Goal: Information Seeking & Learning: Learn about a topic

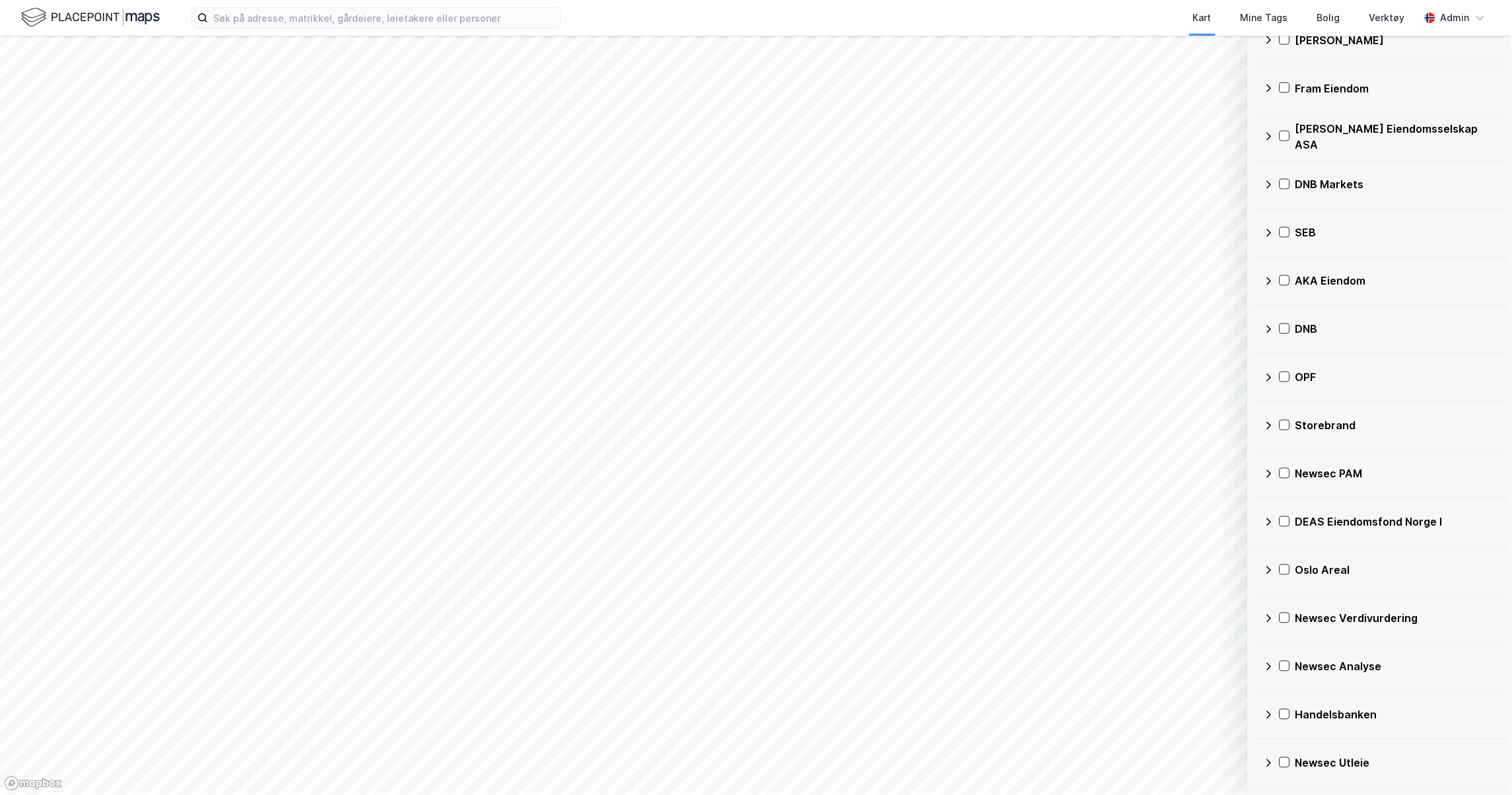
scroll to position [3382, 0]
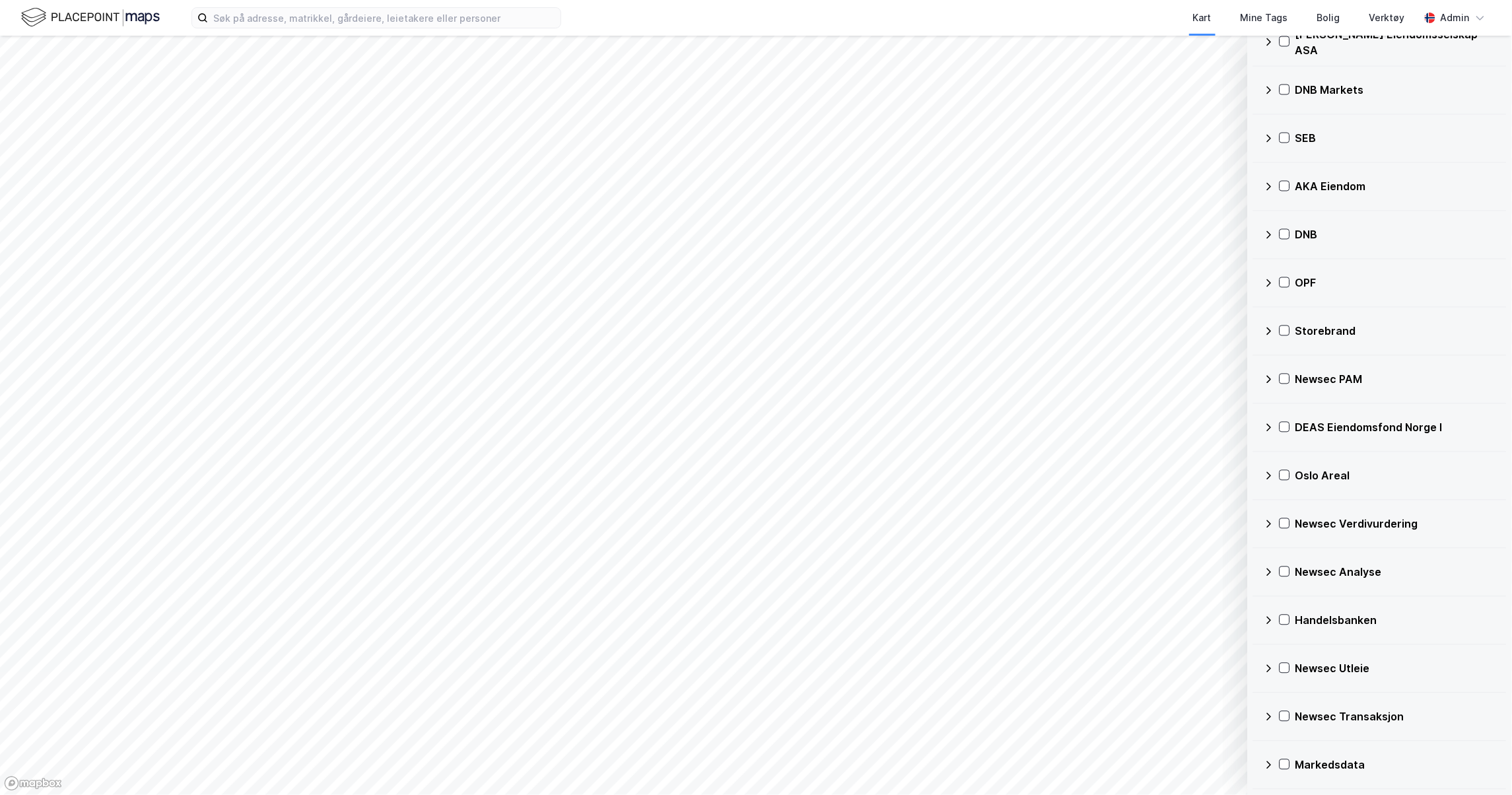
click at [1271, 569] on icon at bounding box center [1269, 572] width 11 height 11
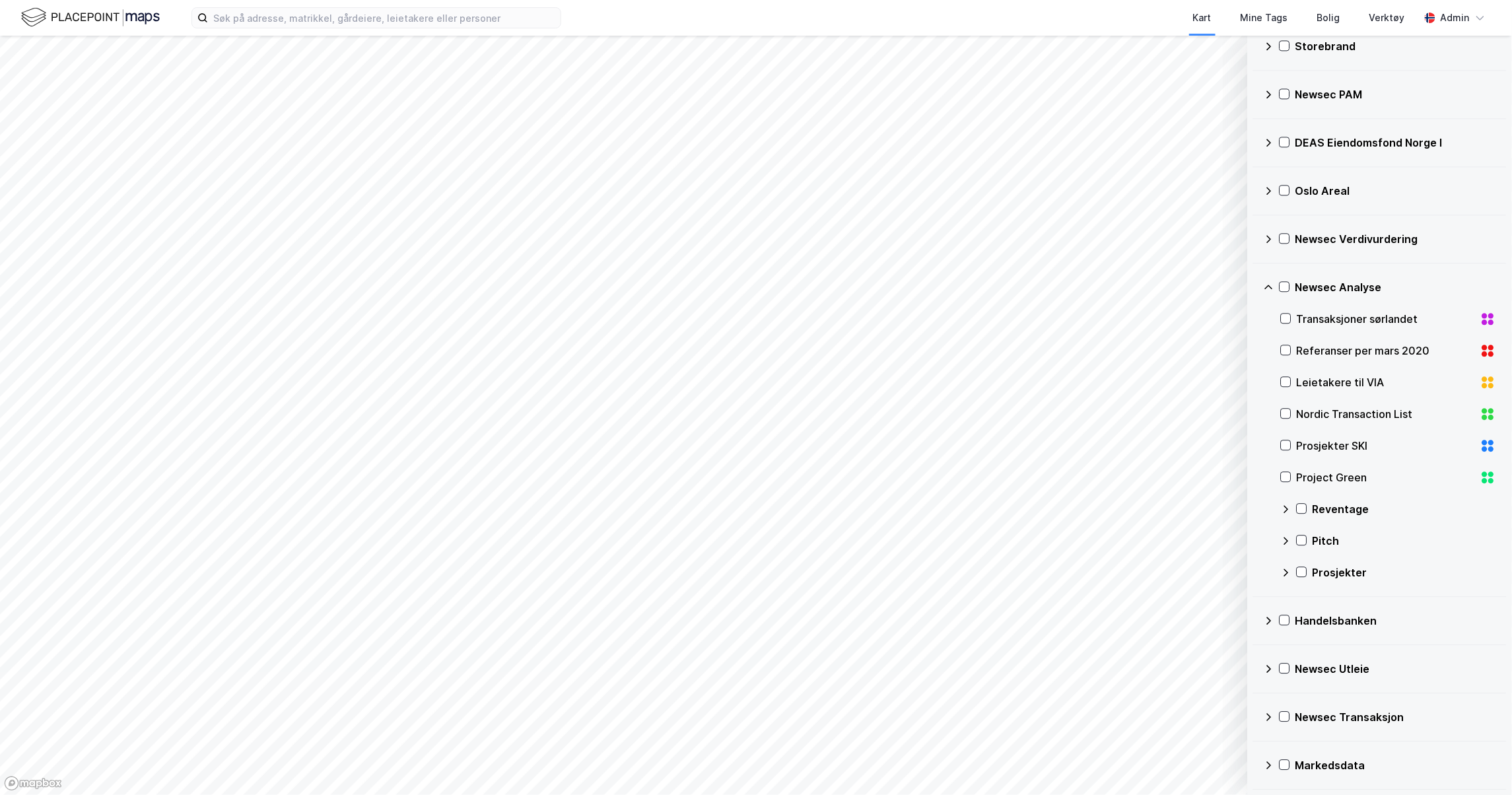
scroll to position [3668, 0]
click at [1266, 764] on icon at bounding box center [1269, 764] width 11 height 11
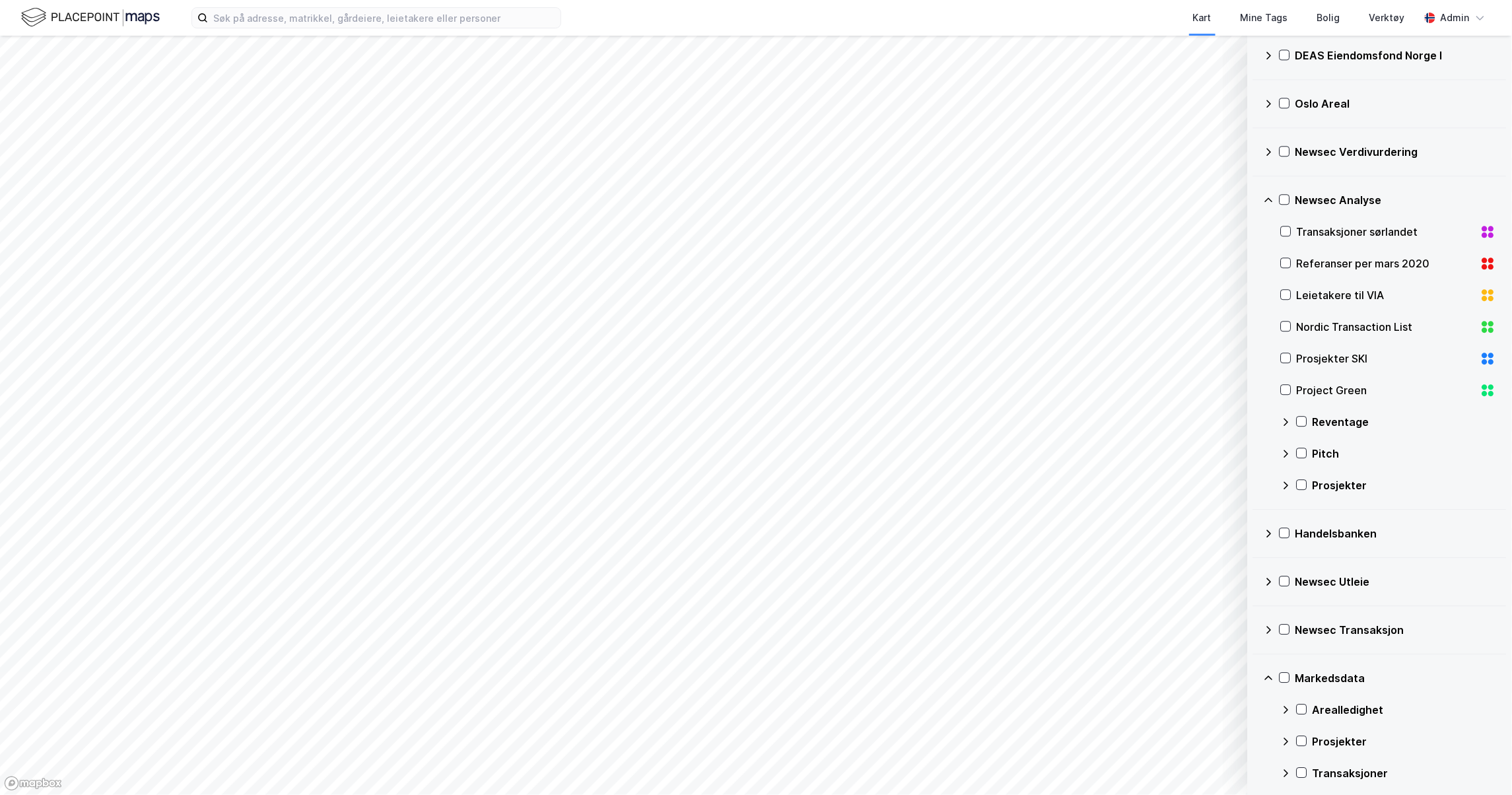
scroll to position [3795, 0]
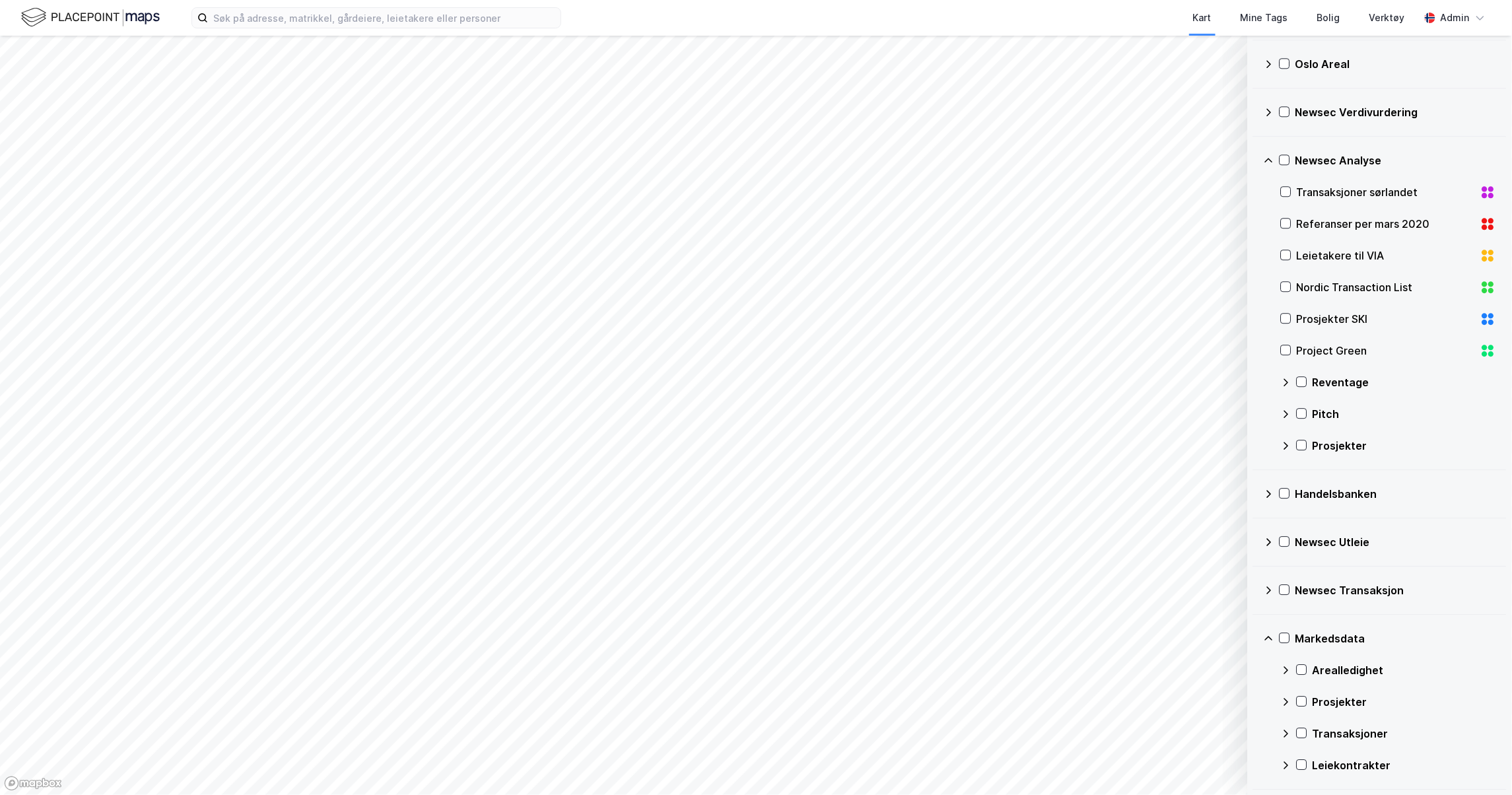
click at [1264, 159] on icon at bounding box center [1269, 160] width 11 height 11
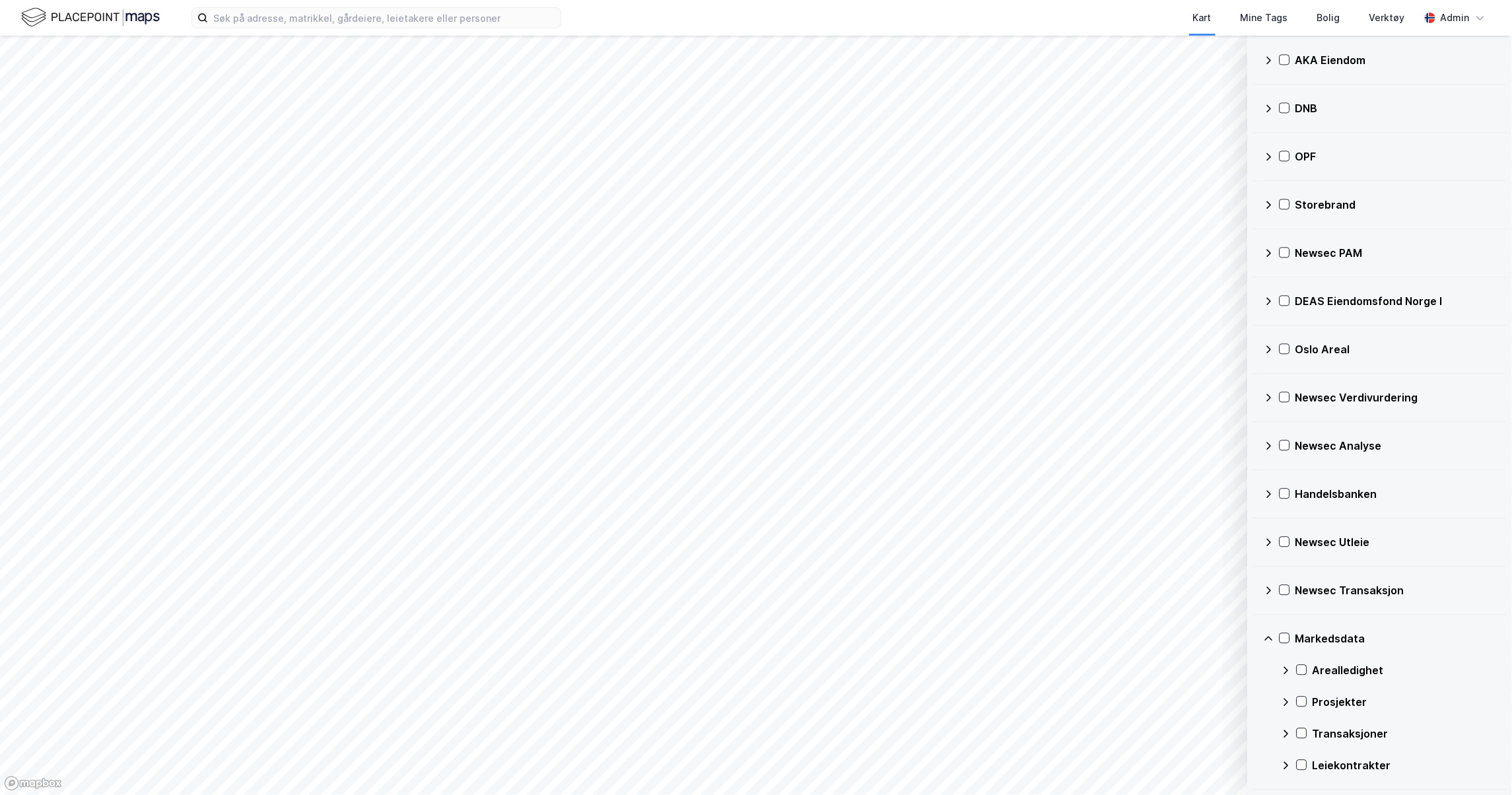
scroll to position [3510, 0]
click at [1273, 631] on div "Markedsdata" at bounding box center [1380, 638] width 232 height 31
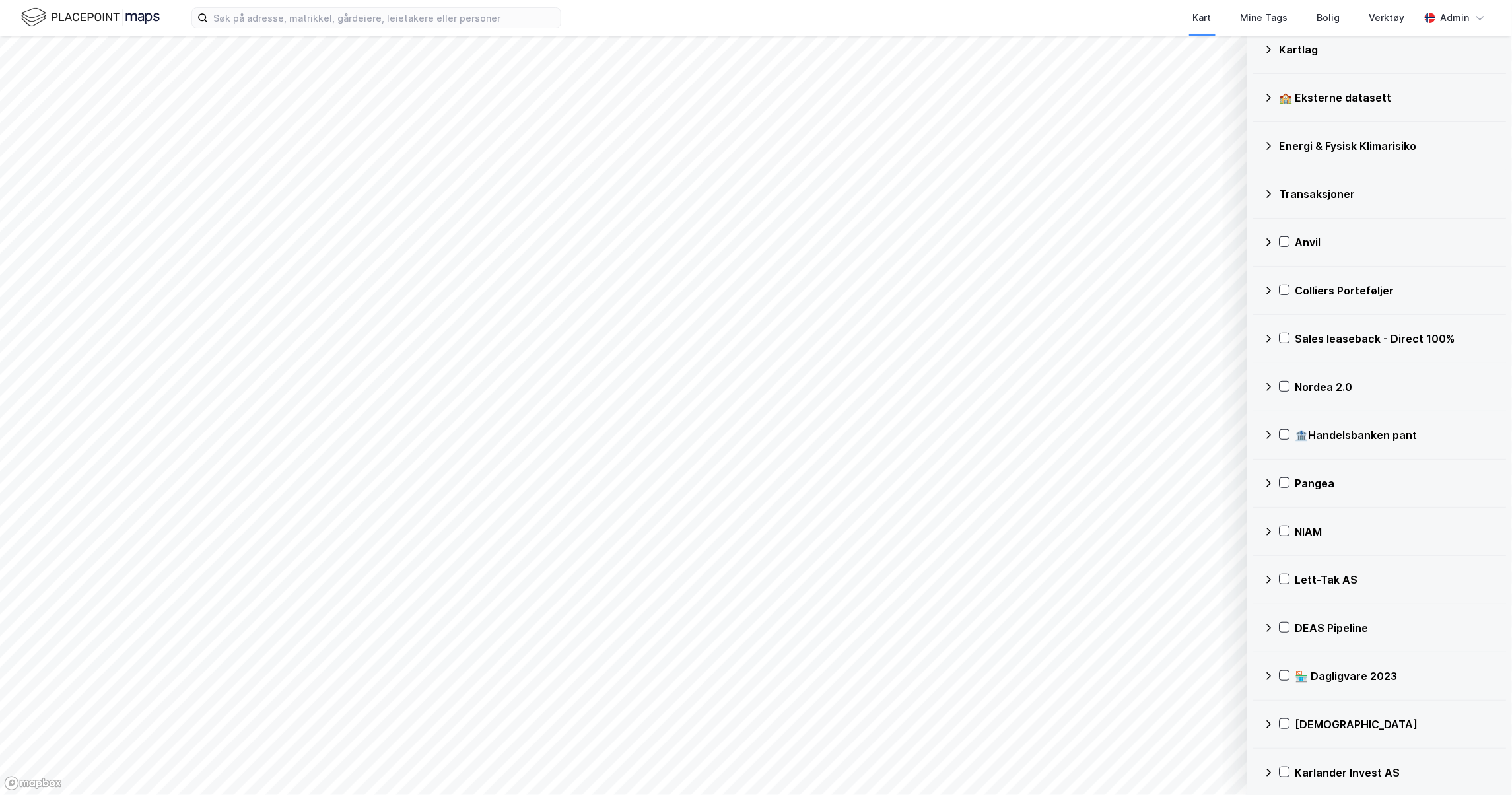
scroll to position [0, 0]
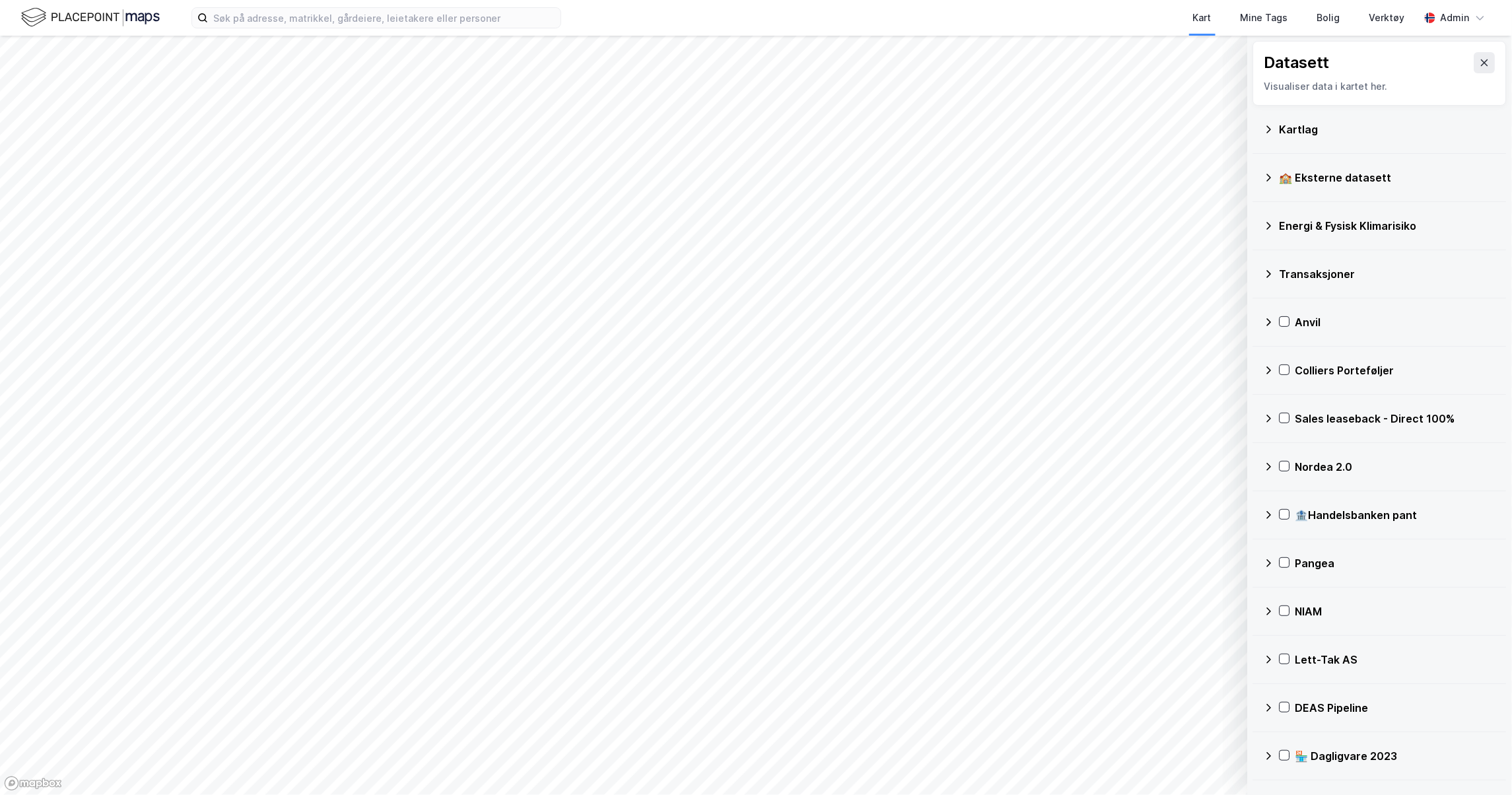
click at [1275, 127] on div "Kartlag" at bounding box center [1380, 129] width 232 height 31
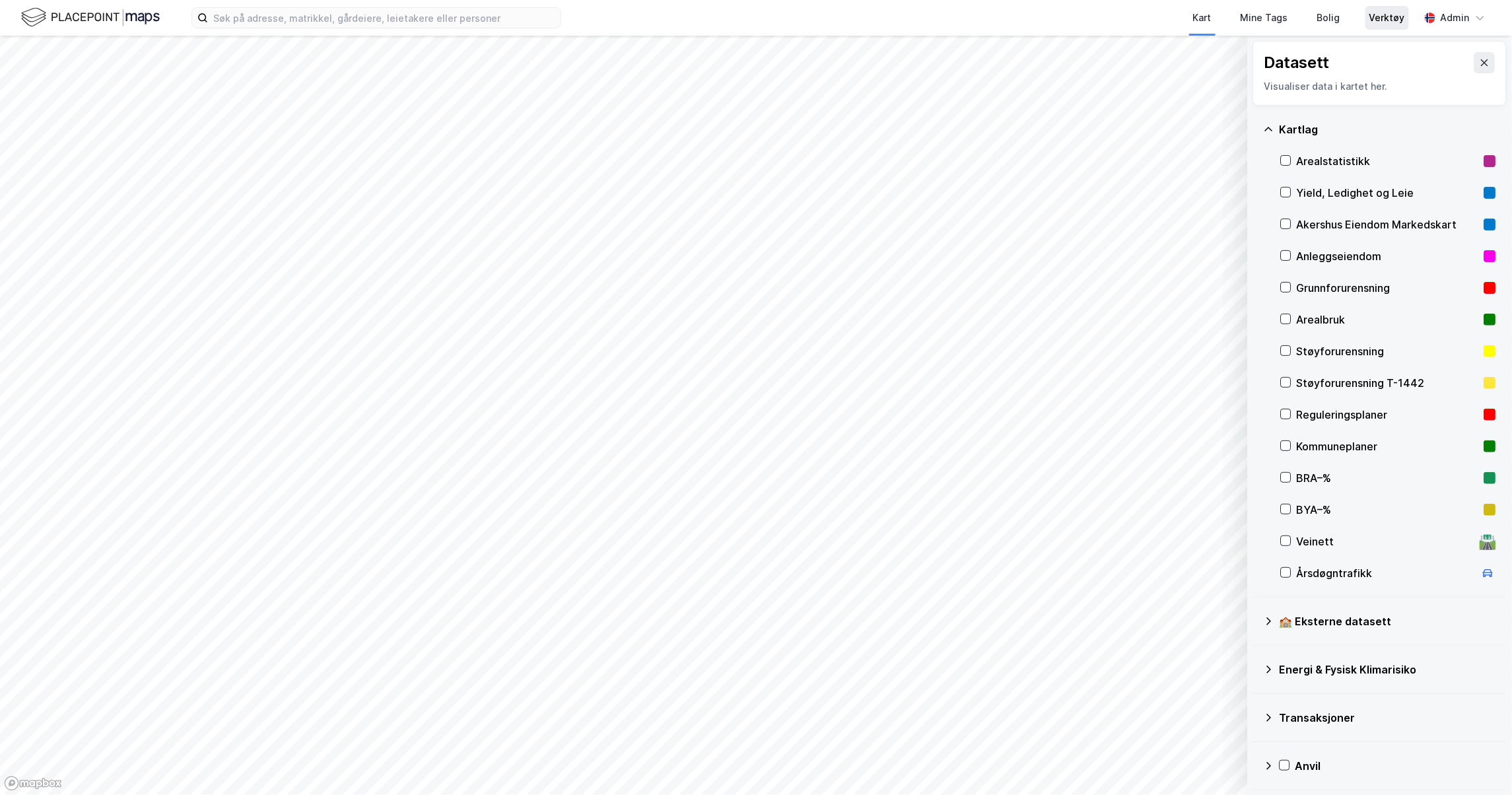
click at [1401, 19] on div "Verktøy" at bounding box center [1387, 17] width 36 height 16
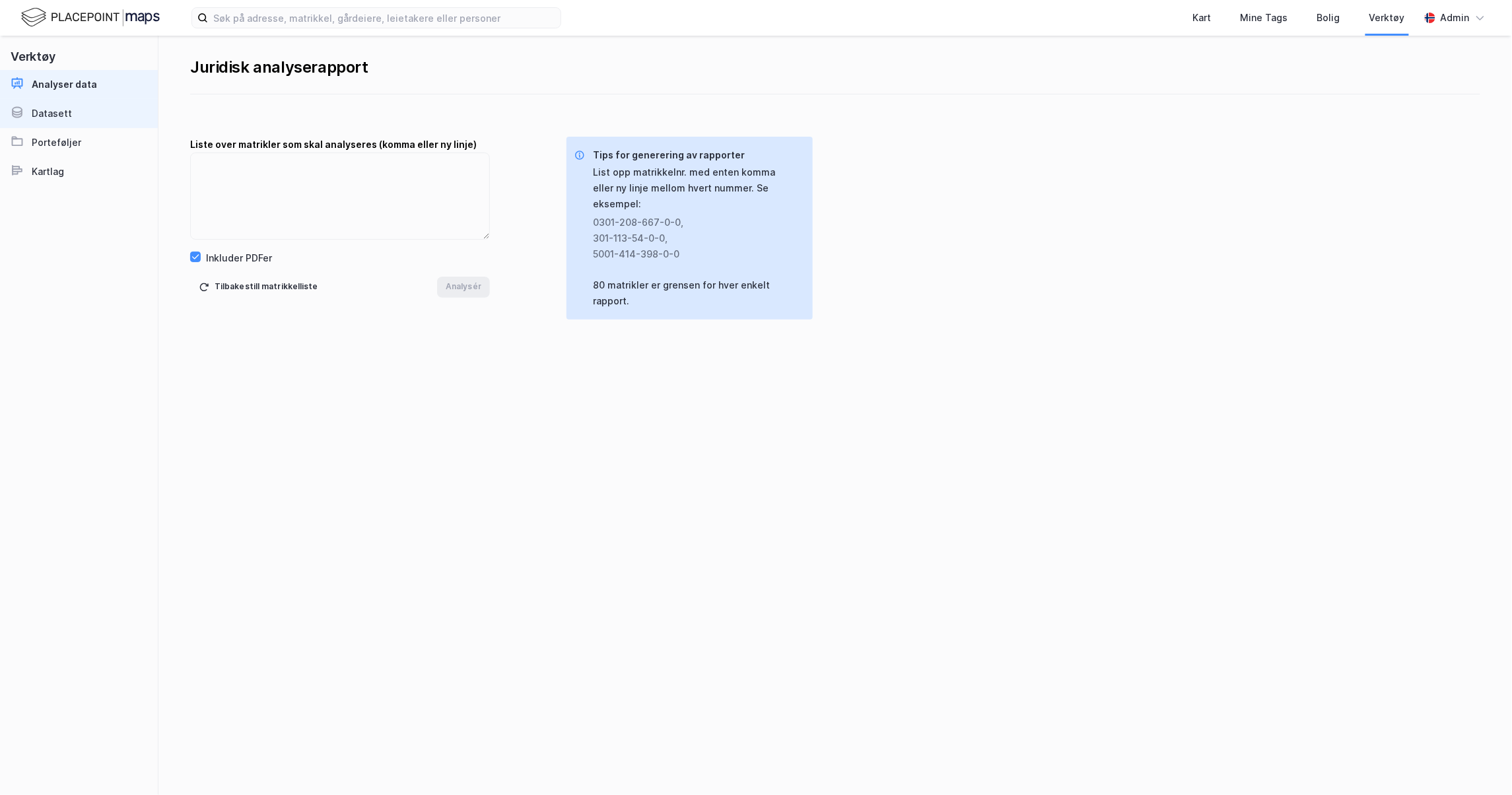
click at [74, 112] on link "Datasett" at bounding box center [79, 113] width 158 height 29
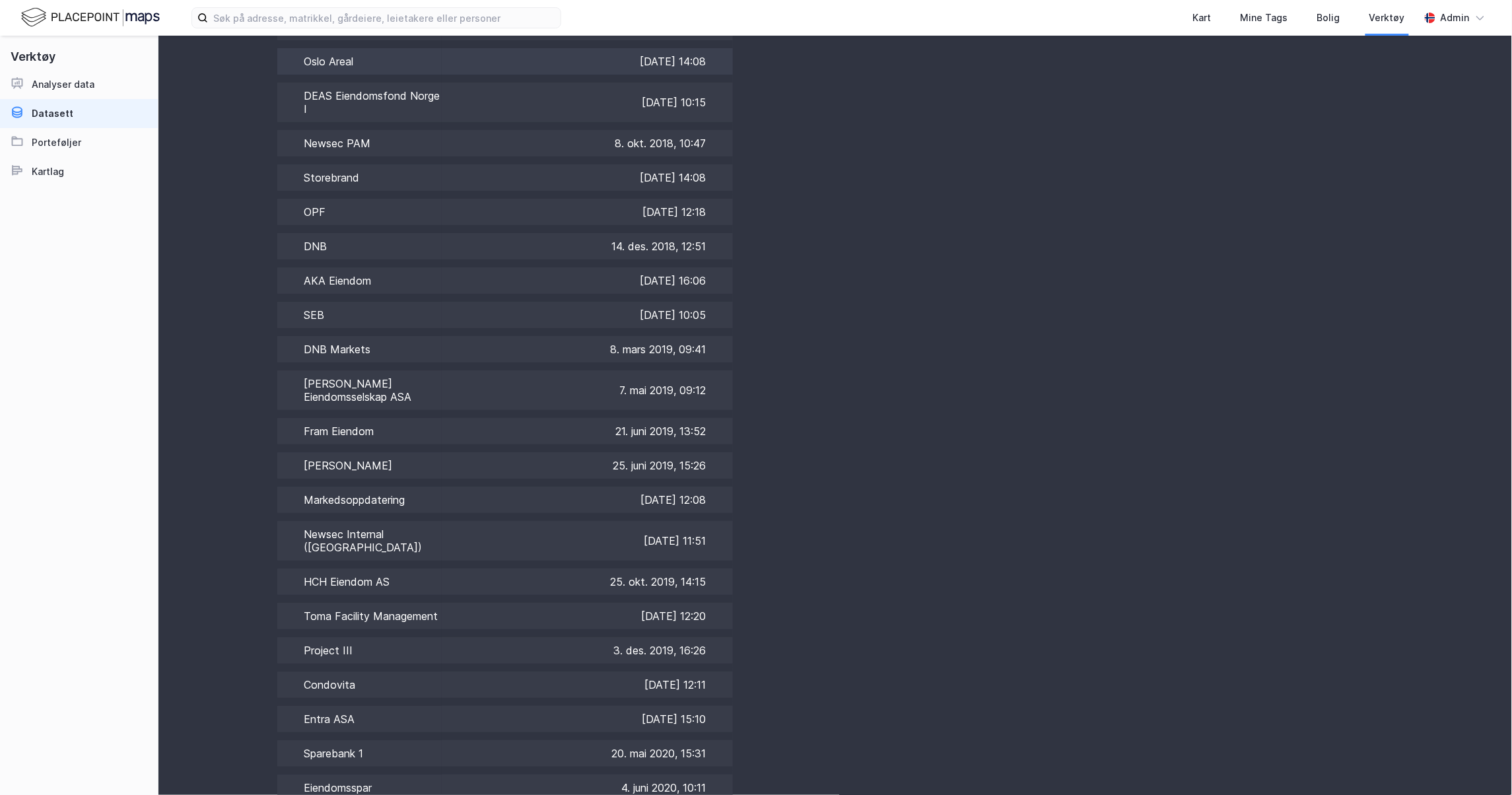
scroll to position [352, 0]
click at [80, 13] on img at bounding box center [91, 17] width 139 height 23
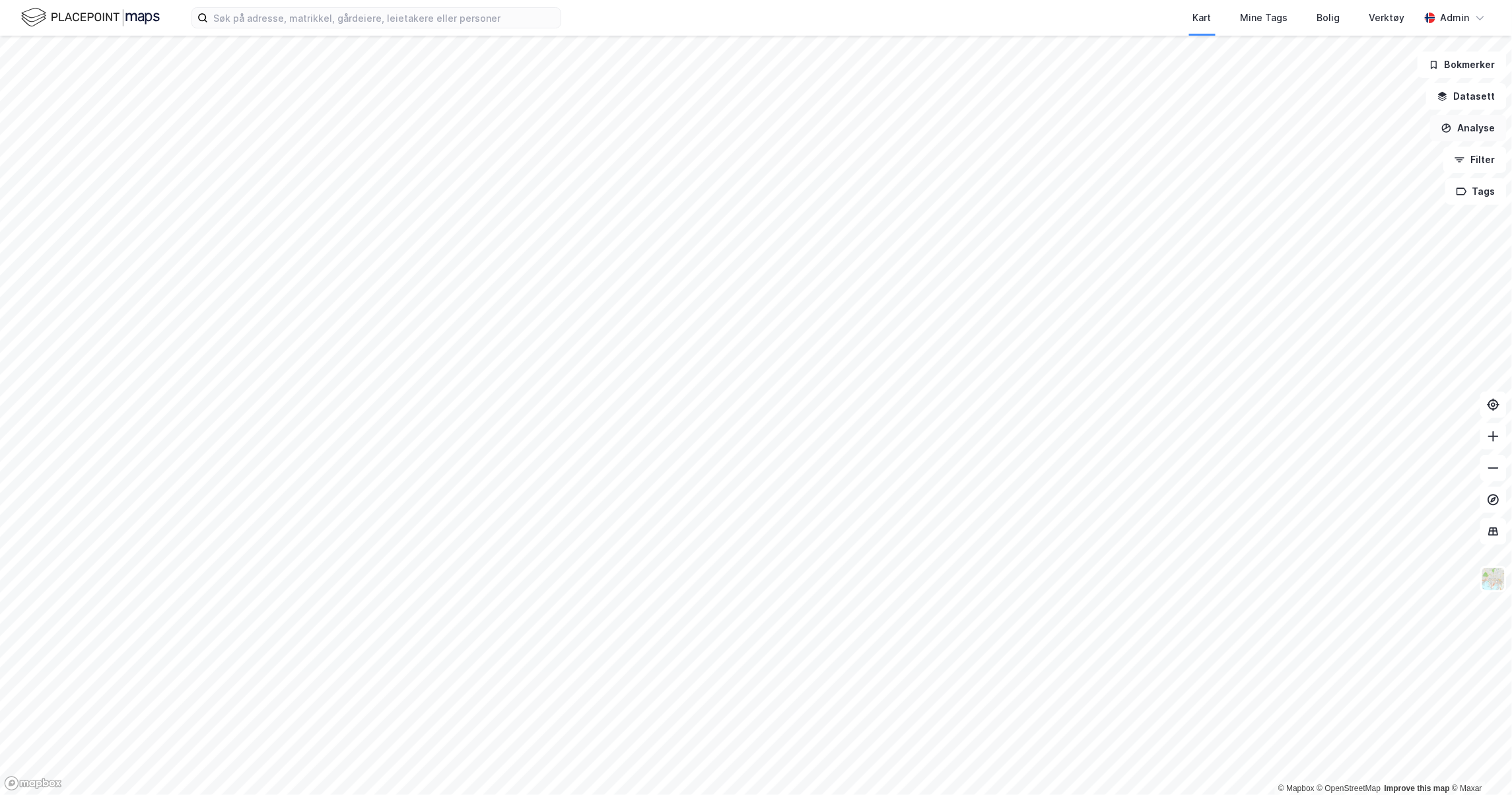
click at [1482, 123] on button "Analyse" at bounding box center [1468, 128] width 77 height 26
click at [1368, 205] on div "Se demografi" at bounding box center [1353, 211] width 115 height 12
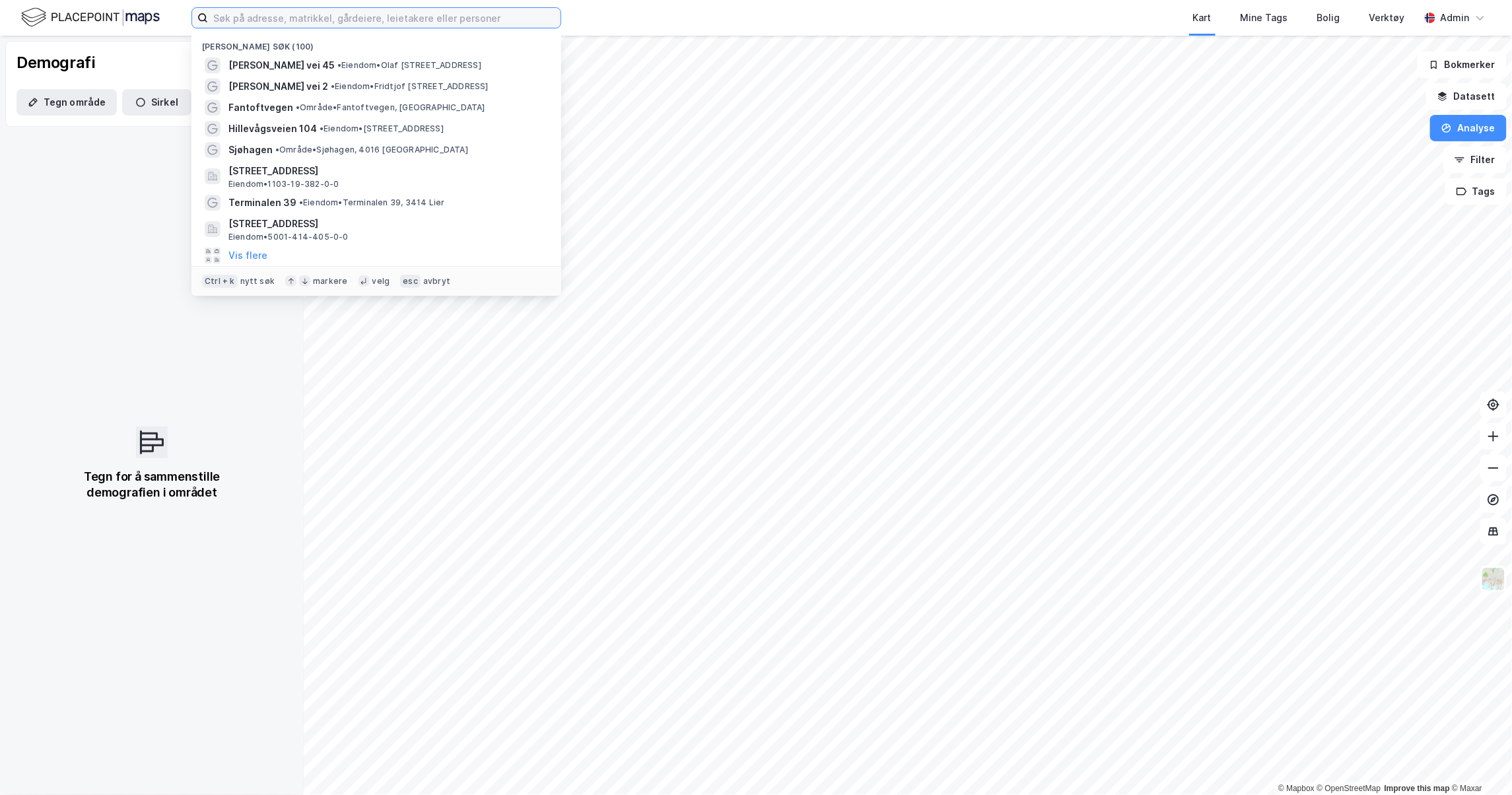
drag, startPoint x: 451, startPoint y: 21, endPoint x: 468, endPoint y: 15, distance: 18.0
click at [451, 21] on input at bounding box center [384, 18] width 353 height 20
type input "[GEOGRAPHIC_DATA]"
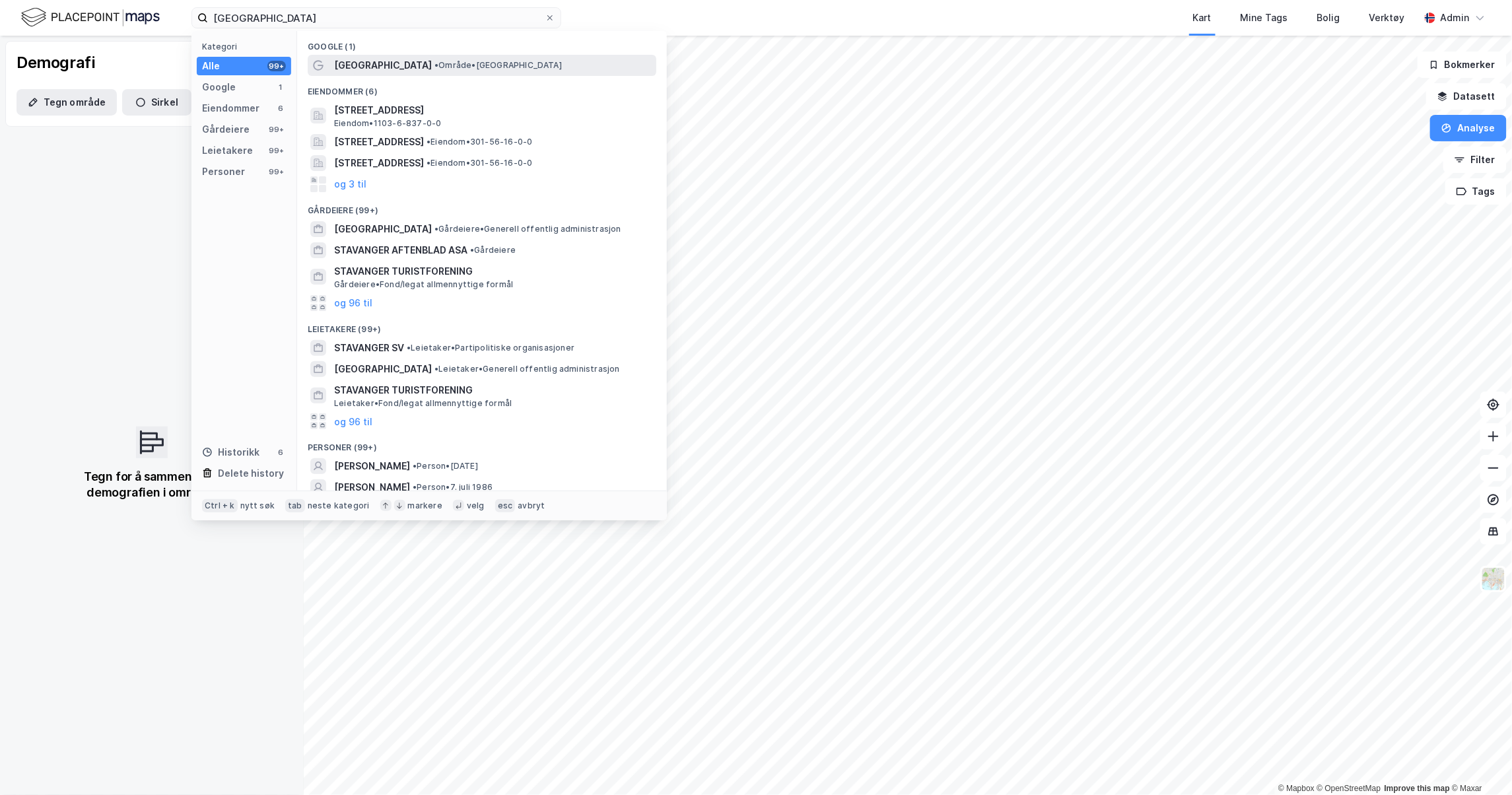
click at [360, 61] on span "[GEOGRAPHIC_DATA]" at bounding box center [383, 65] width 98 height 16
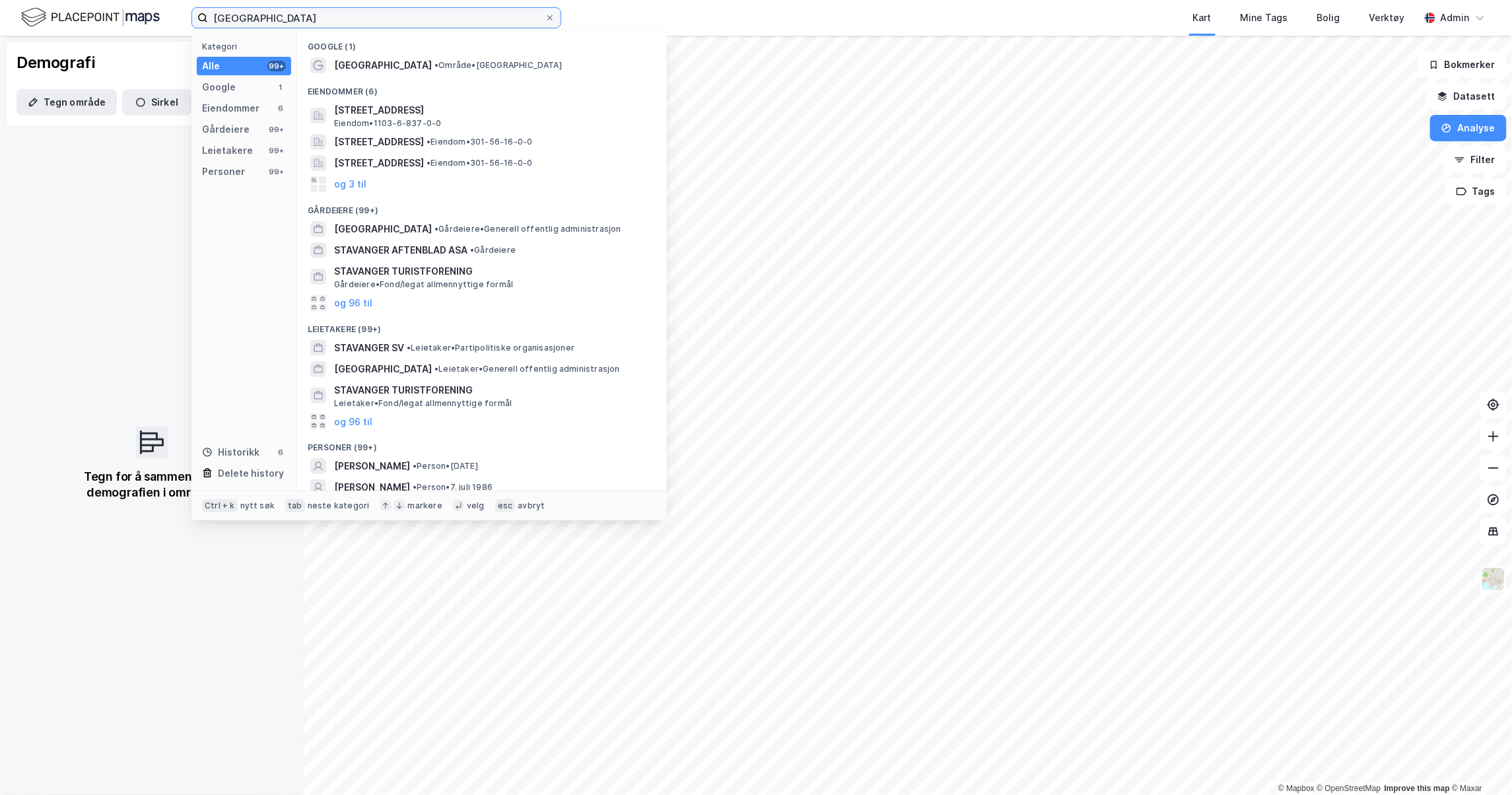
click at [336, 14] on input "[GEOGRAPHIC_DATA]" at bounding box center [376, 18] width 336 height 20
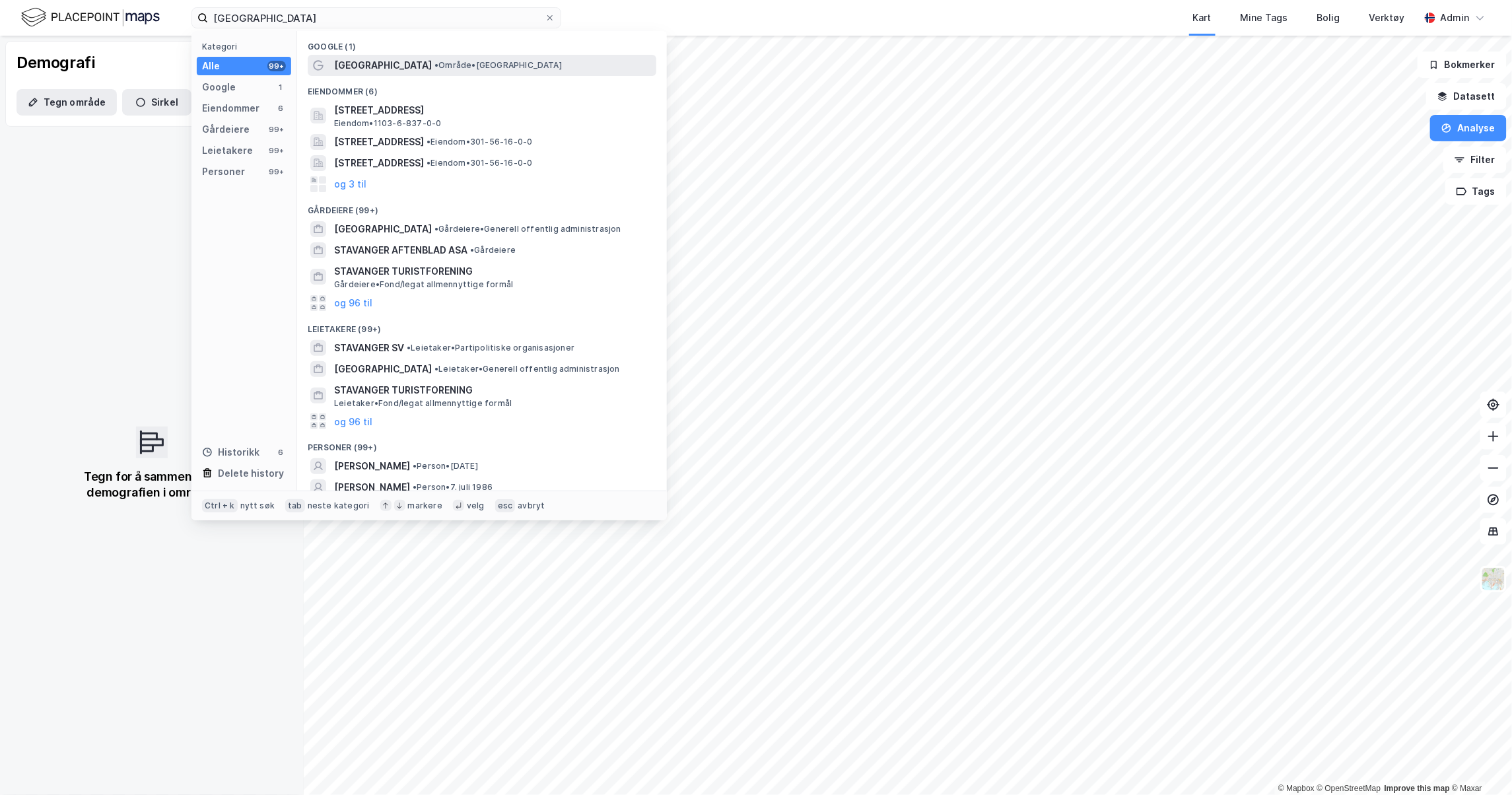
click at [346, 59] on span "[GEOGRAPHIC_DATA]" at bounding box center [383, 65] width 98 height 16
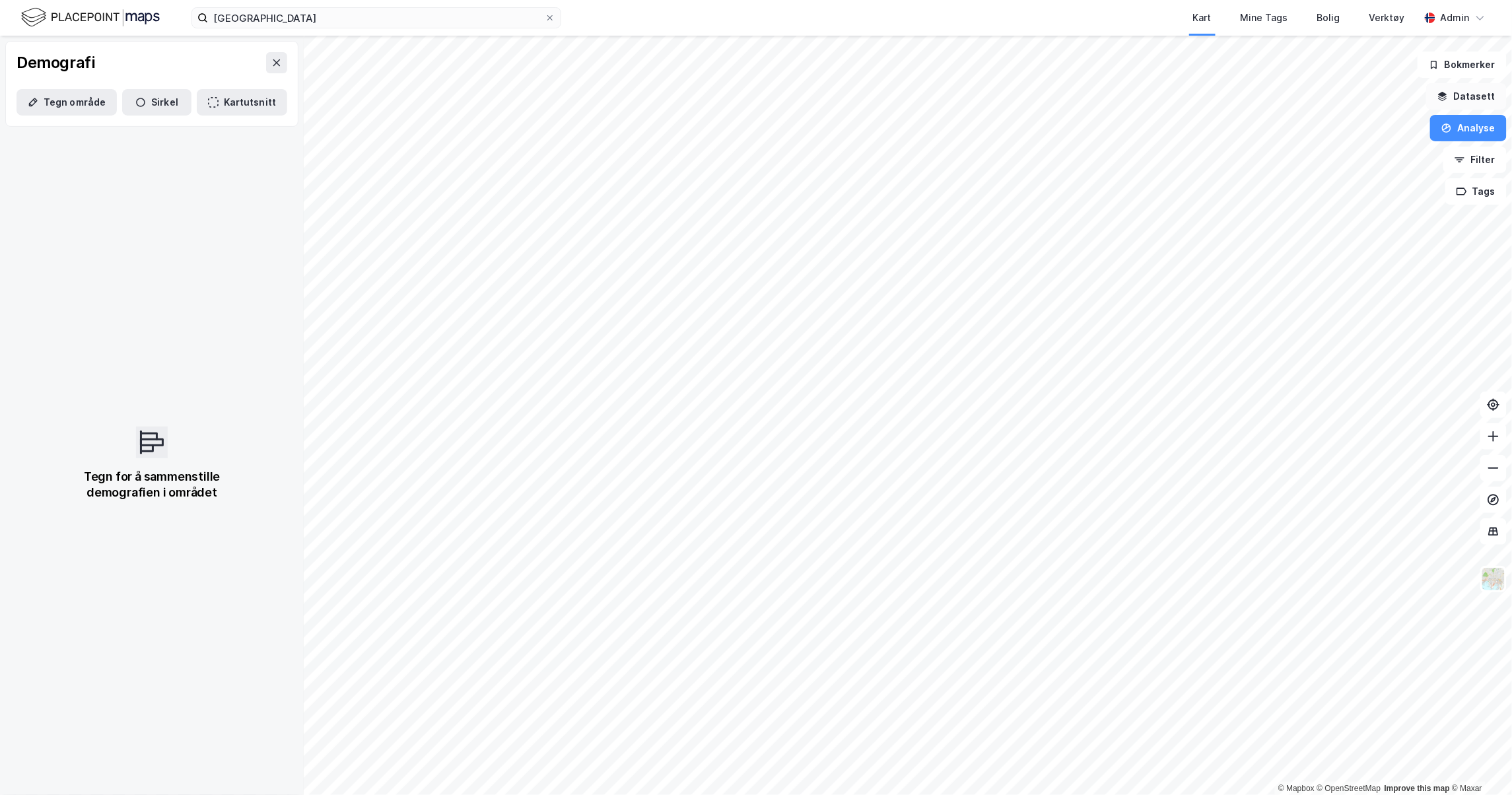
click at [1500, 93] on button "Datasett" at bounding box center [1467, 97] width 80 height 26
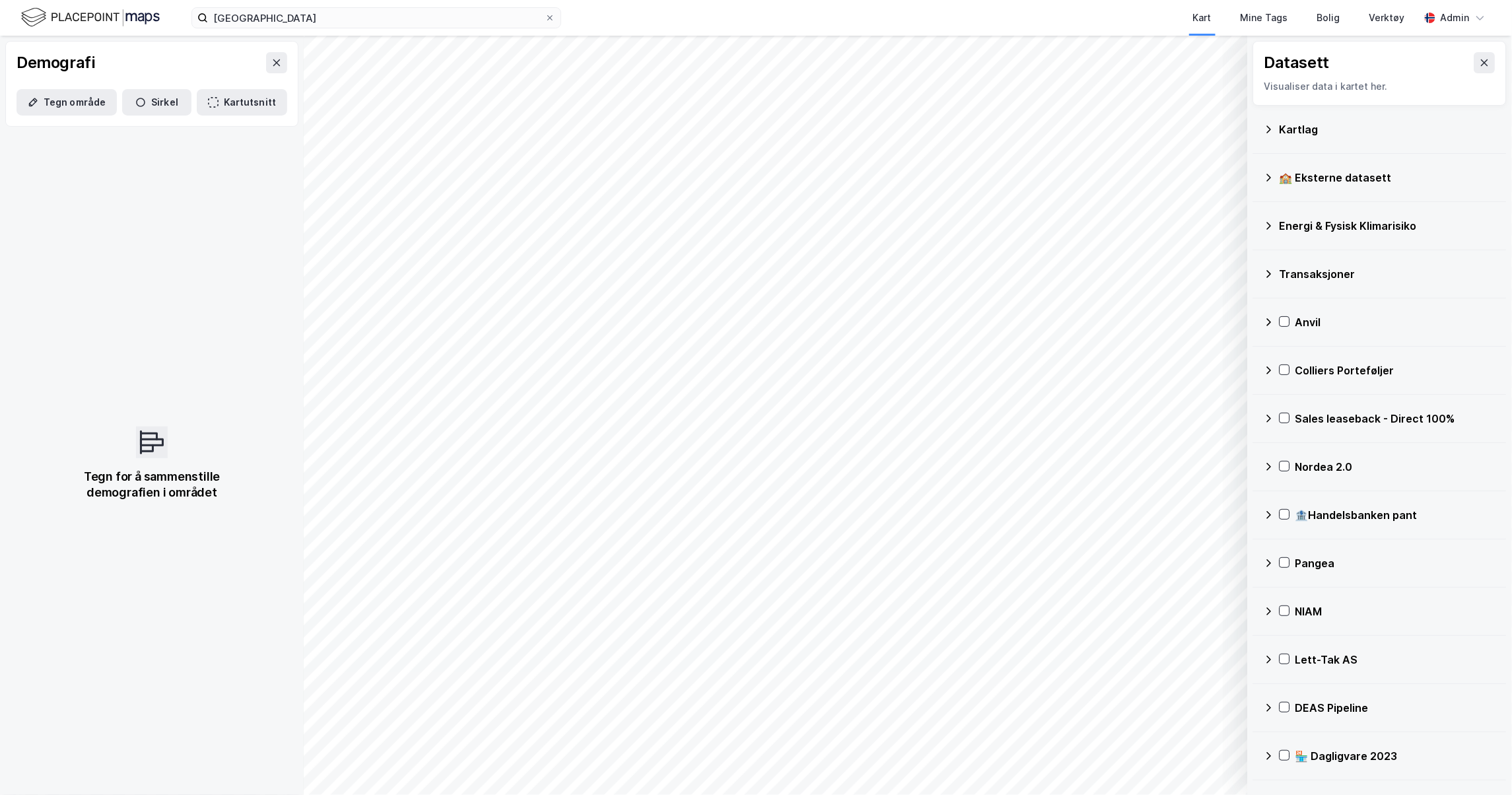
click at [1260, 126] on div "Kartlag" at bounding box center [1380, 130] width 254 height 48
click at [1275, 126] on div "Kartlag" at bounding box center [1380, 129] width 232 height 31
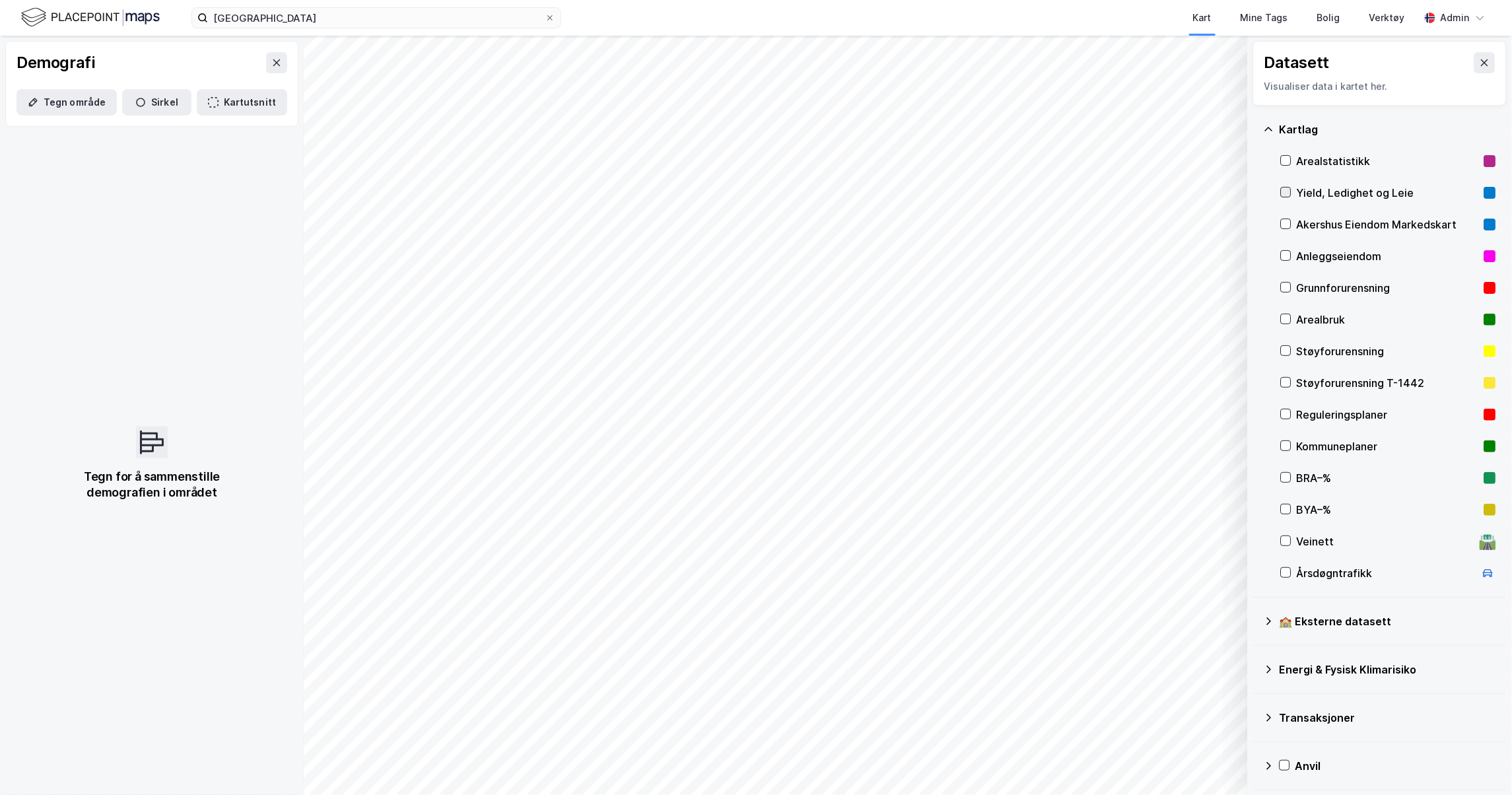
click at [1286, 193] on icon at bounding box center [1286, 192] width 9 height 9
click at [1353, 188] on div "Yield, Ledighet og Leie" at bounding box center [1388, 193] width 182 height 16
click at [1353, 190] on div "Yield, Ledighet og Leie" at bounding box center [1388, 193] width 182 height 16
click at [1213, 769] on button "Vis" at bounding box center [1180, 760] width 110 height 21
click at [74, 98] on button "Tegn område" at bounding box center [66, 102] width 100 height 26
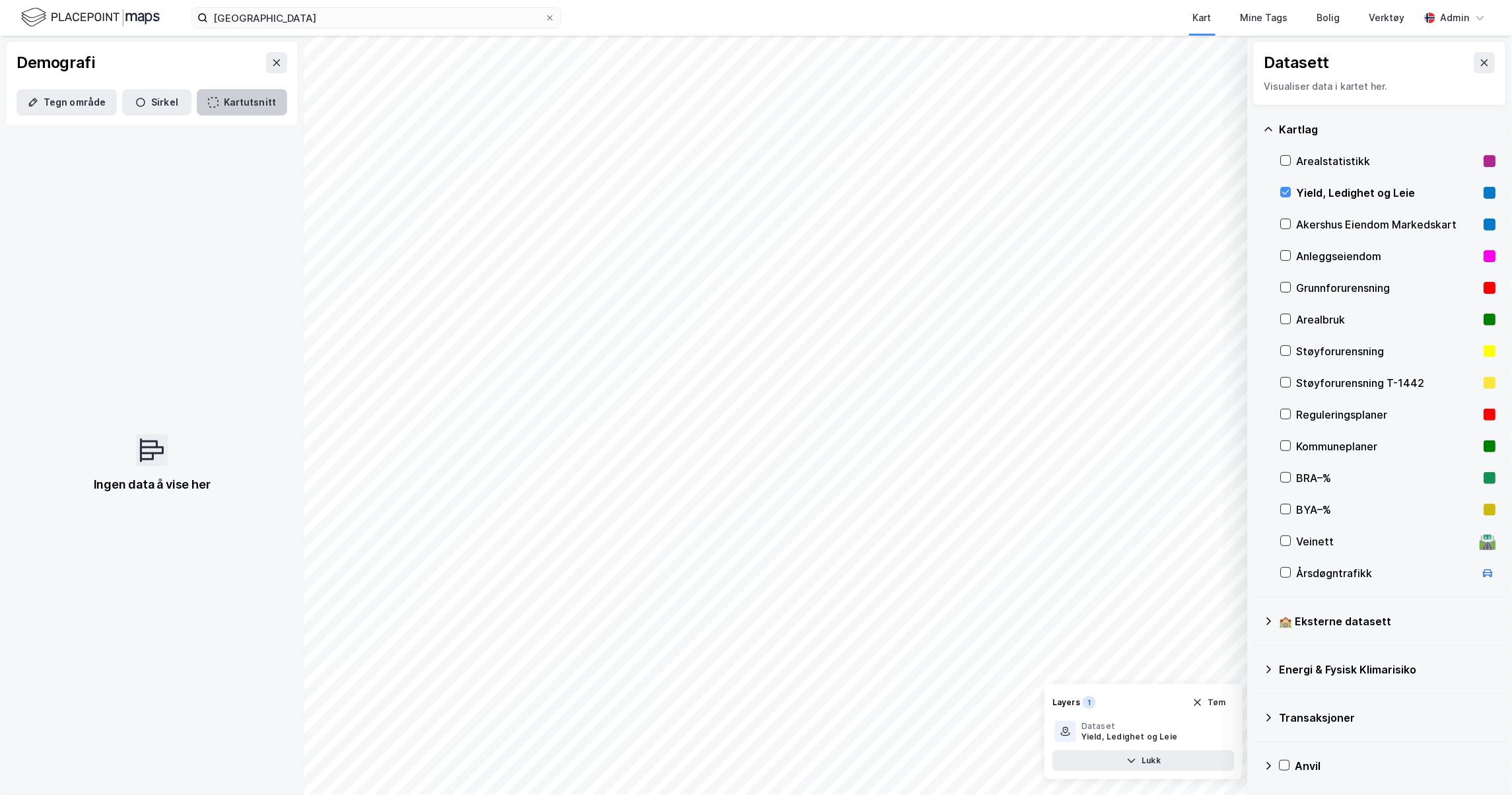
click at [197, 98] on button "Kartutsnitt" at bounding box center [241, 102] width 90 height 26
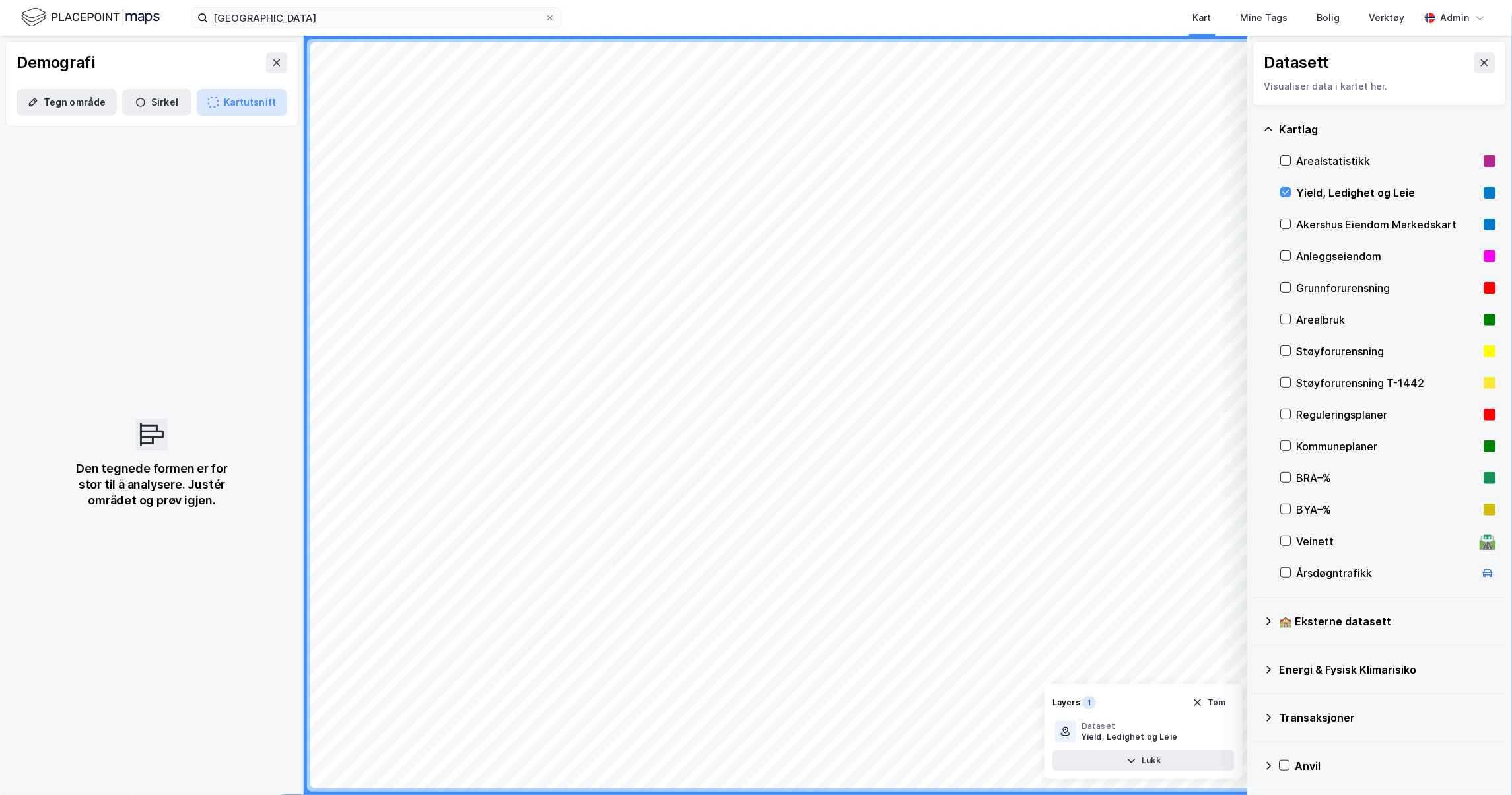
click at [222, 93] on button "Kartutsnitt" at bounding box center [241, 102] width 90 height 26
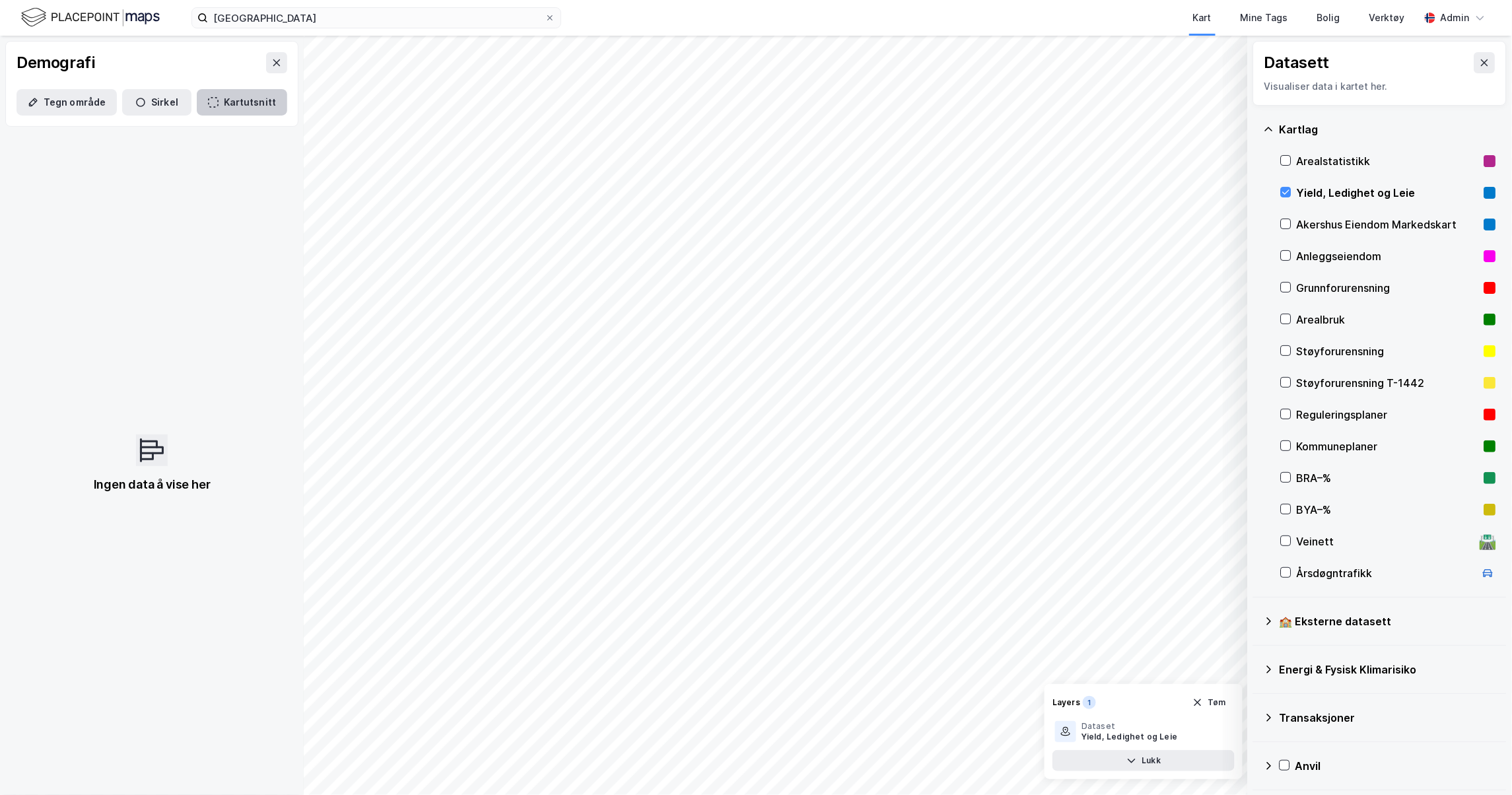
click at [232, 107] on button "Kartutsnitt" at bounding box center [241, 102] width 90 height 26
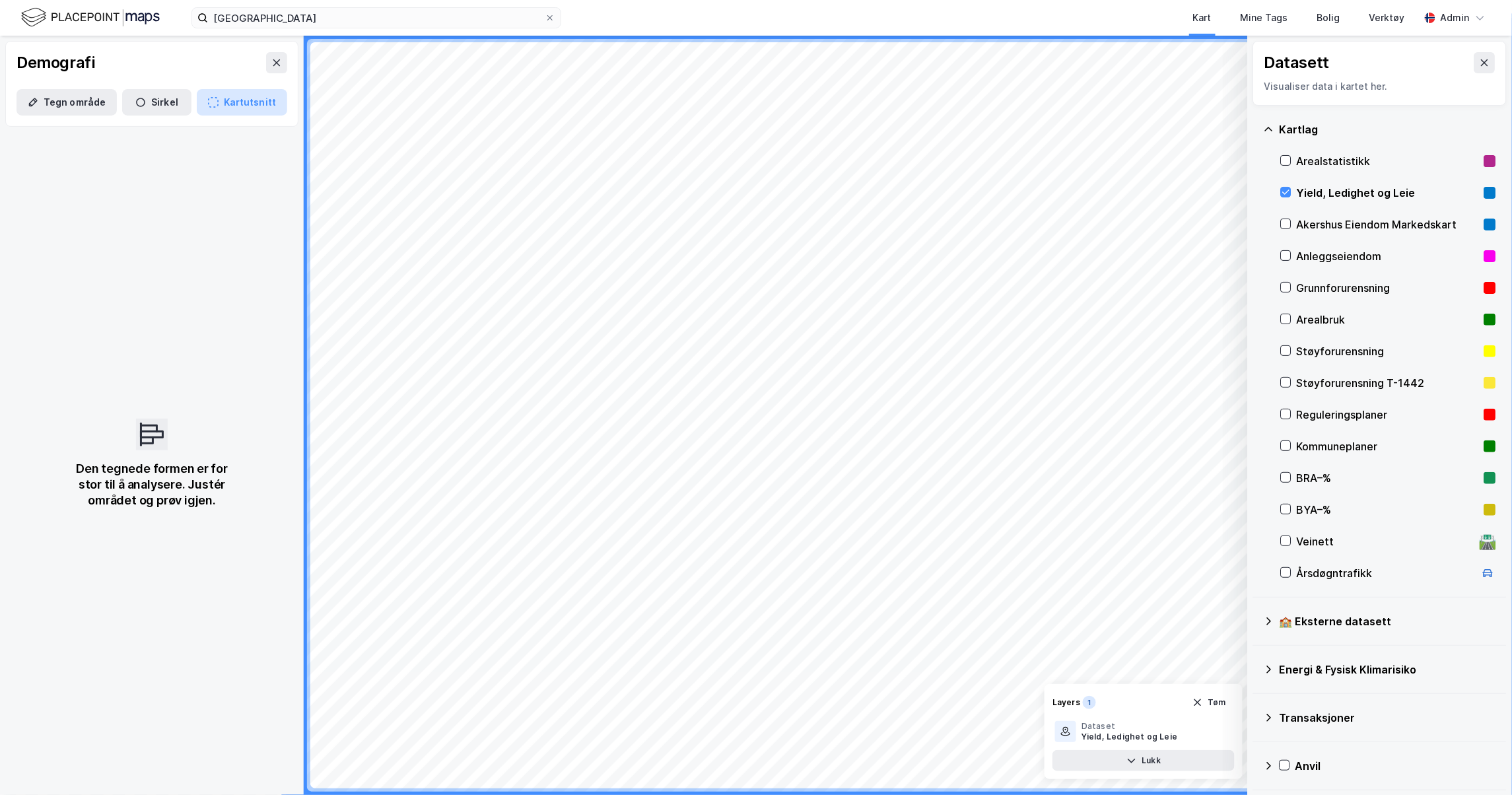
click at [222, 93] on button "Kartutsnitt" at bounding box center [241, 102] width 90 height 26
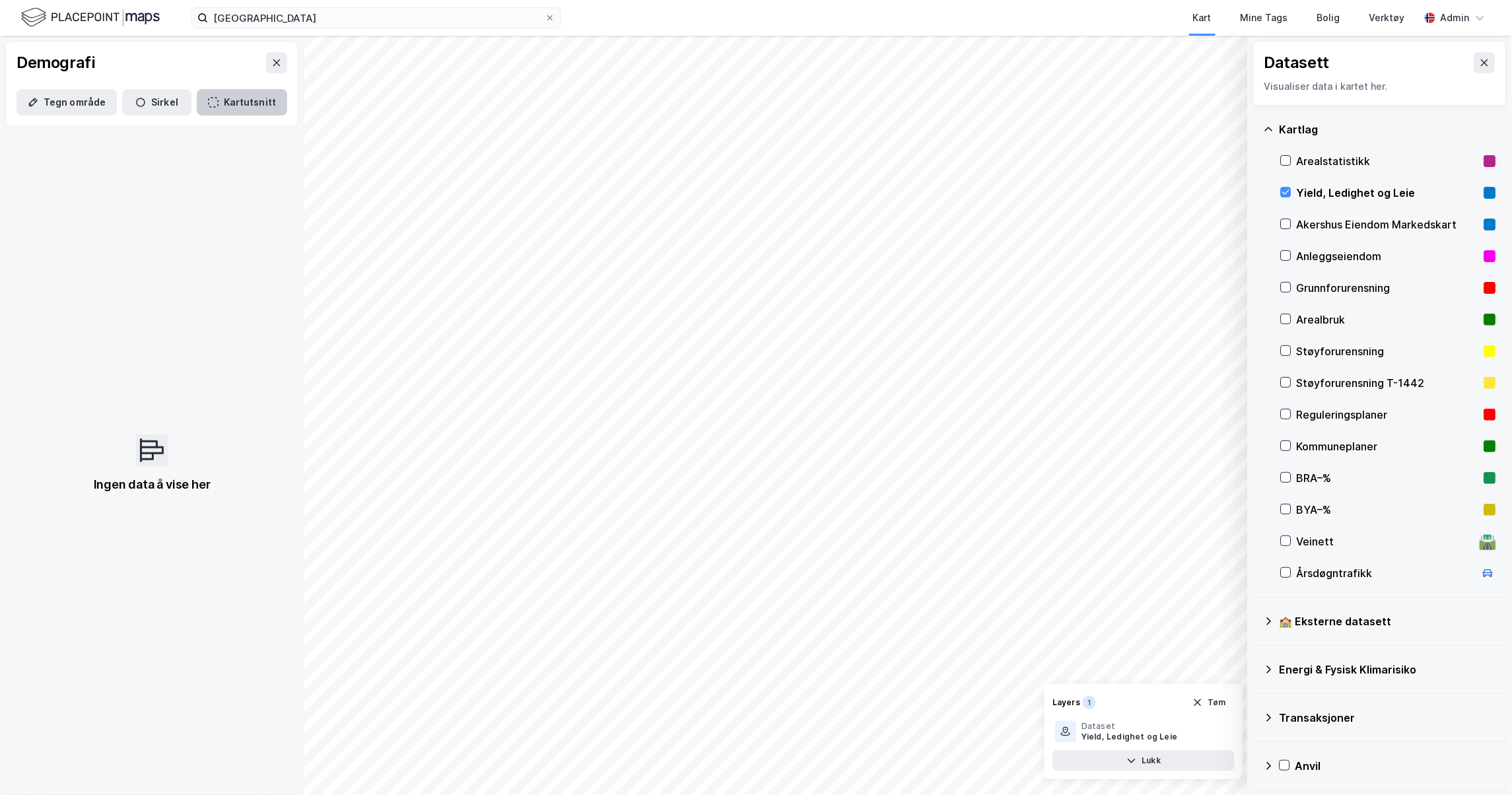
click at [212, 95] on button "Kartutsnitt" at bounding box center [241, 102] width 90 height 26
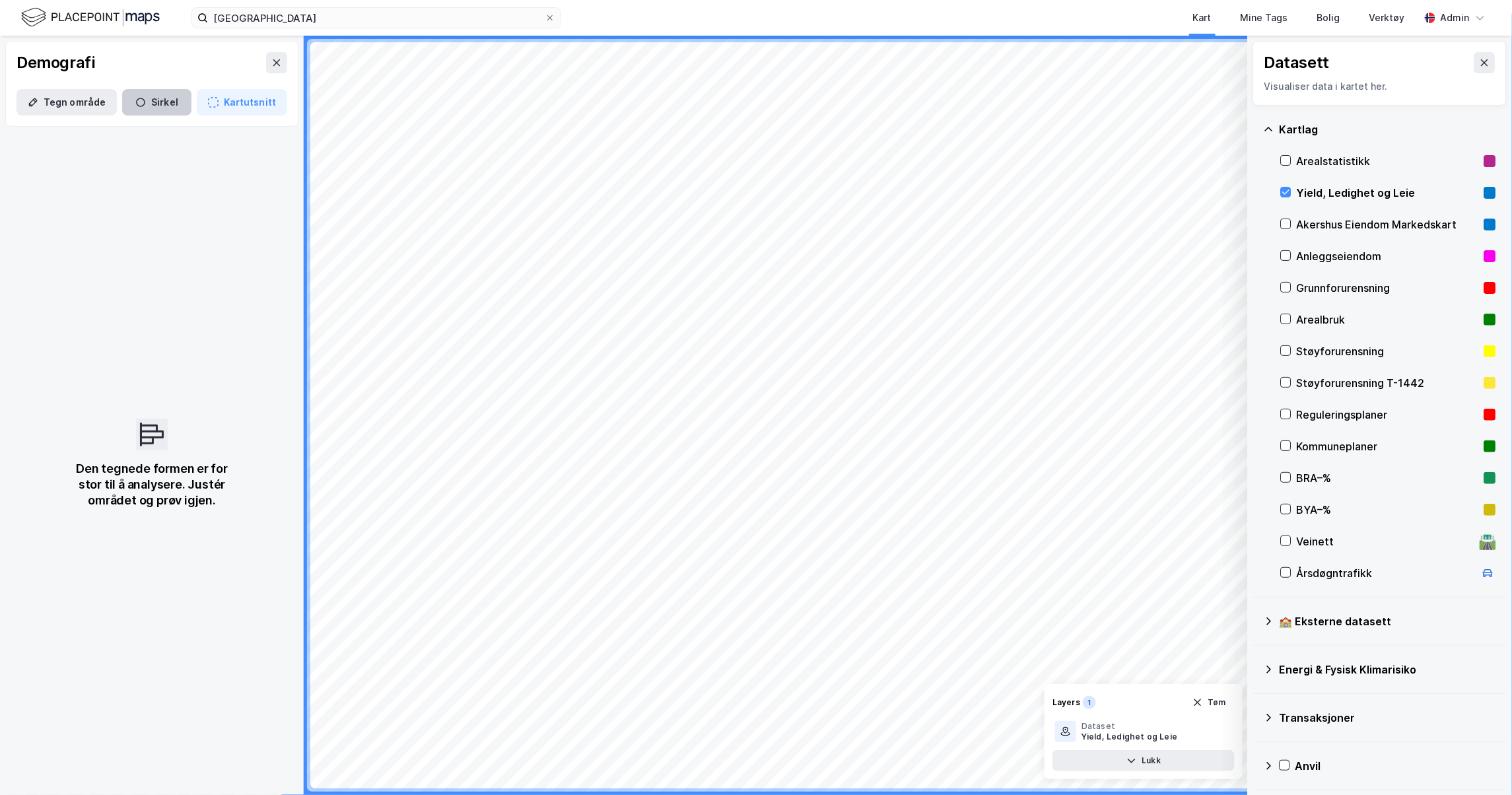
click at [141, 108] on button "Sirkel" at bounding box center [157, 102] width 69 height 26
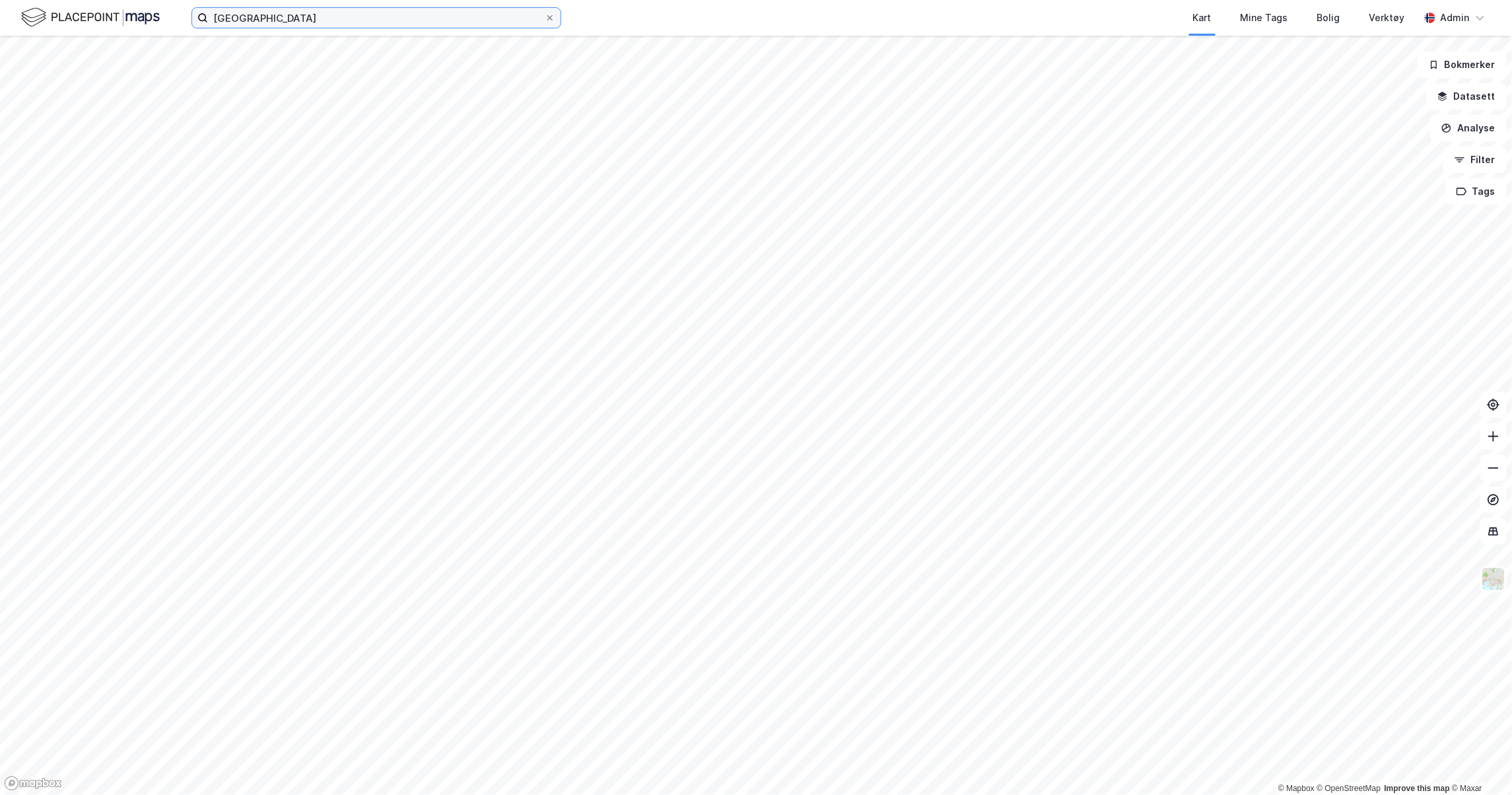
click at [383, 18] on input "[GEOGRAPHIC_DATA]" at bounding box center [376, 18] width 336 height 20
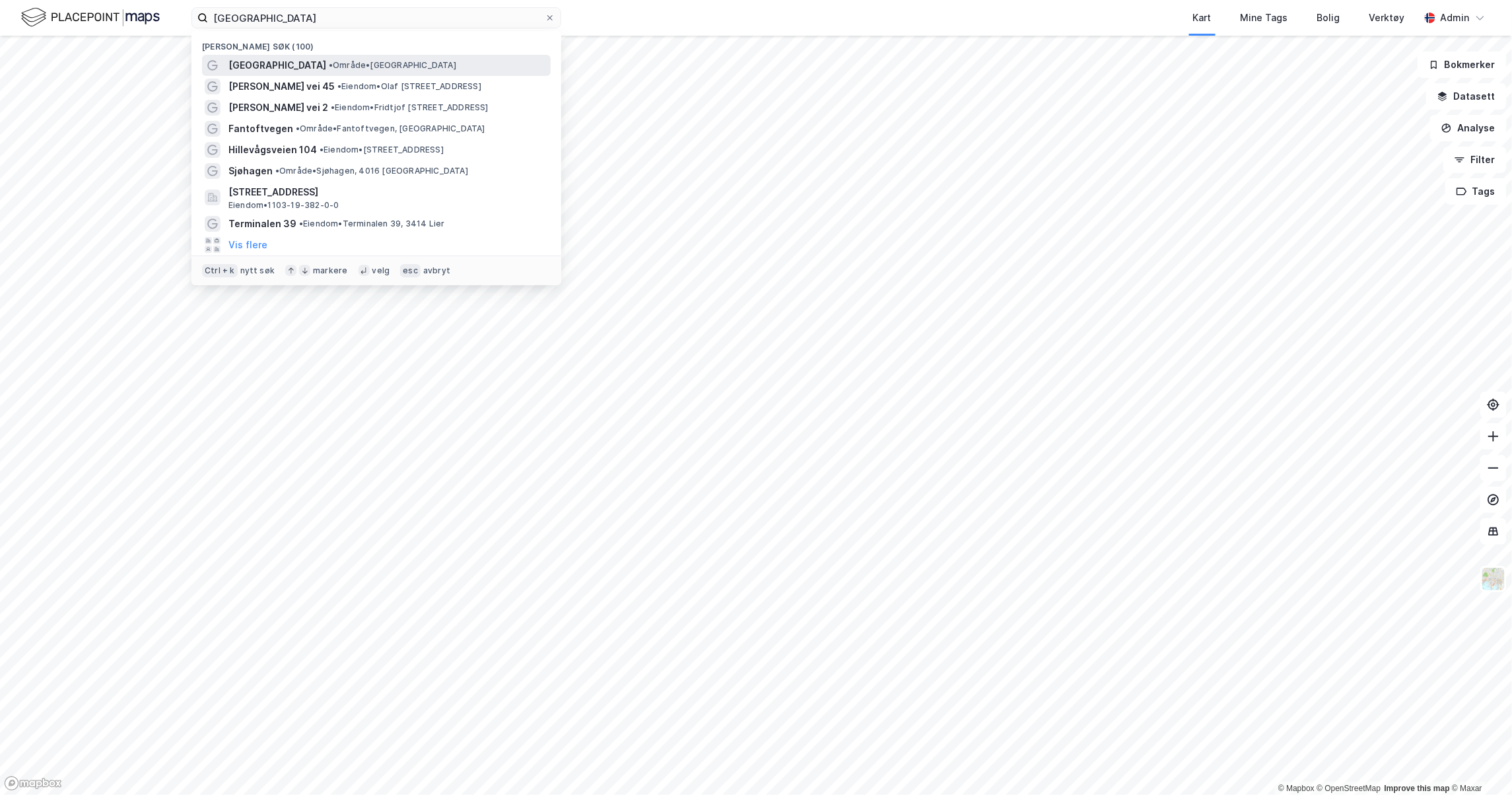
click at [329, 64] on span "• Område • [GEOGRAPHIC_DATA]" at bounding box center [393, 65] width 127 height 11
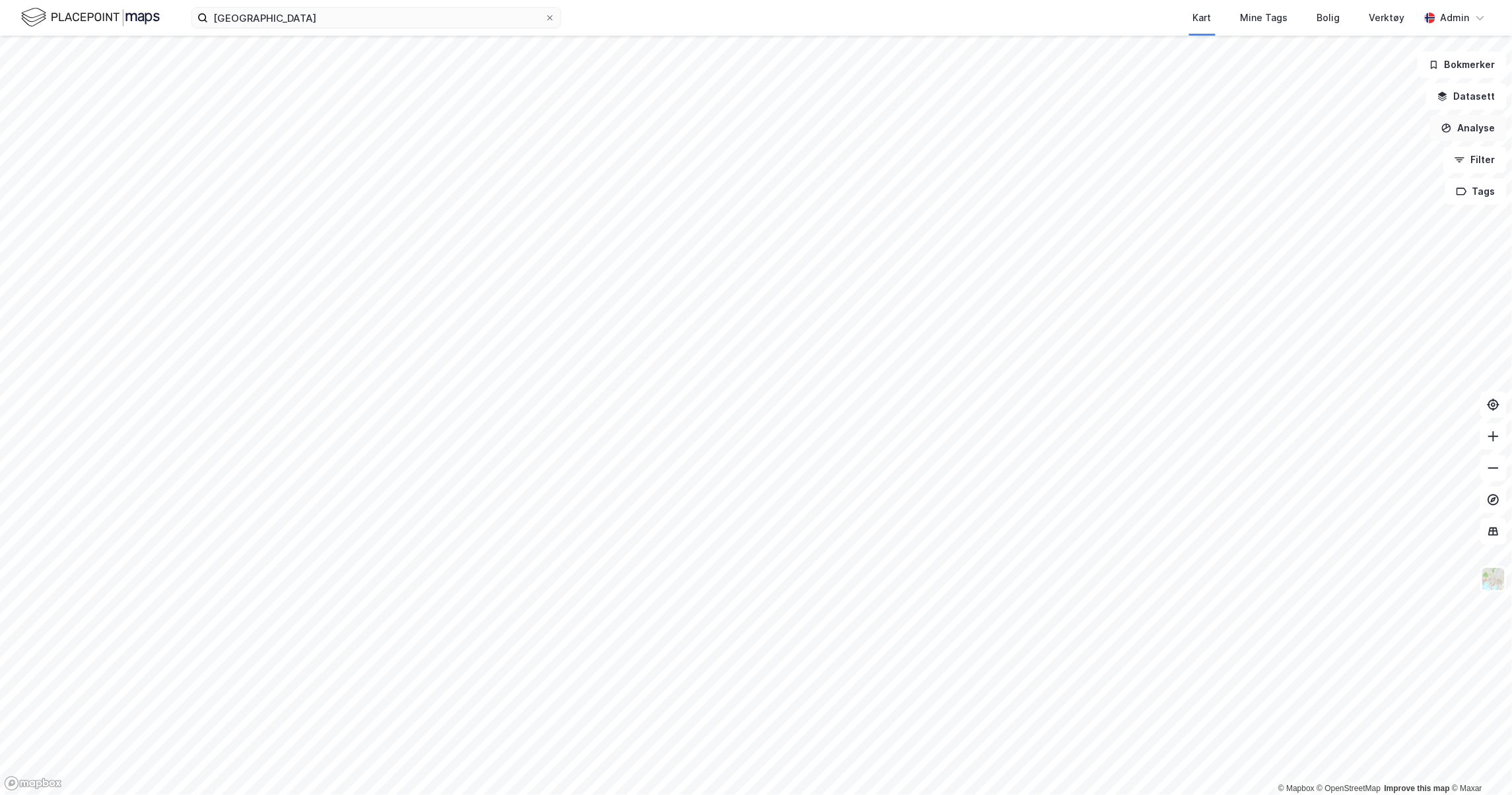
click at [1472, 124] on button "Analyse" at bounding box center [1468, 128] width 77 height 26
click at [1357, 212] on div "Se demografi" at bounding box center [1353, 211] width 115 height 12
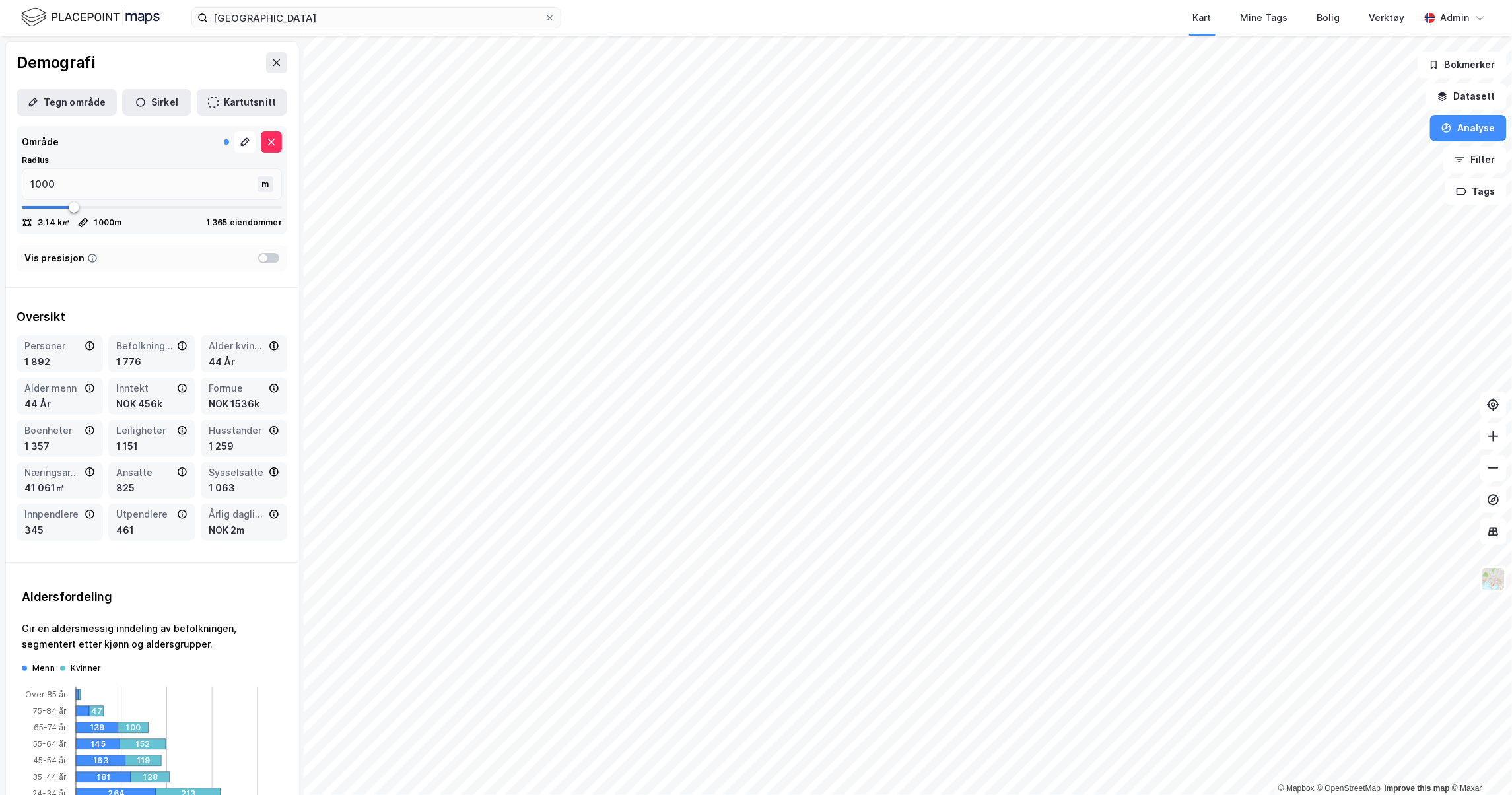
type input "840"
type input "854"
type input "1121"
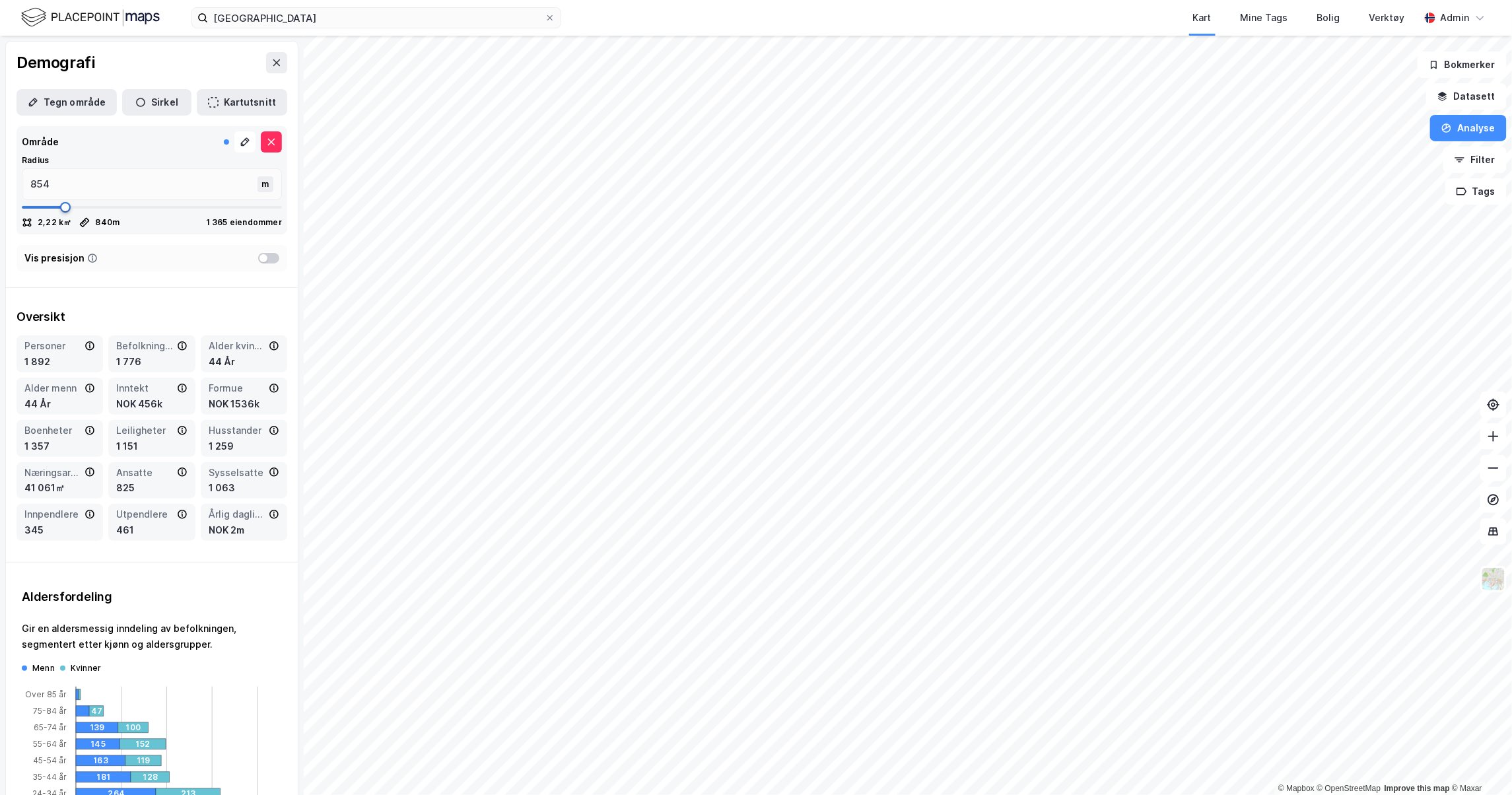
type input "1121"
type input "1242"
type input "1322"
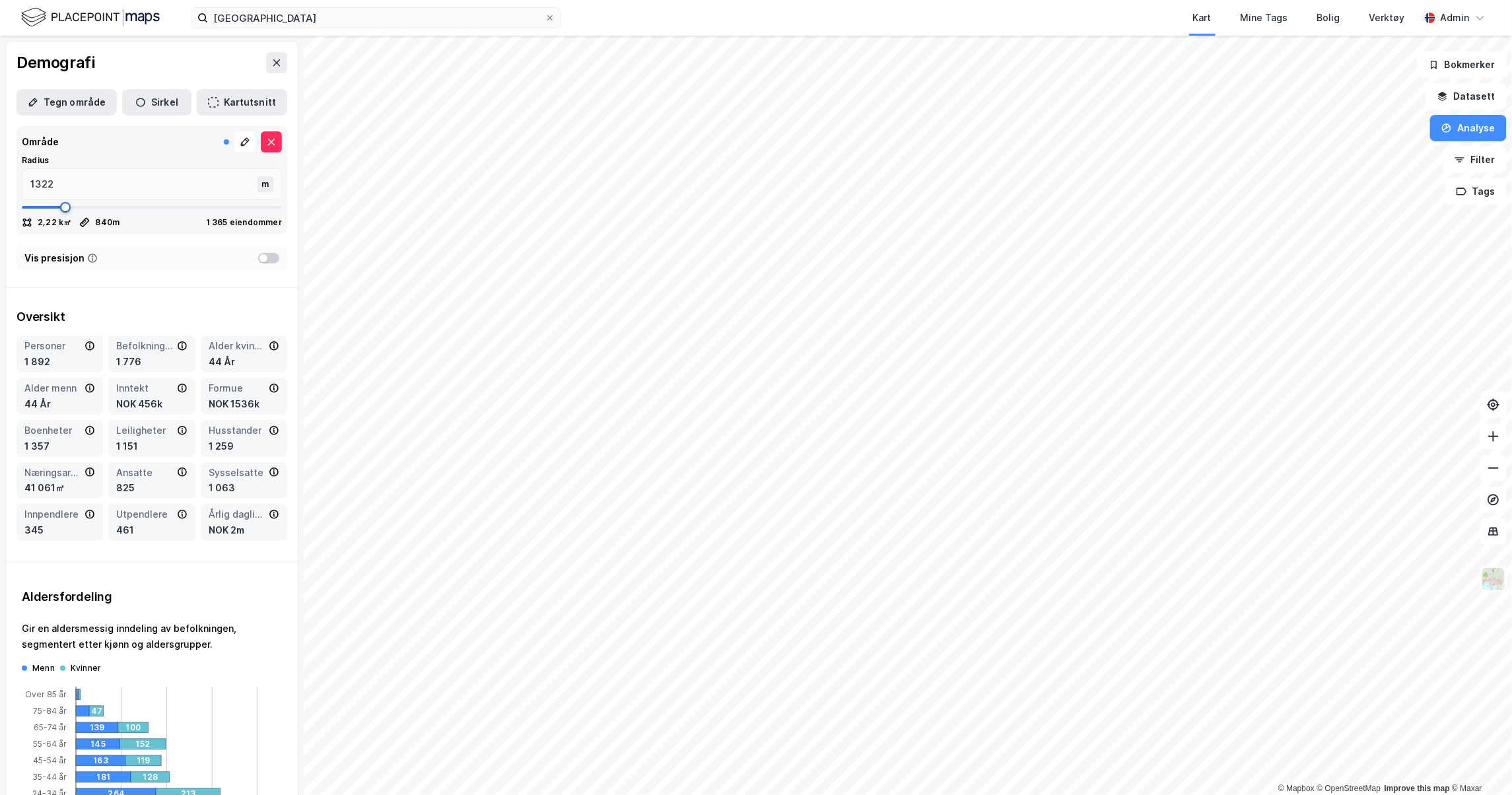
type input "1349"
type input "1403"
type input "1443"
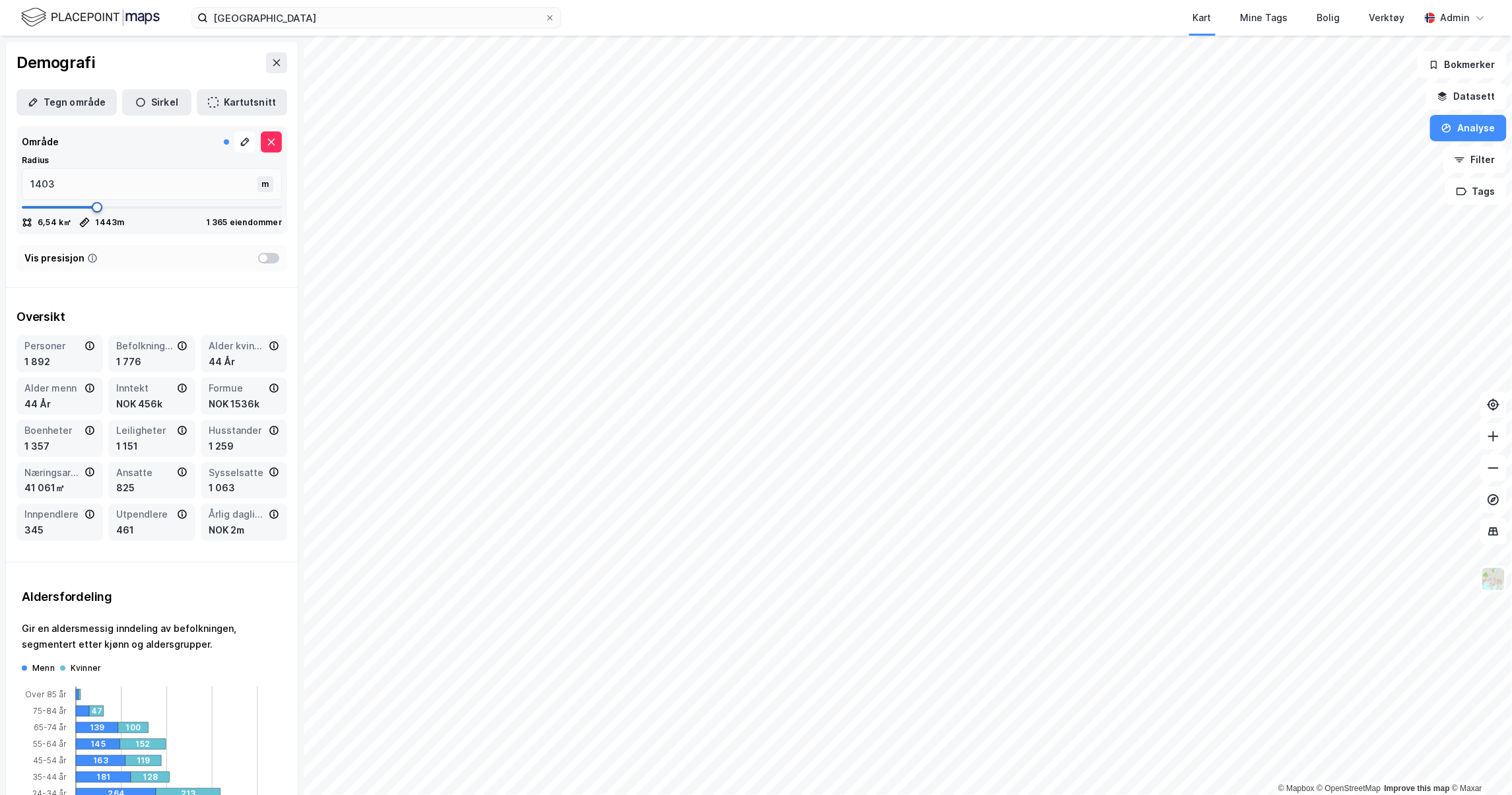
type input "1443"
type input "1483"
type input "1496"
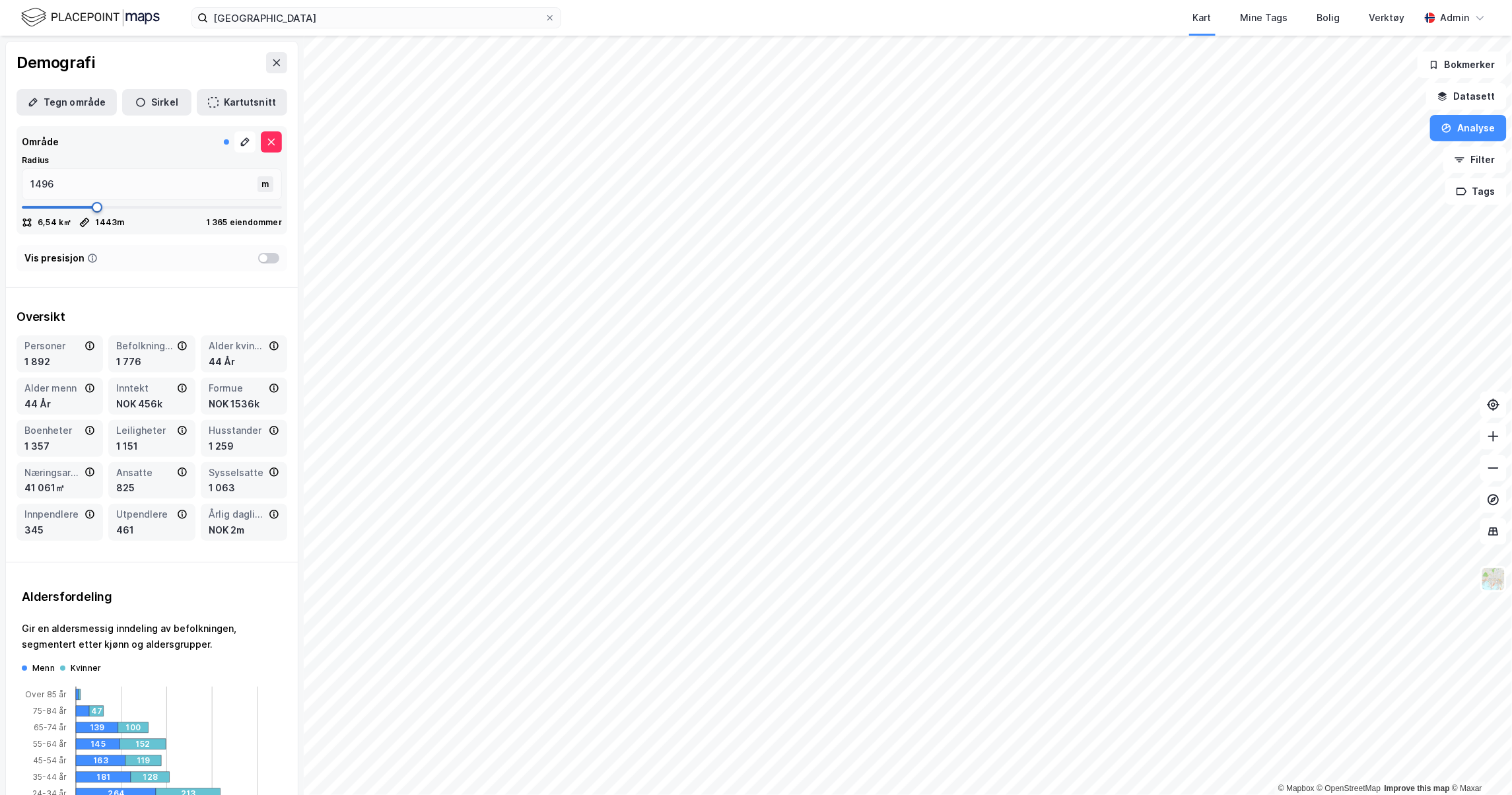
type input "1550"
type input "1697"
type input "1911"
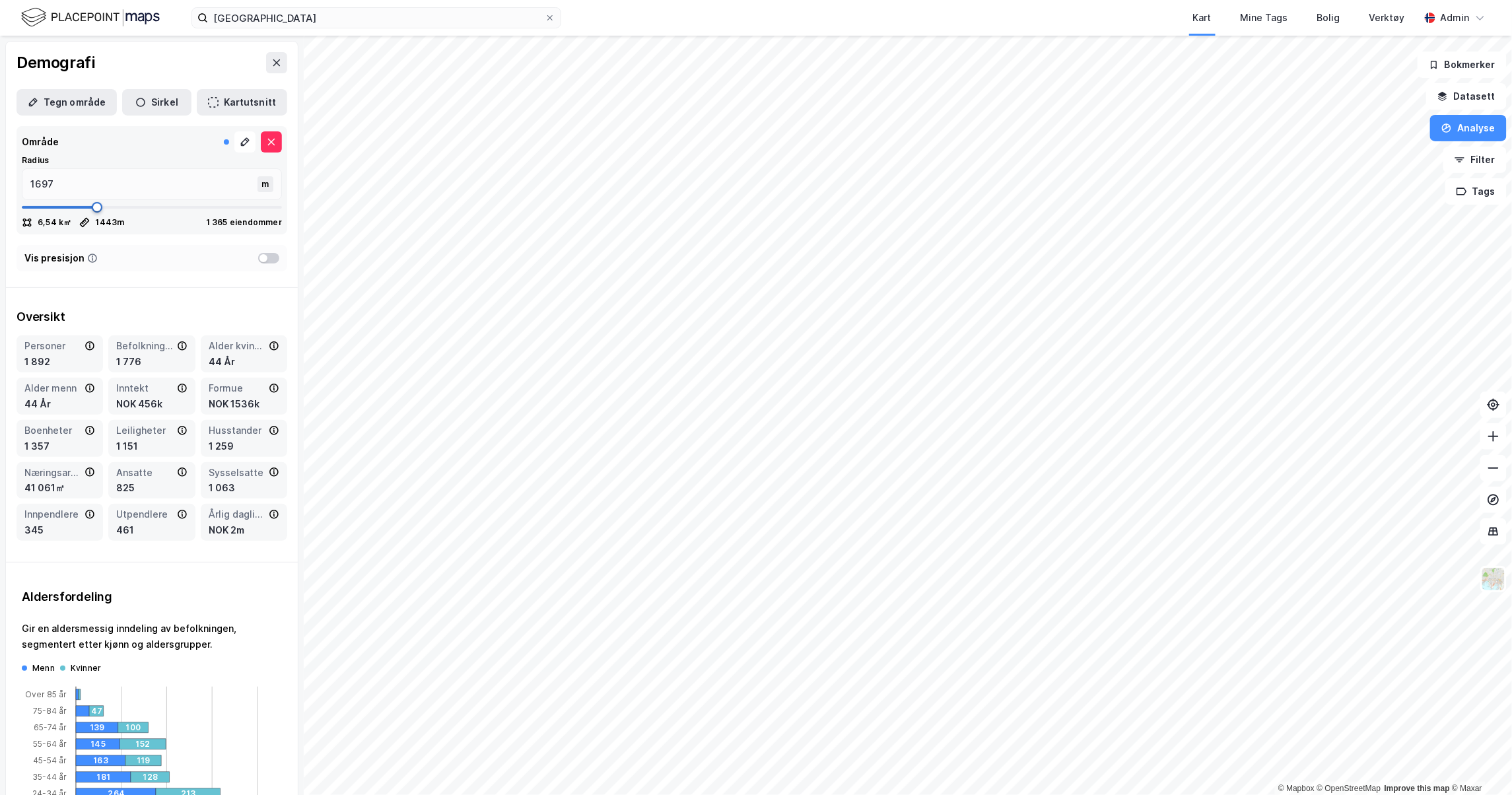
type input "1911"
type input "2032"
type input "2193"
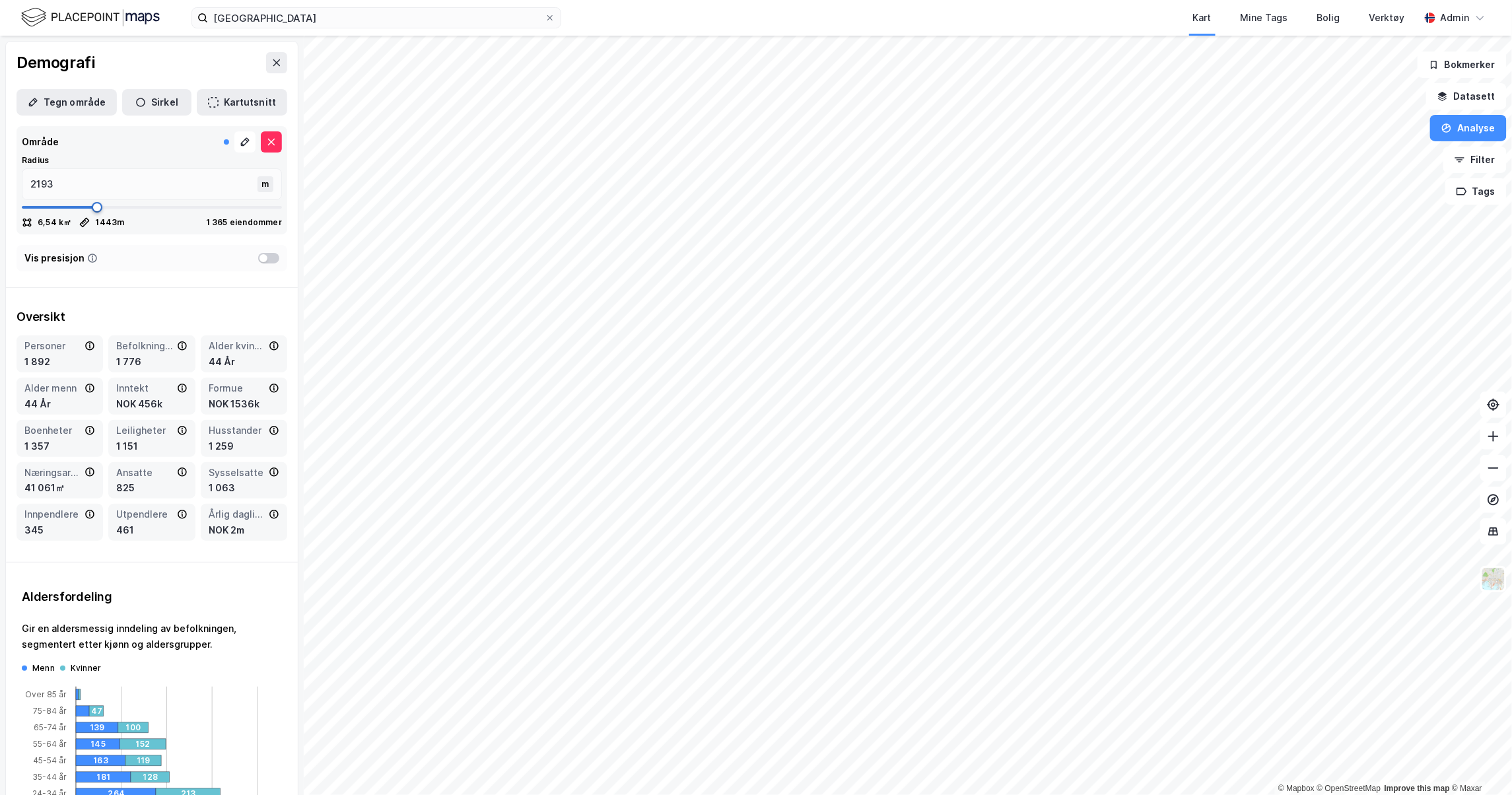
type input "2286"
type input "2300"
type input "2313"
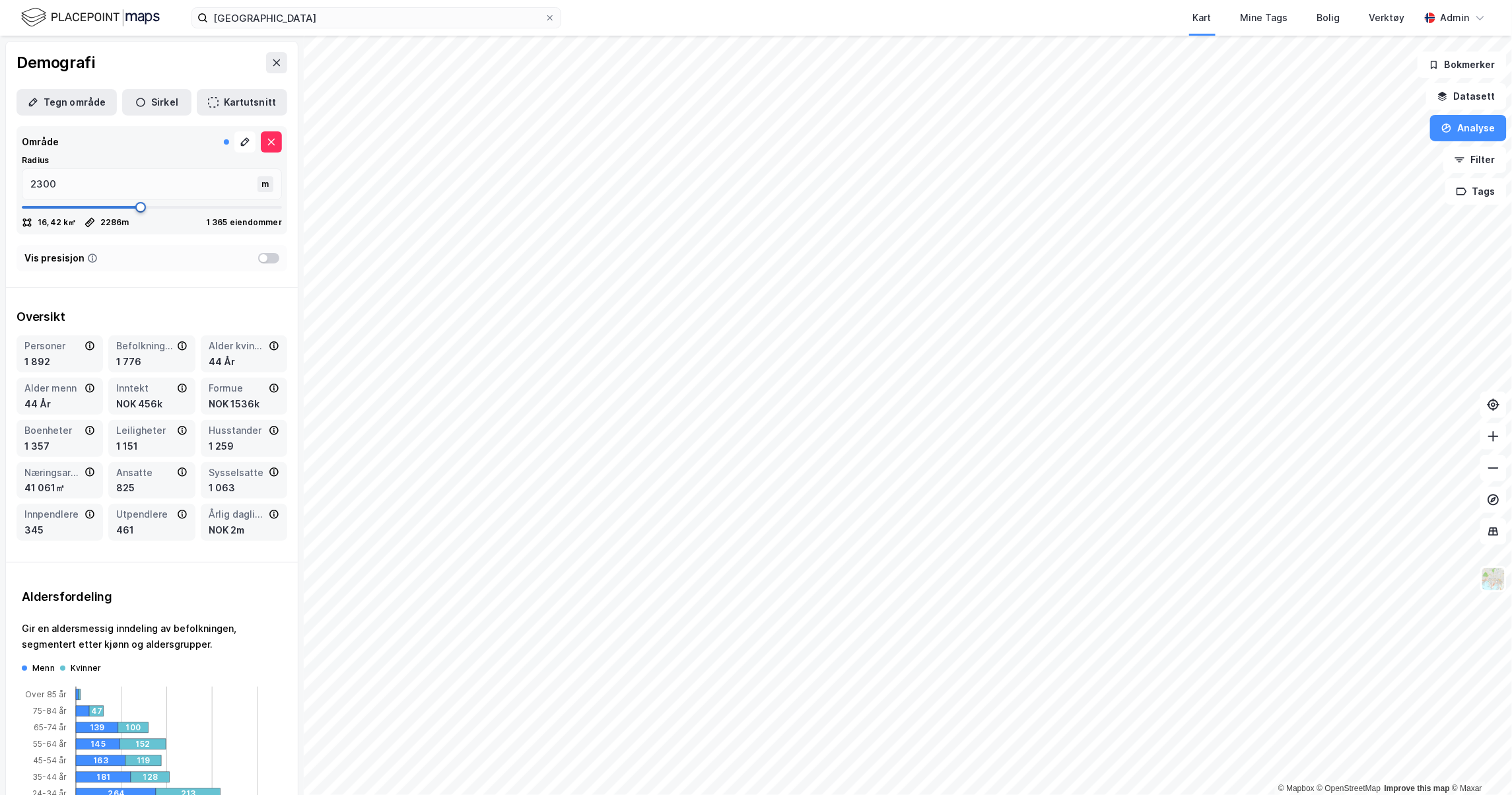
type input "2313"
type input "2367"
type input "2474"
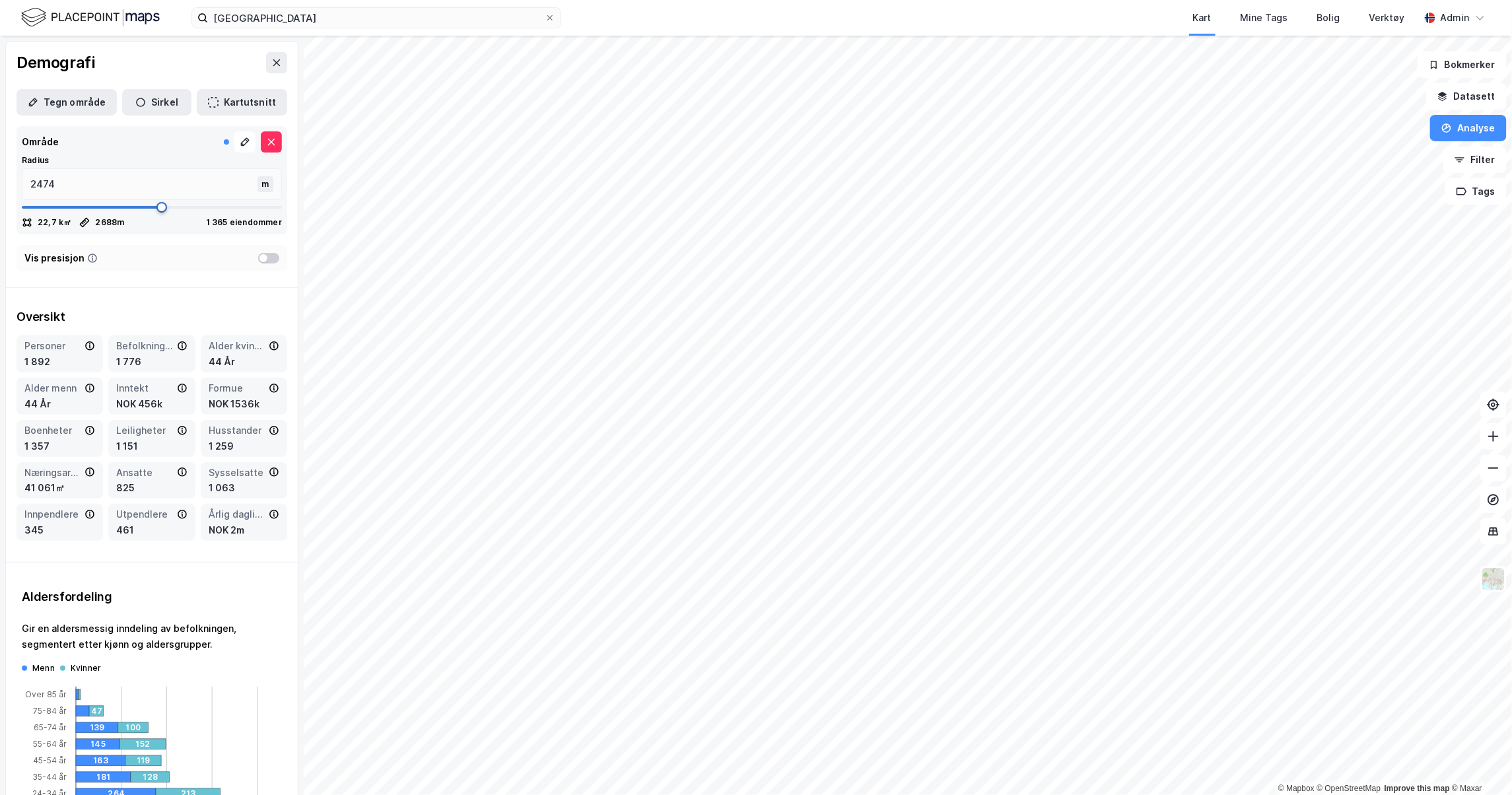
type input "2688"
type input "2715"
type input "2728"
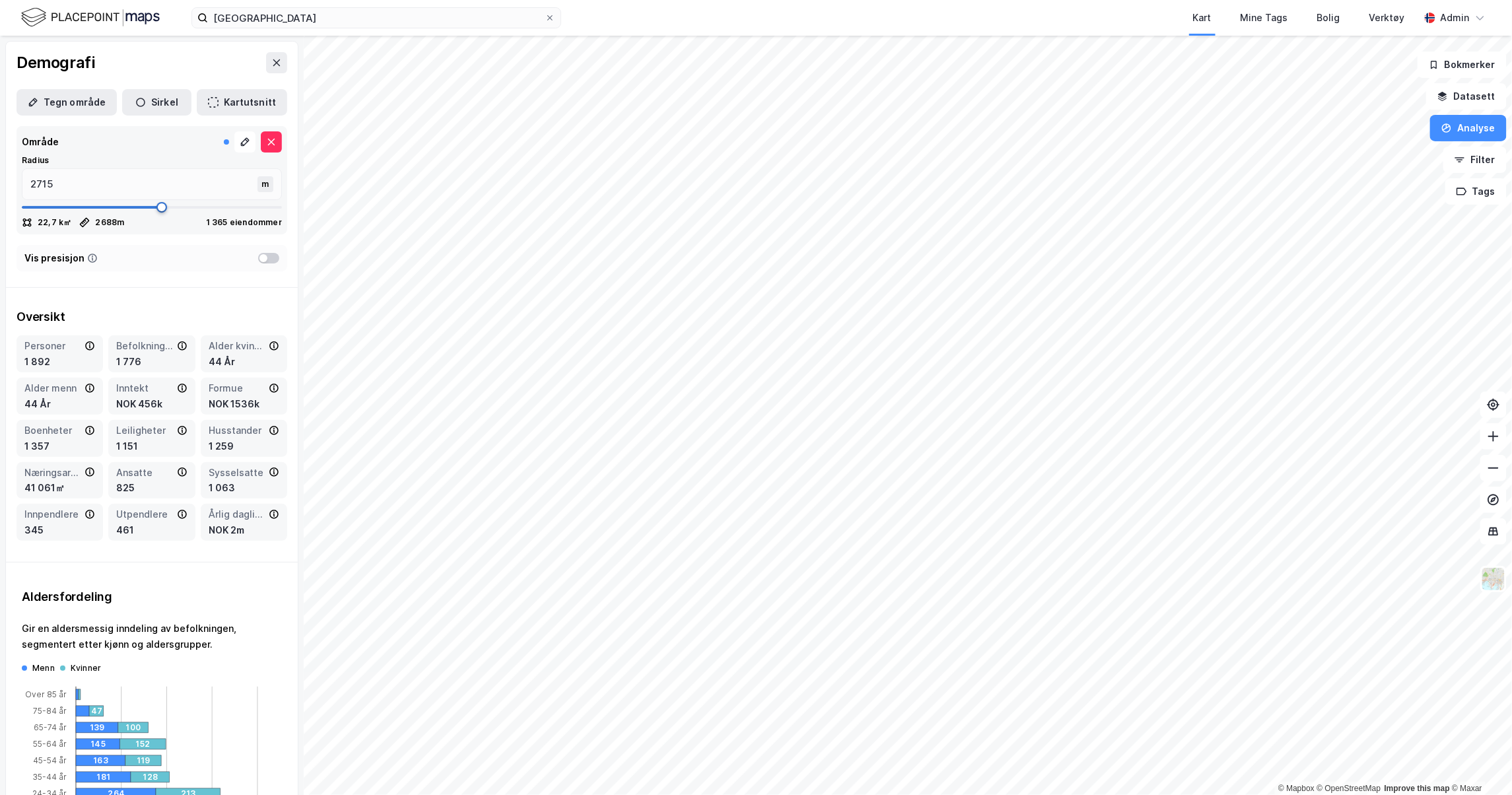
type input "2728"
type input "2768"
type input "2795"
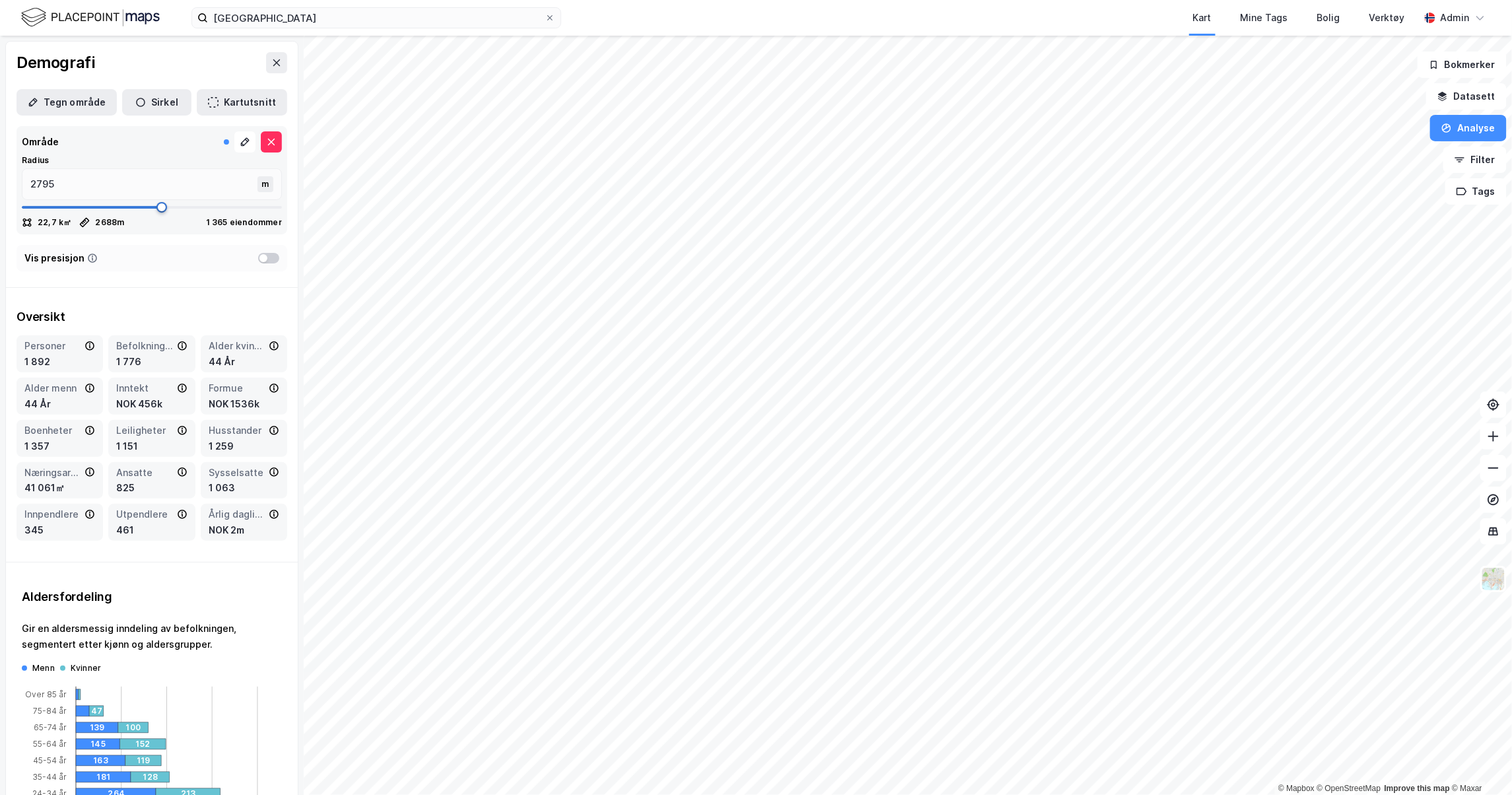
type input "2835"
type input "2929"
type input "3036"
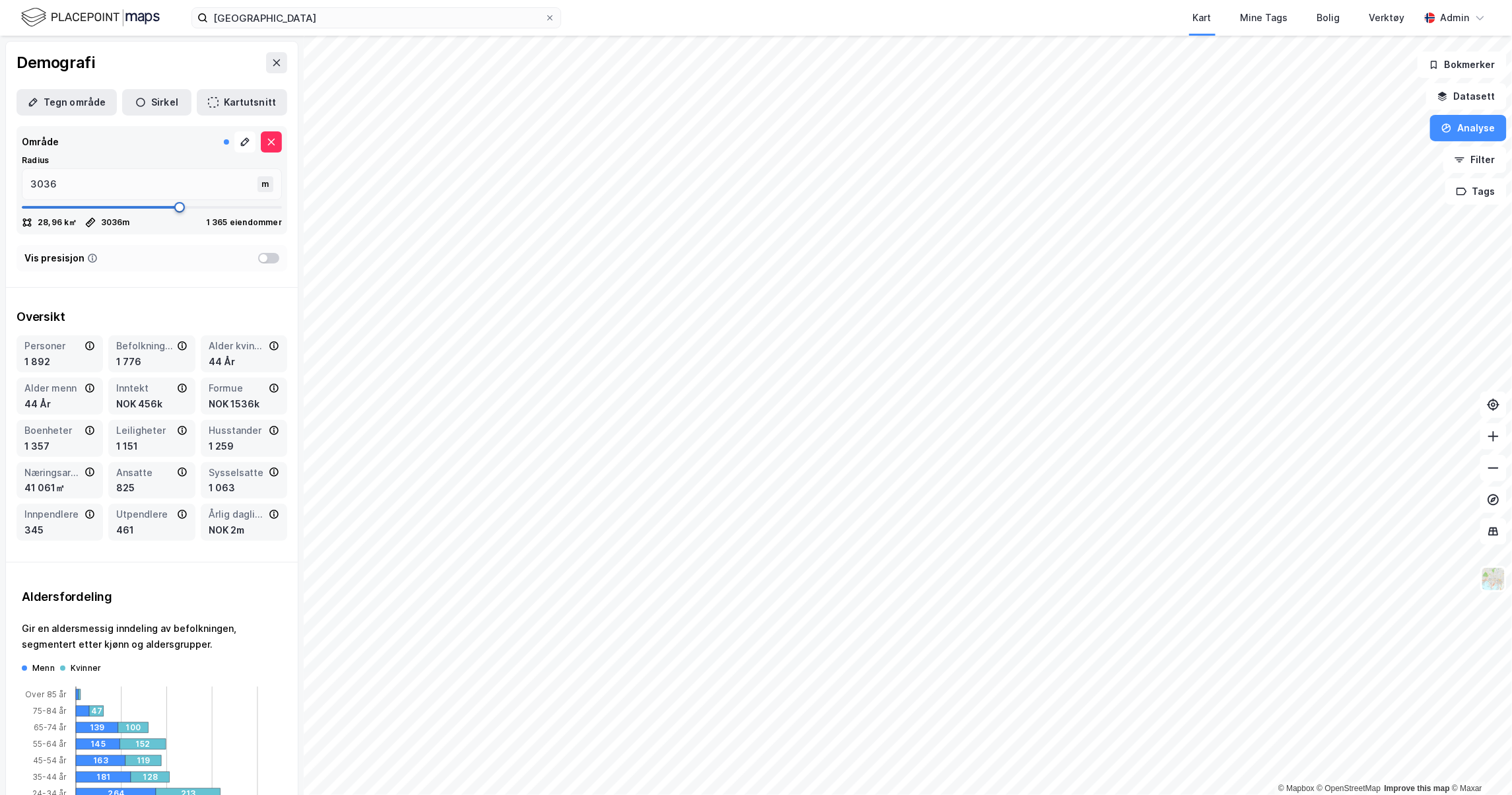
type input "3143"
type input "3264"
type input "3331"
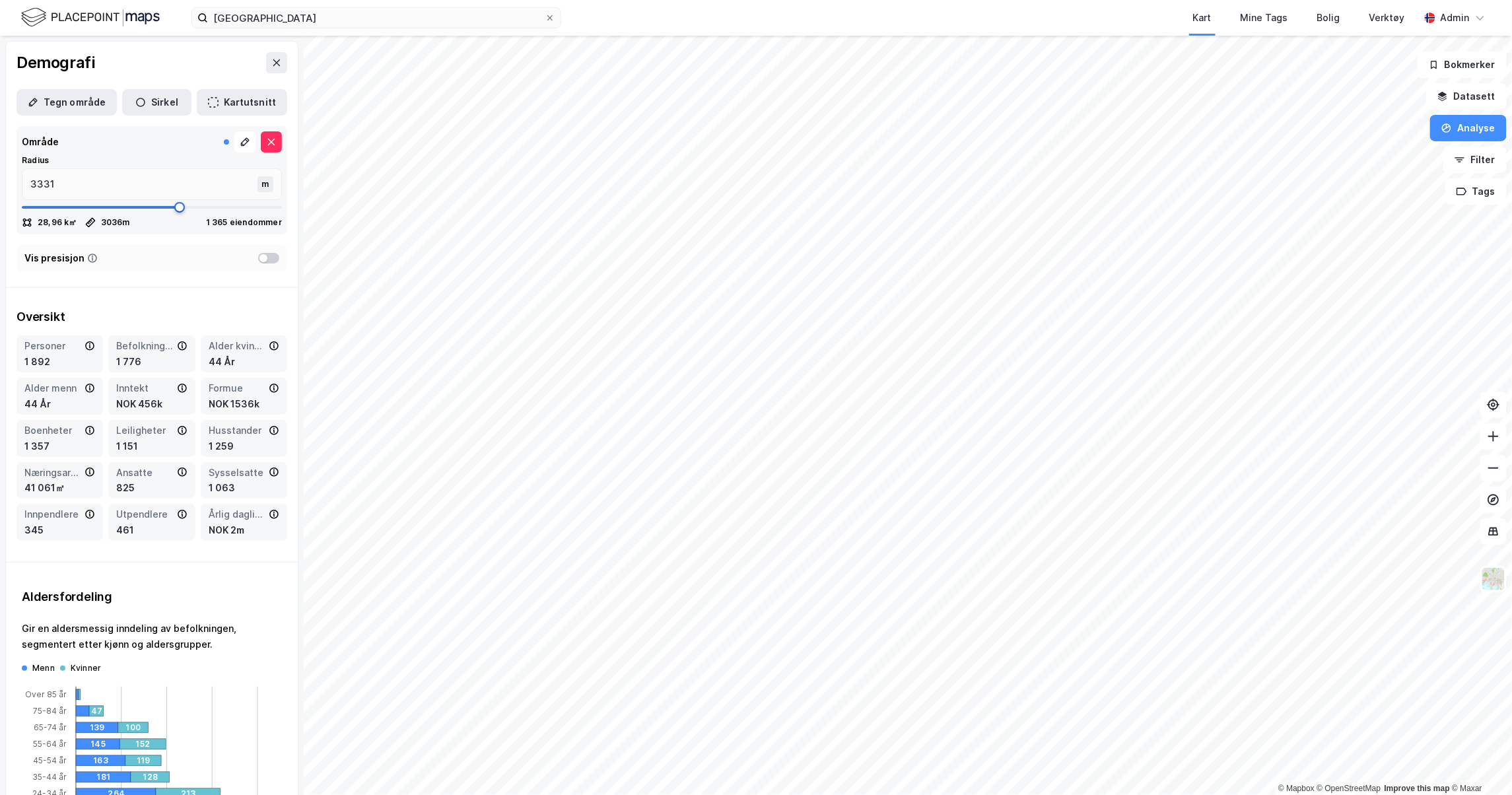
type input "3411"
type input "3465"
type input "3491"
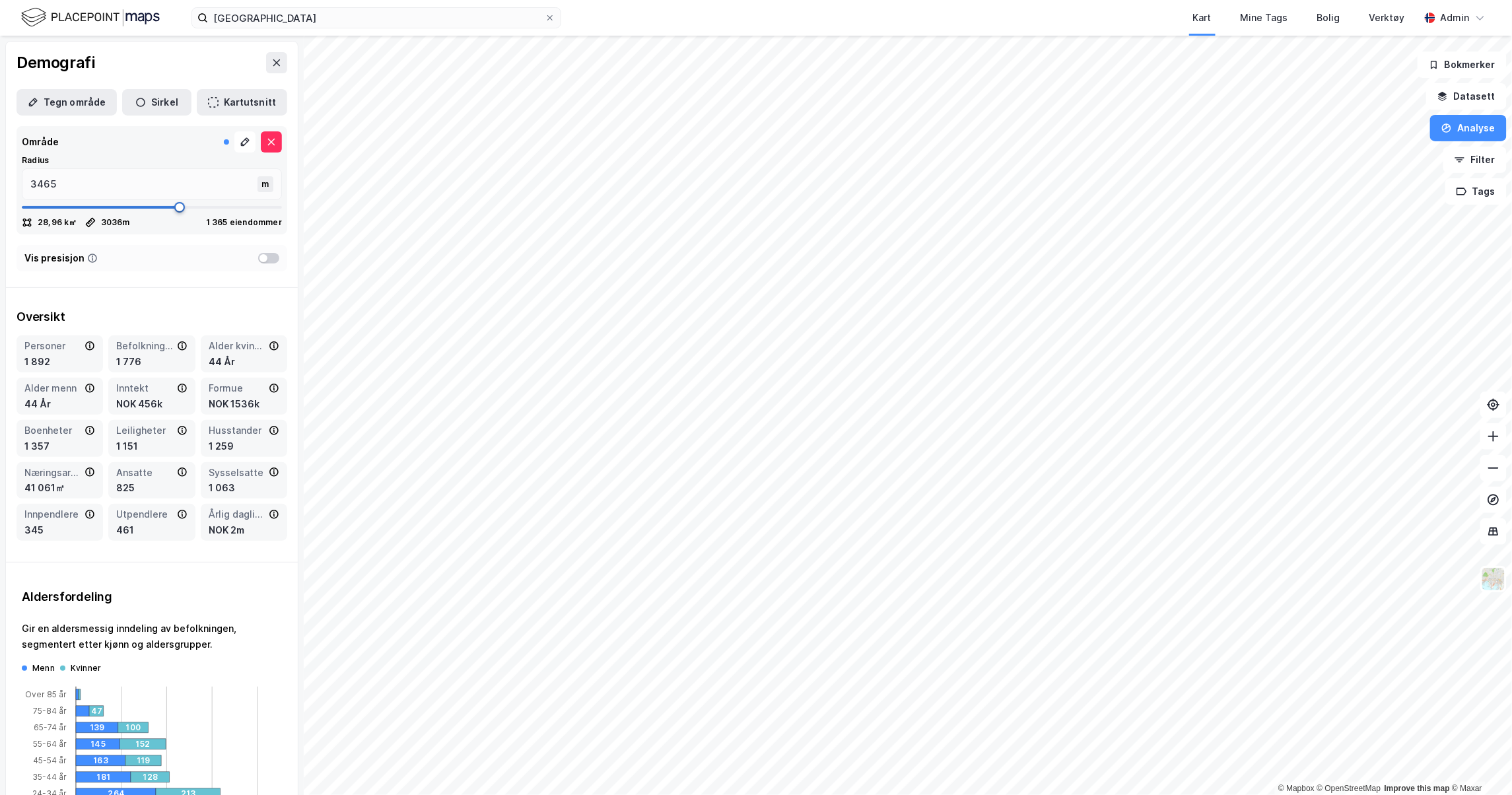
type input "3491"
type input "3532"
type input "3598"
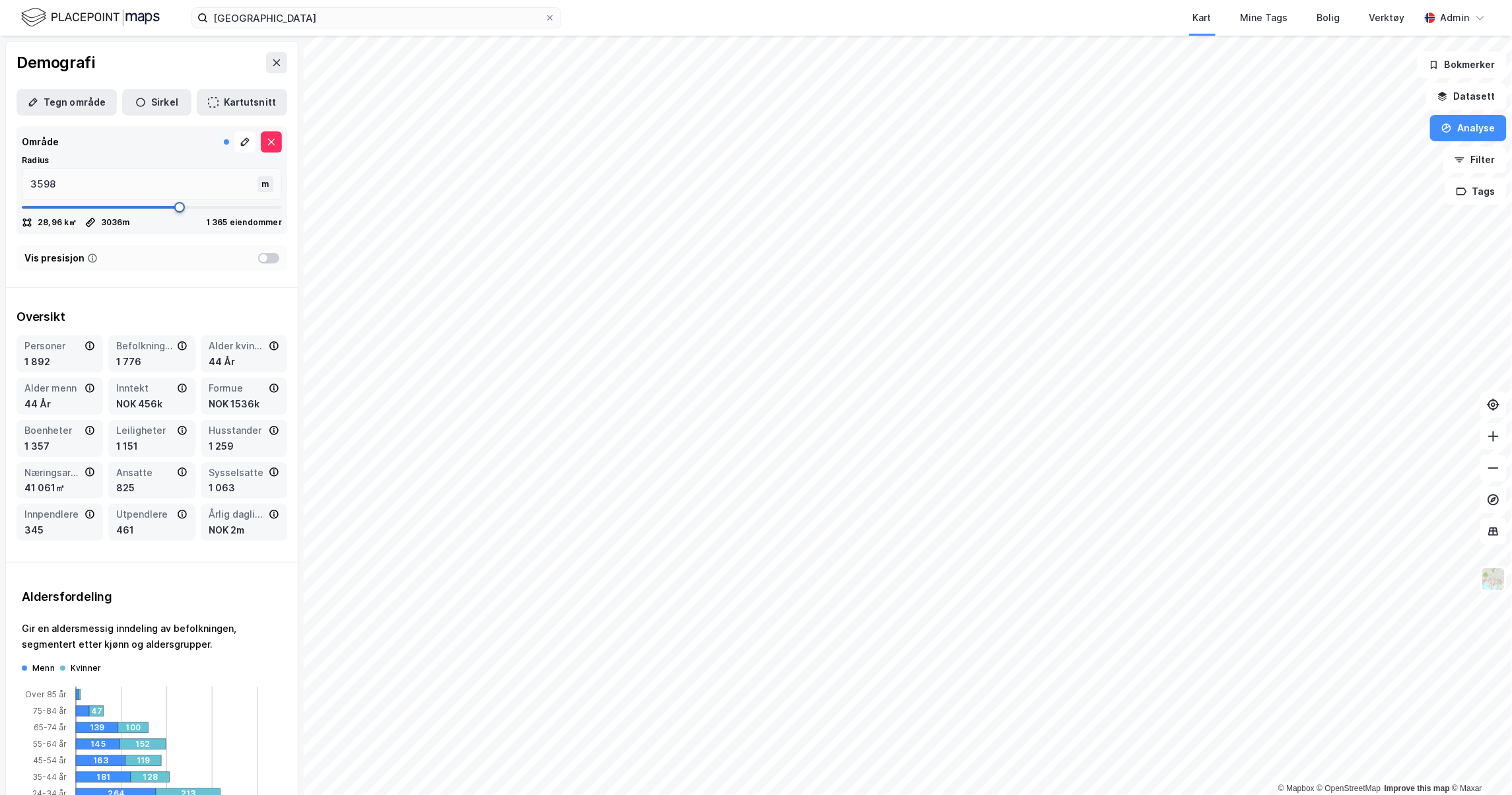
type input "3679"
type input "3732"
type input "3746"
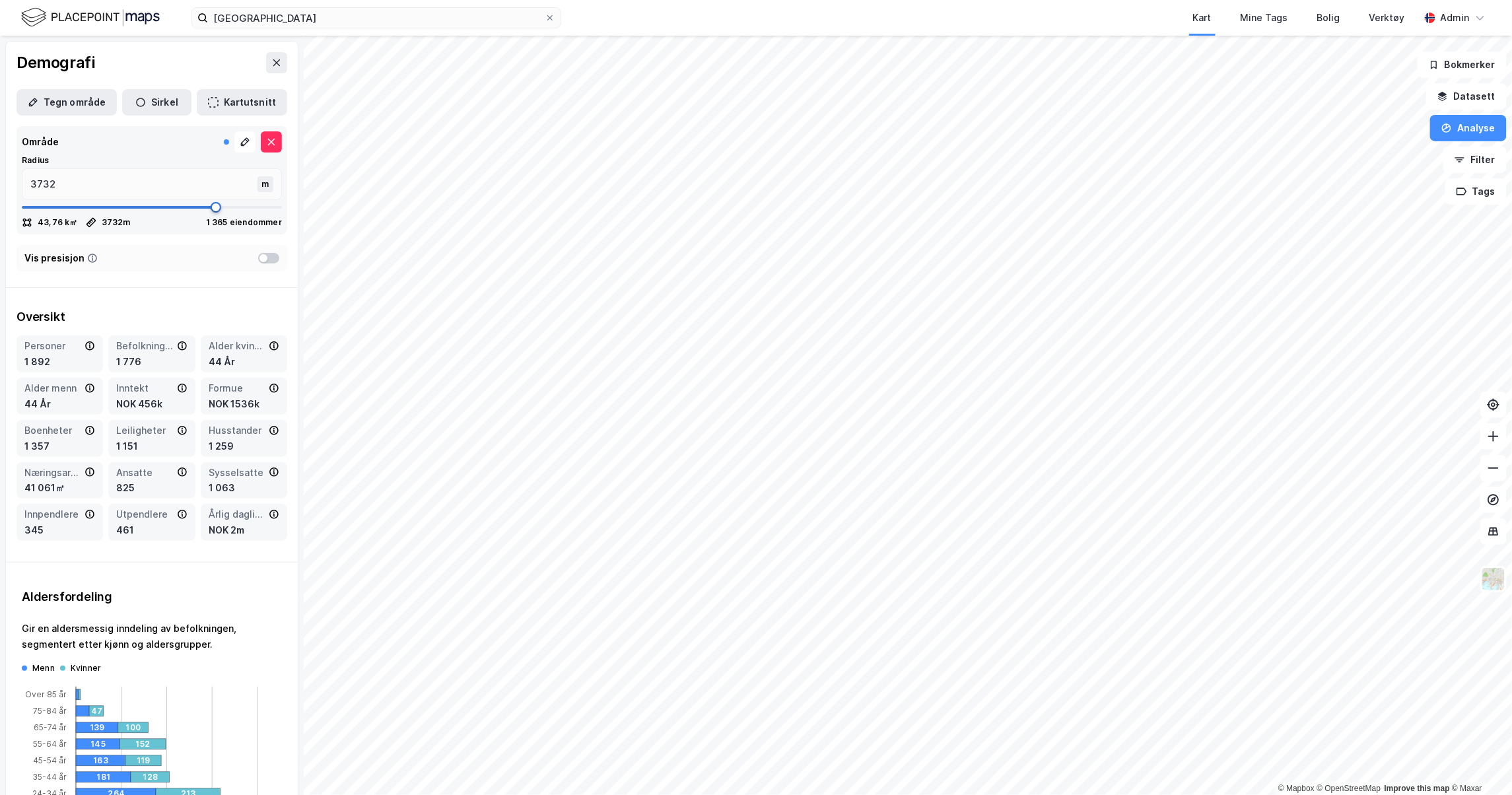
type input "3746"
type input "3786"
type input "3813"
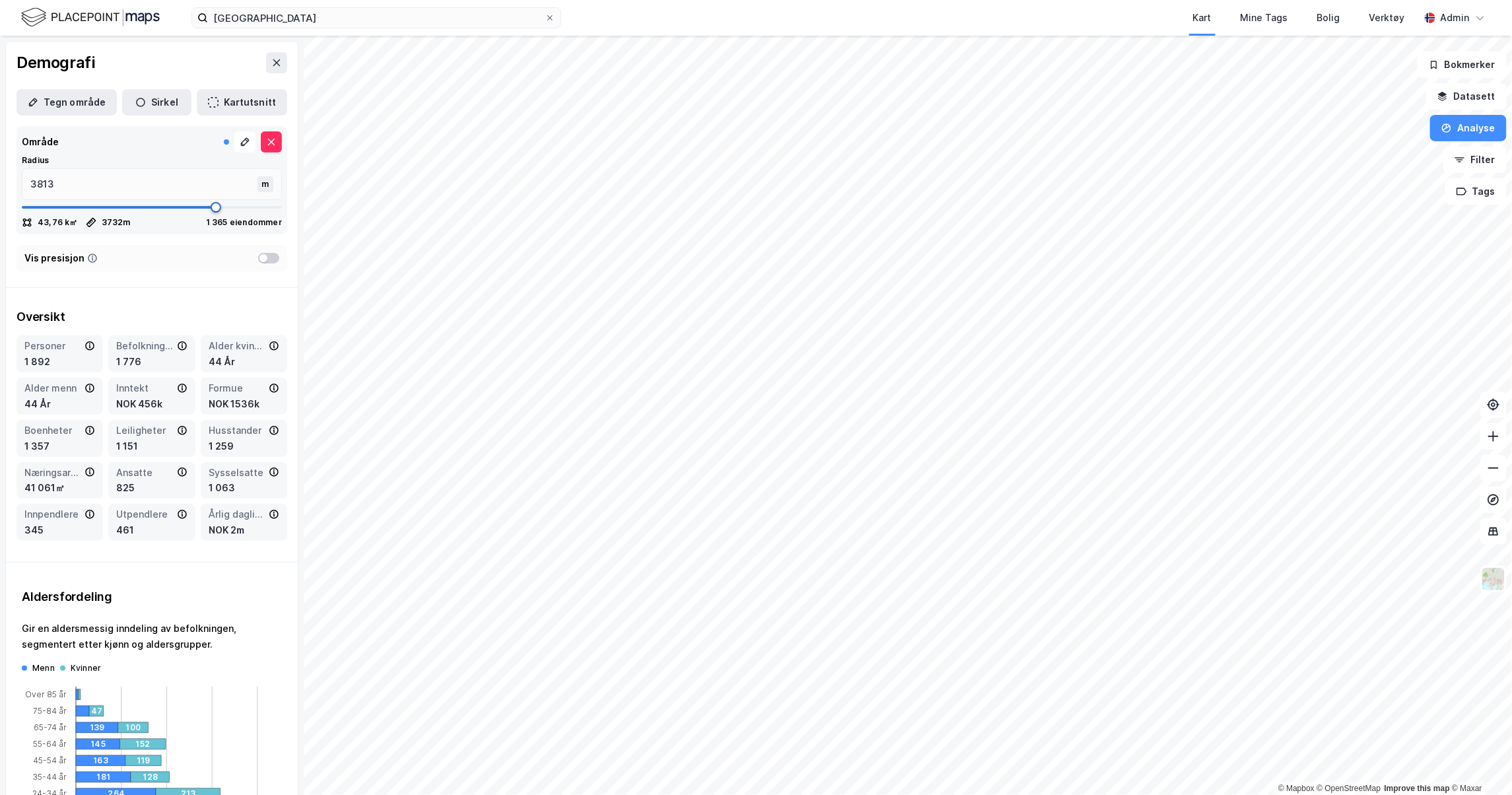
type input "3840"
type input "3866"
type input "3920"
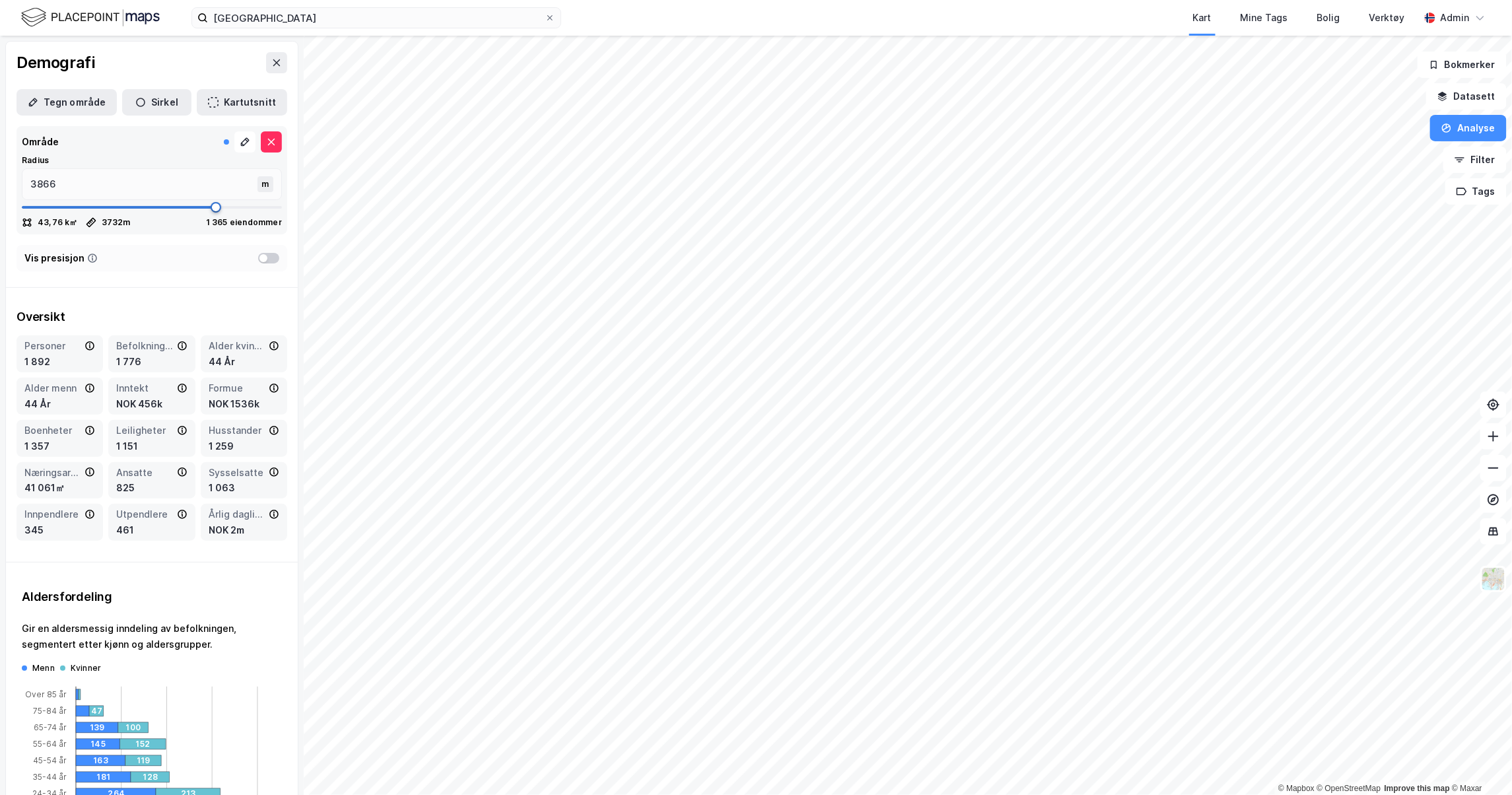
type input "3920"
type input "3973"
type input "4000"
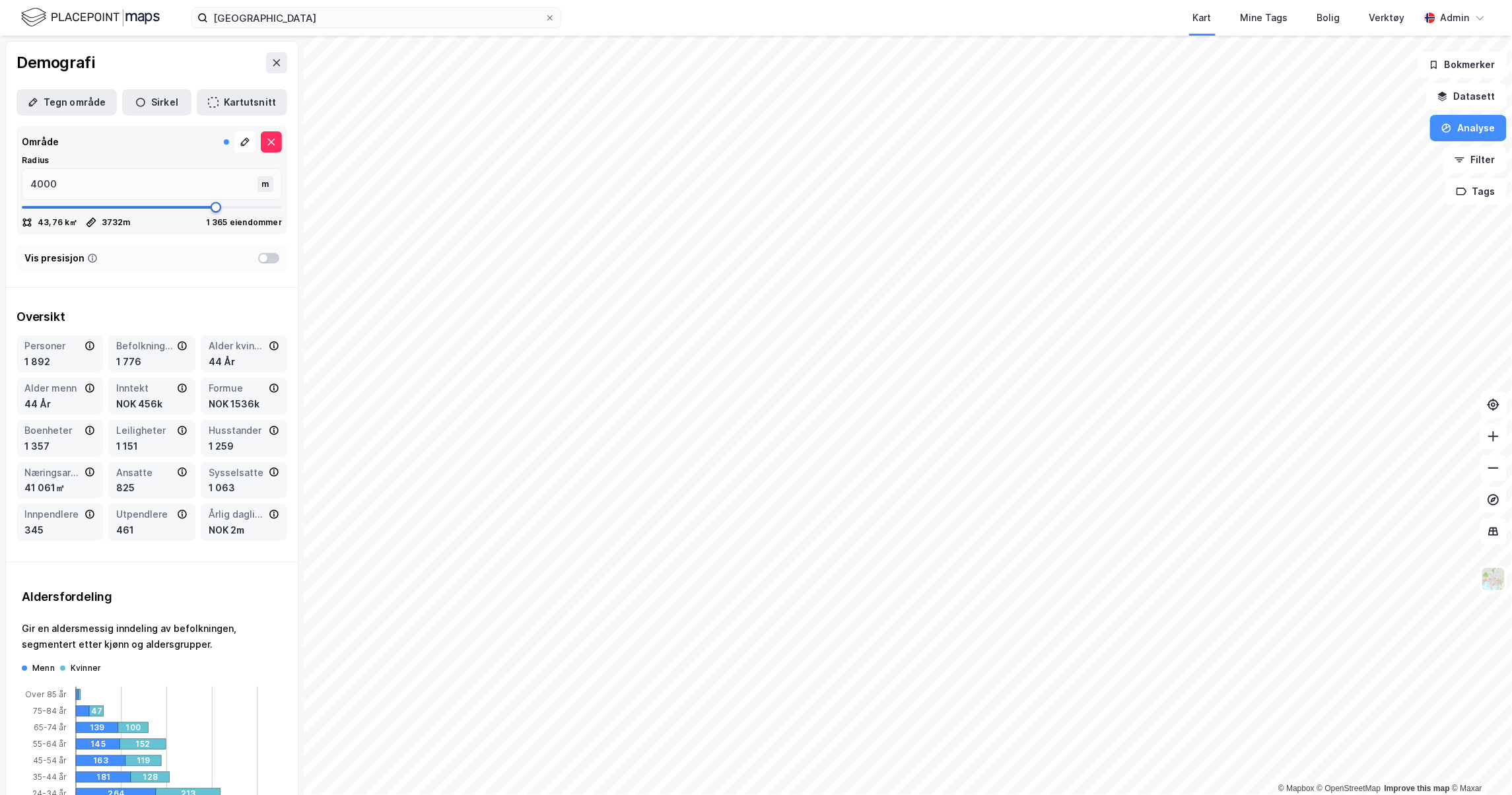
type input "4054"
type input "4067"
type input "4121"
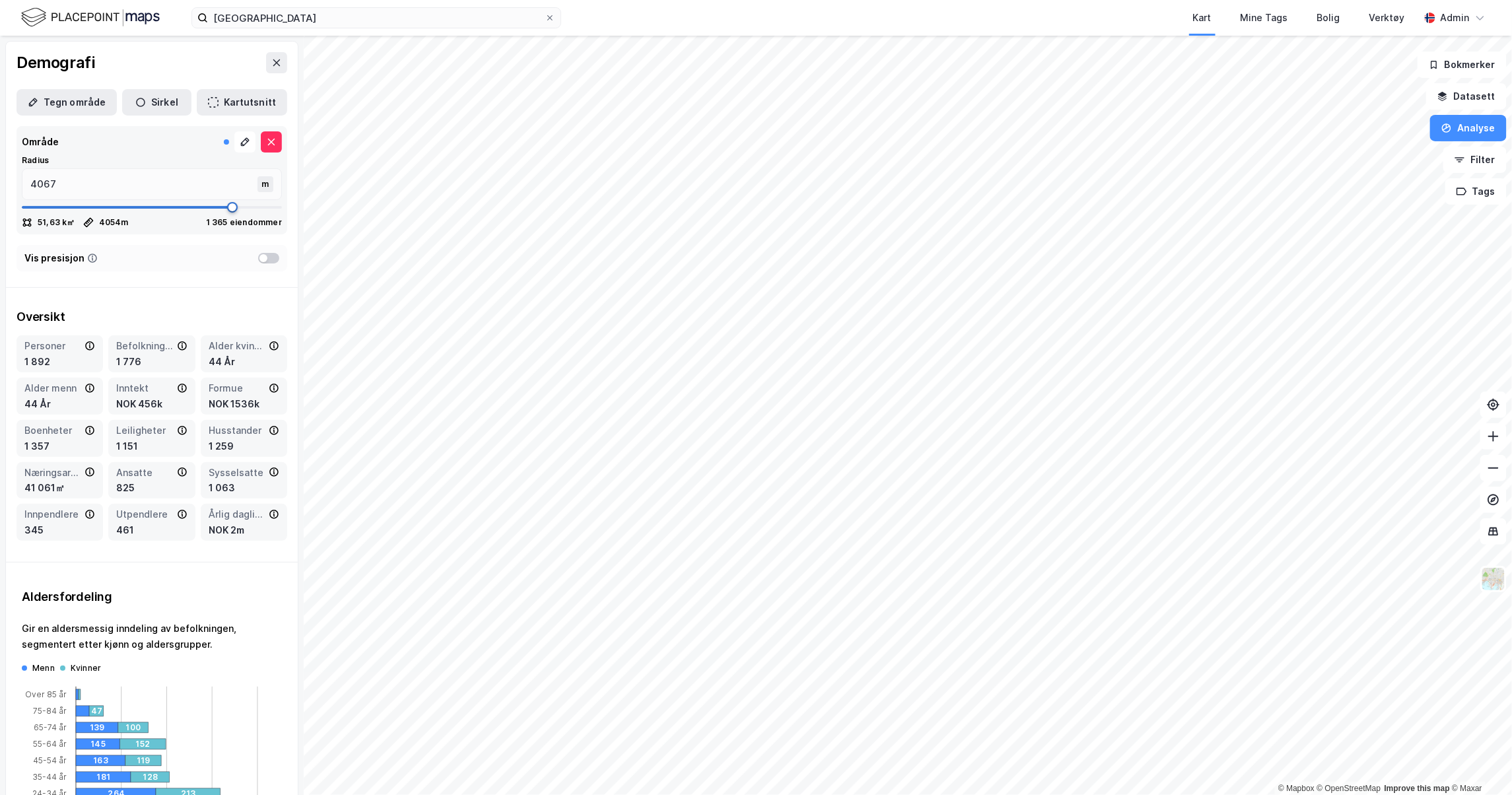
type input "4121"
type input "4161"
type input "4214"
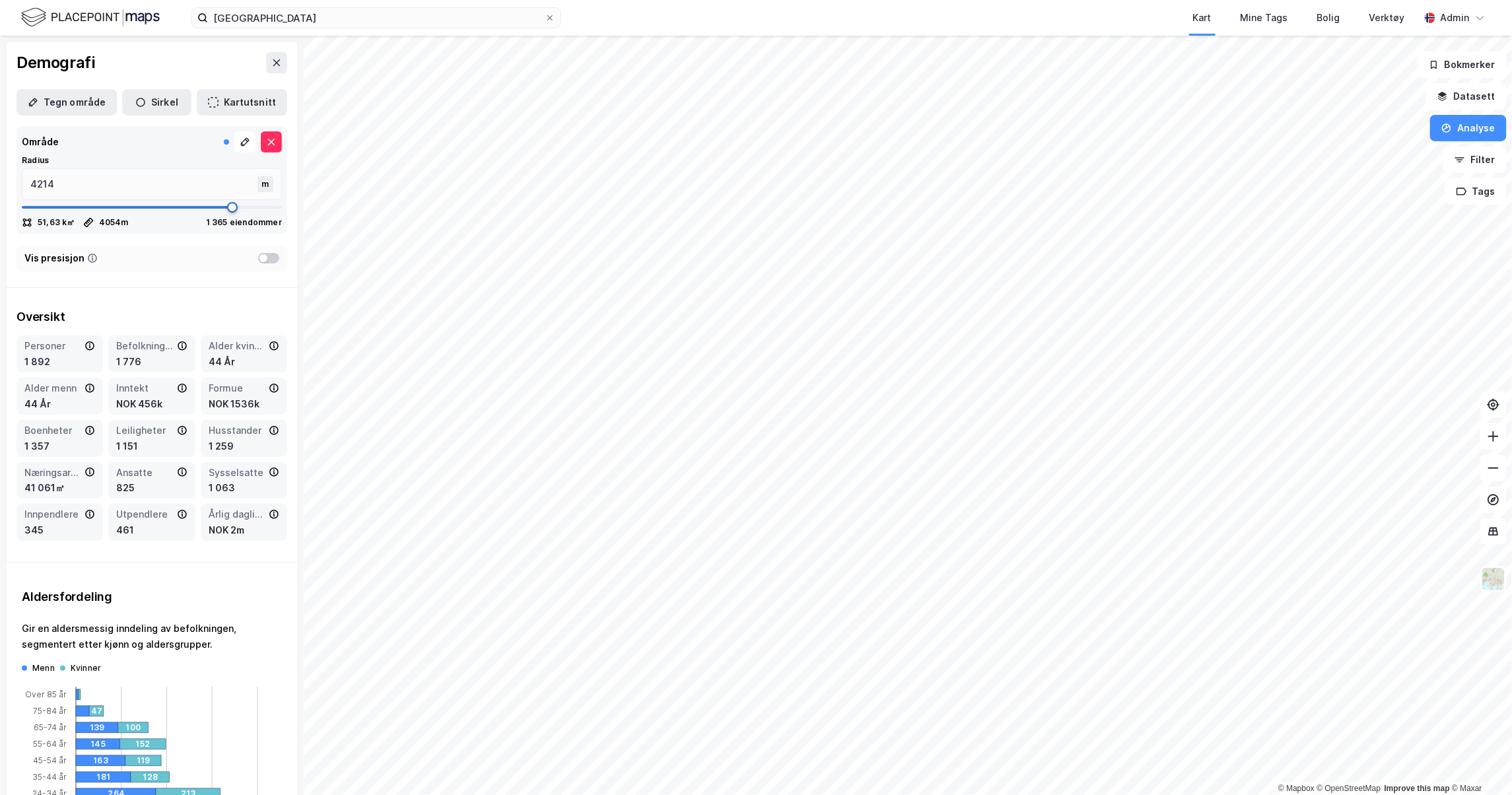
type input "4268"
type input "4335"
type input "4375"
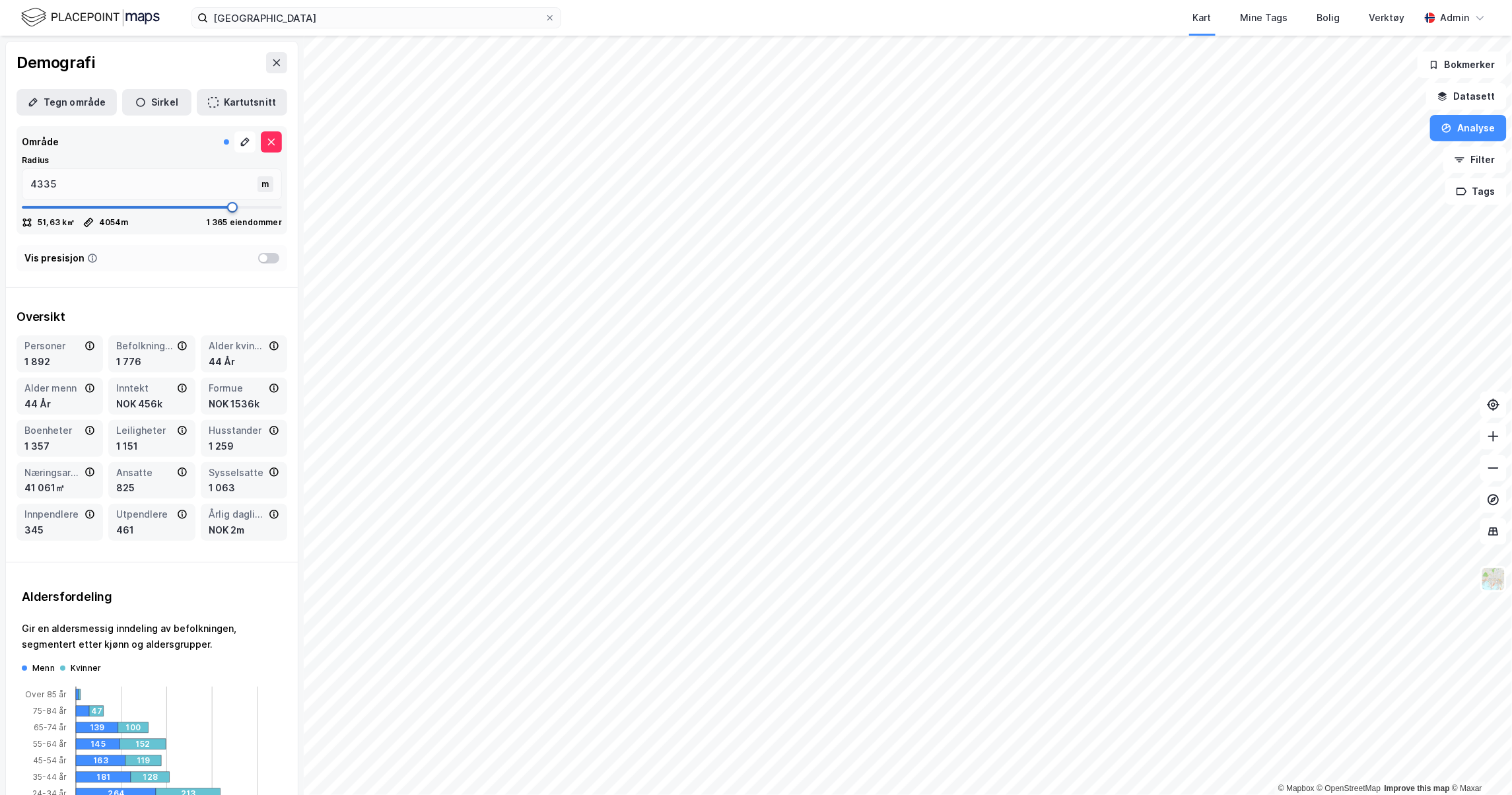
type input "4375"
type input "4389"
type input "4429"
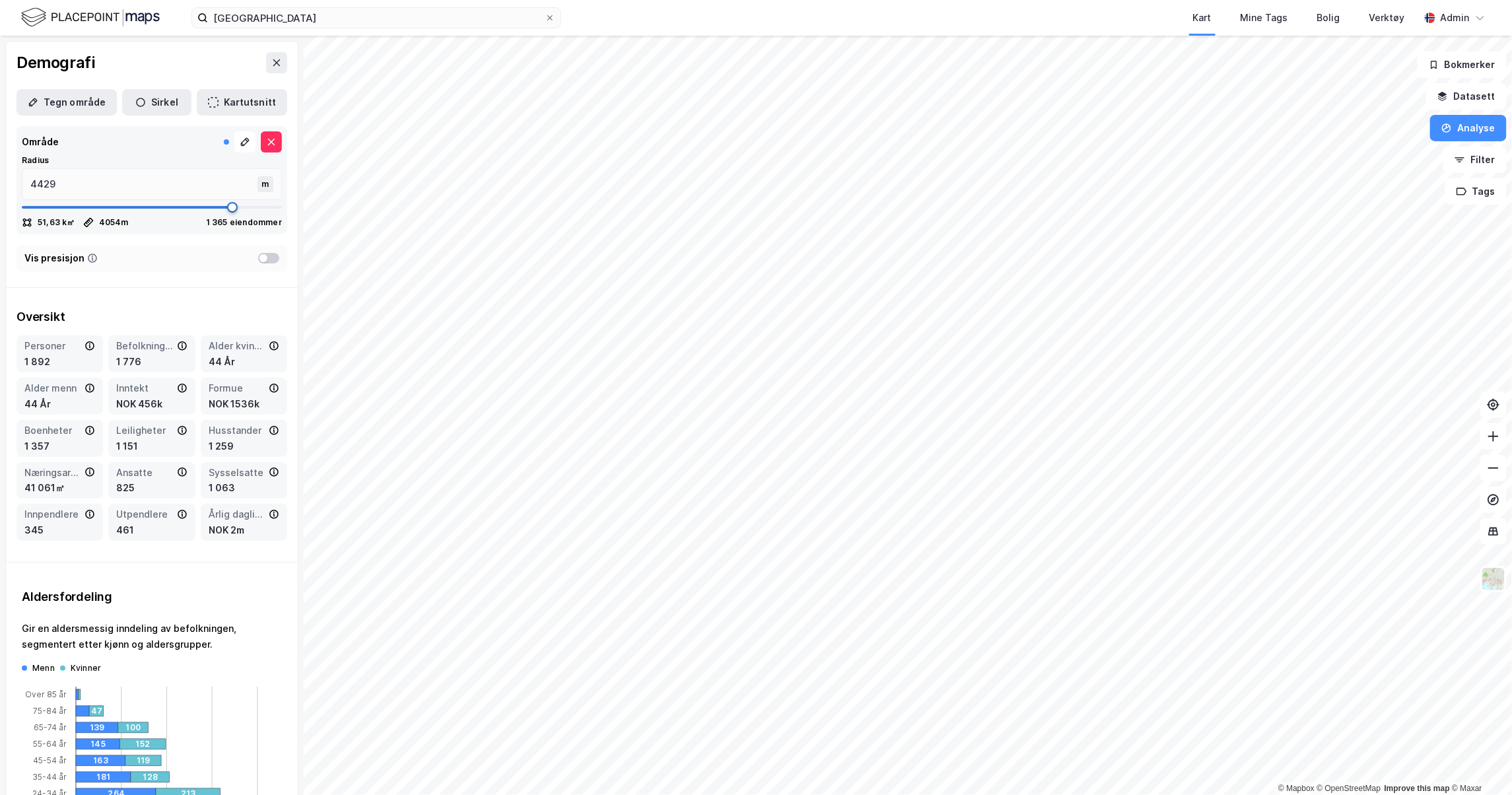
type input "4589"
type input "4616"
type input "4670"
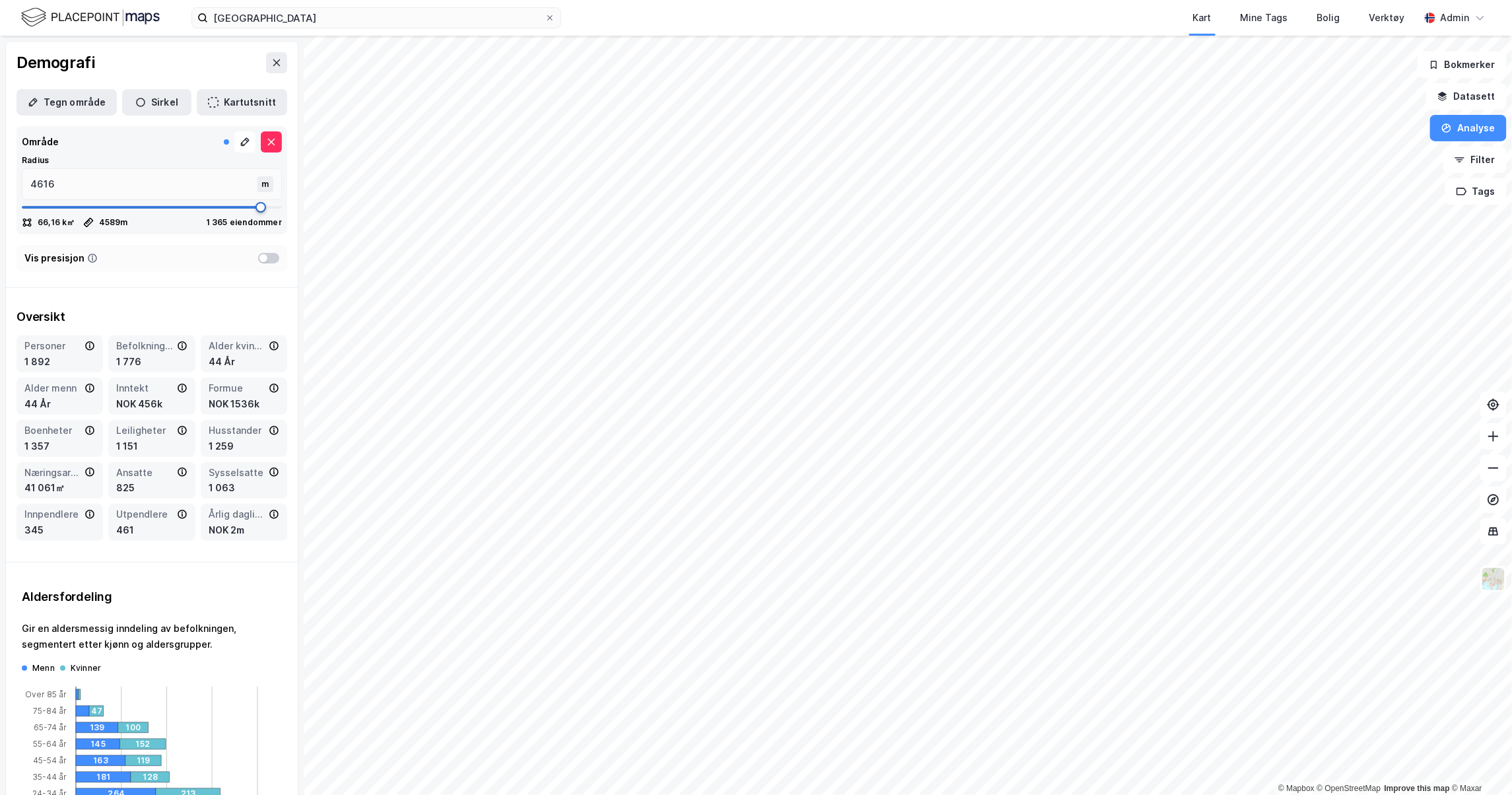
type input "4670"
type input "4750"
type input "4817"
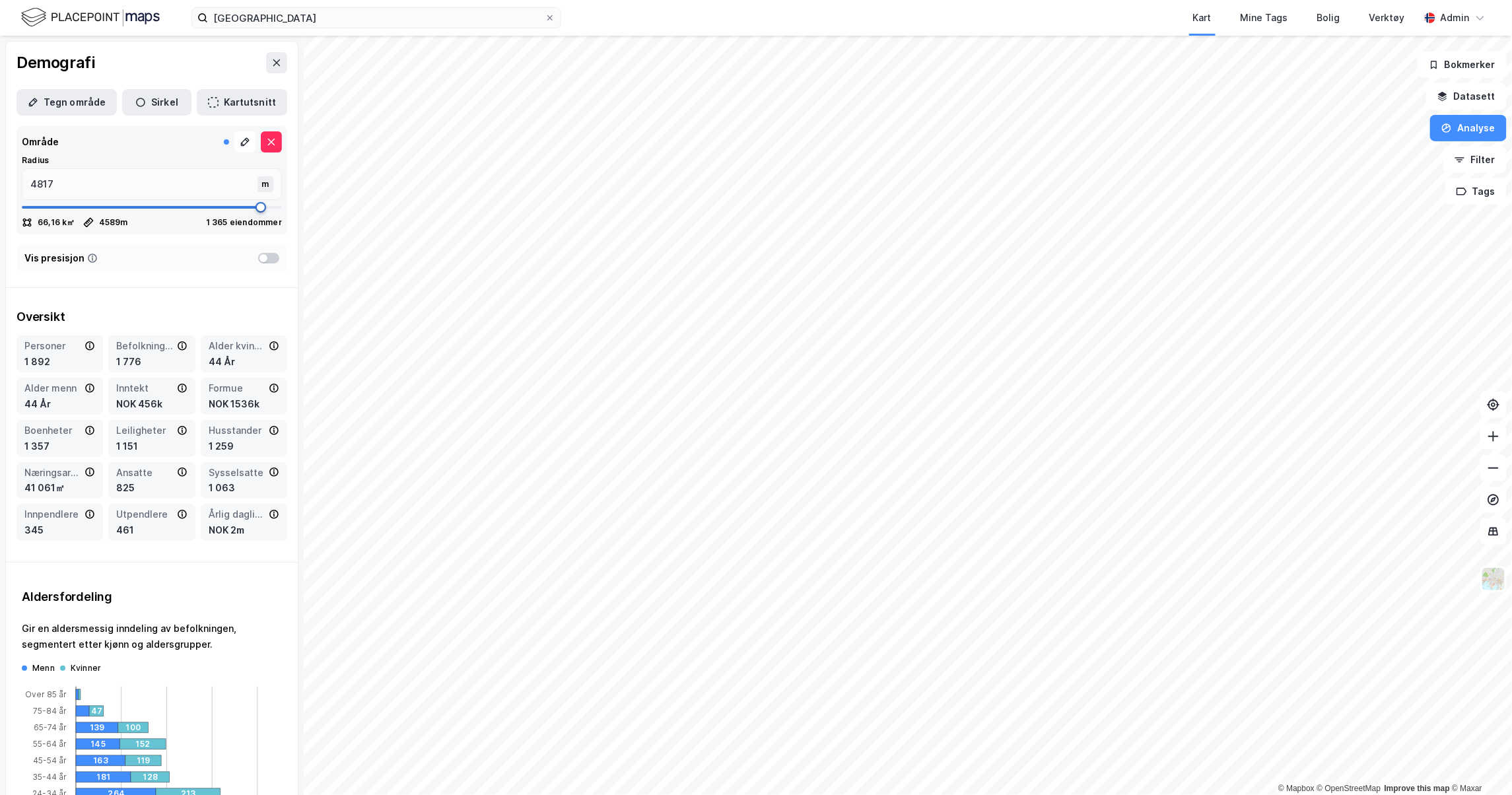
type input "4871"
type input "4911"
type input "4924"
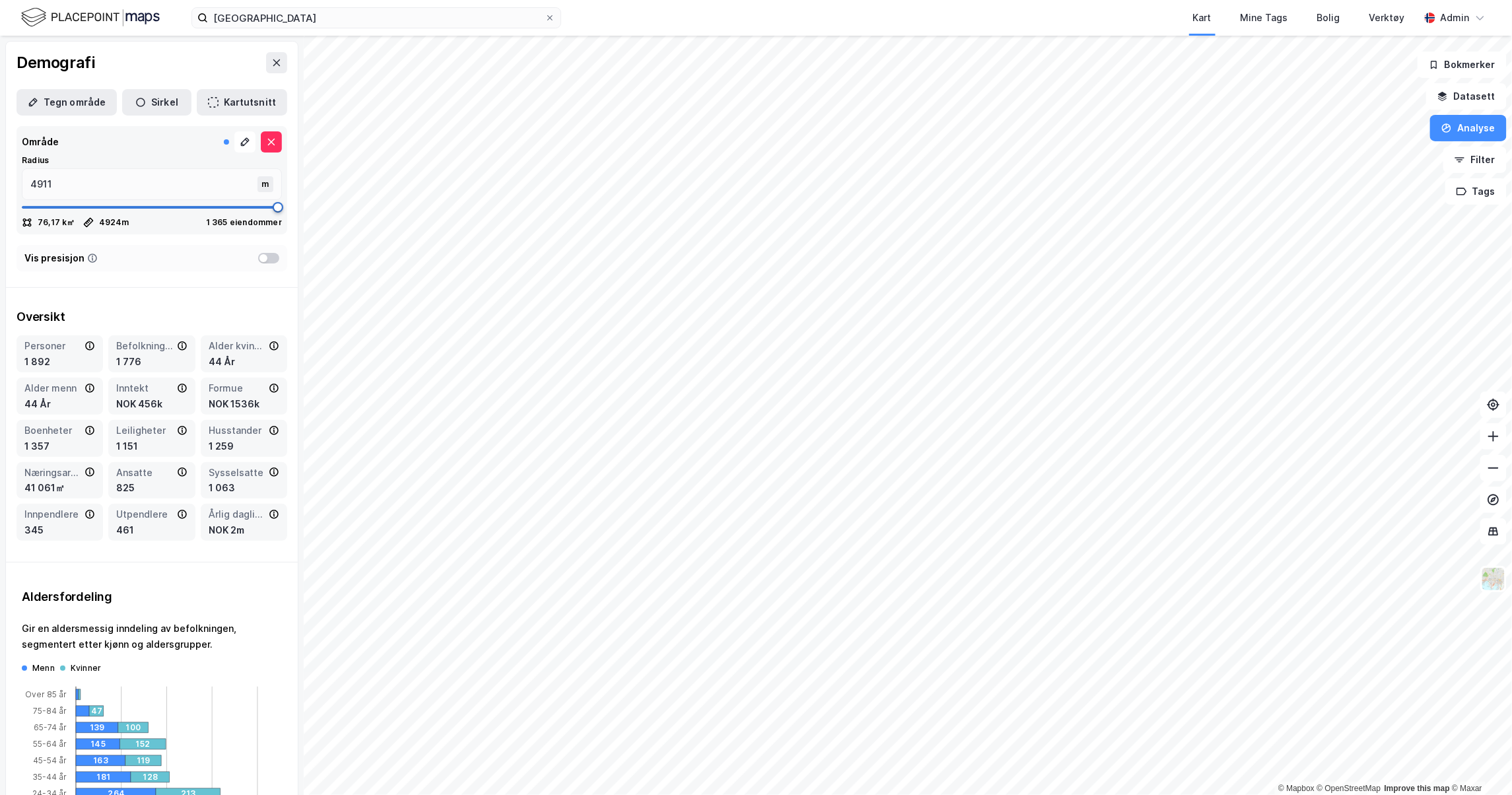
type input "4924"
type input "4978"
type input "5000"
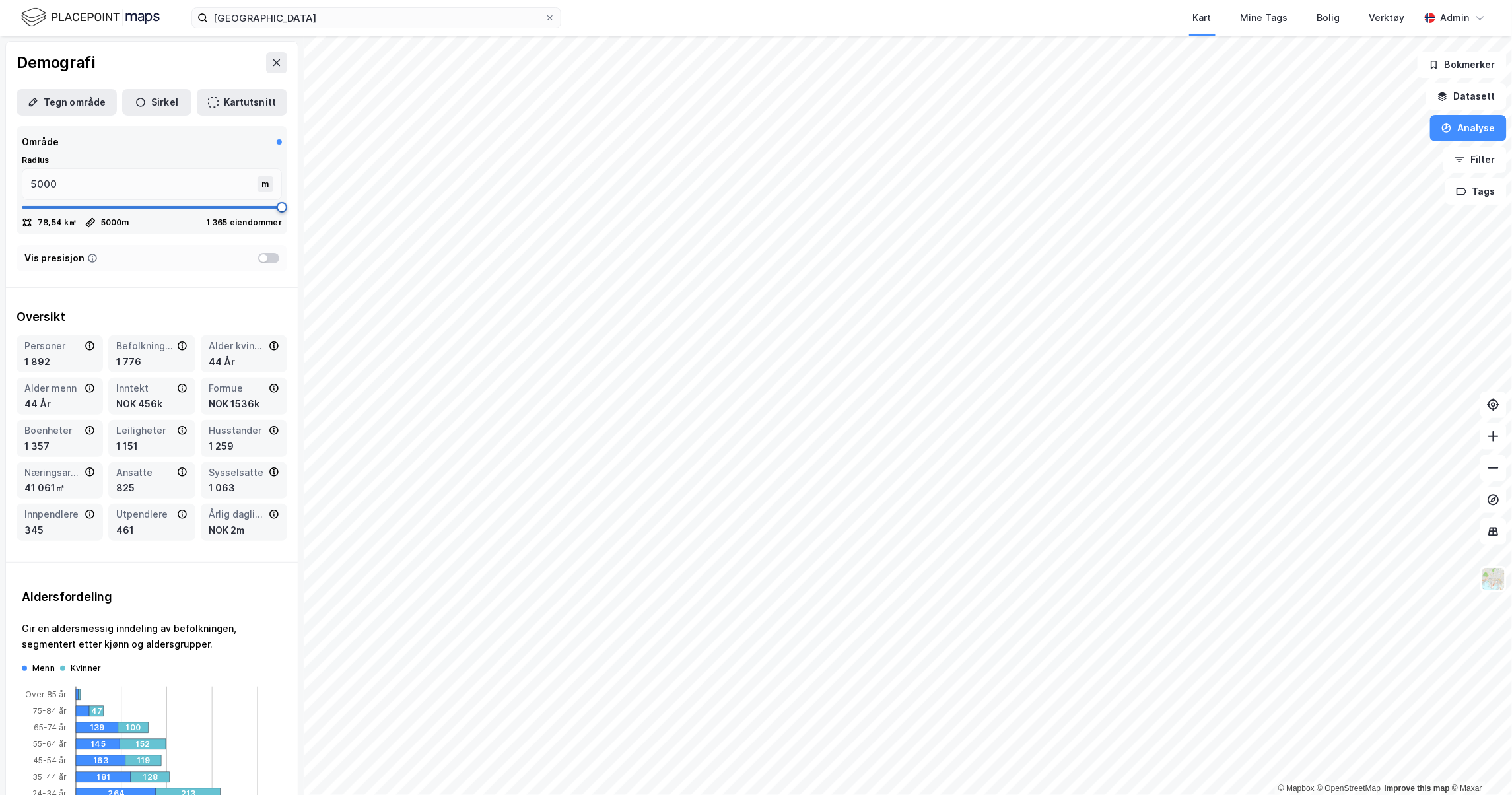
click at [344, 236] on div "© Mapbox © OpenStreetMap Improve this map © Maxar Demografi Tegn område [PERSON…" at bounding box center [756, 415] width 1512 height 759
click at [62, 107] on button "Tegn område" at bounding box center [66, 102] width 100 height 26
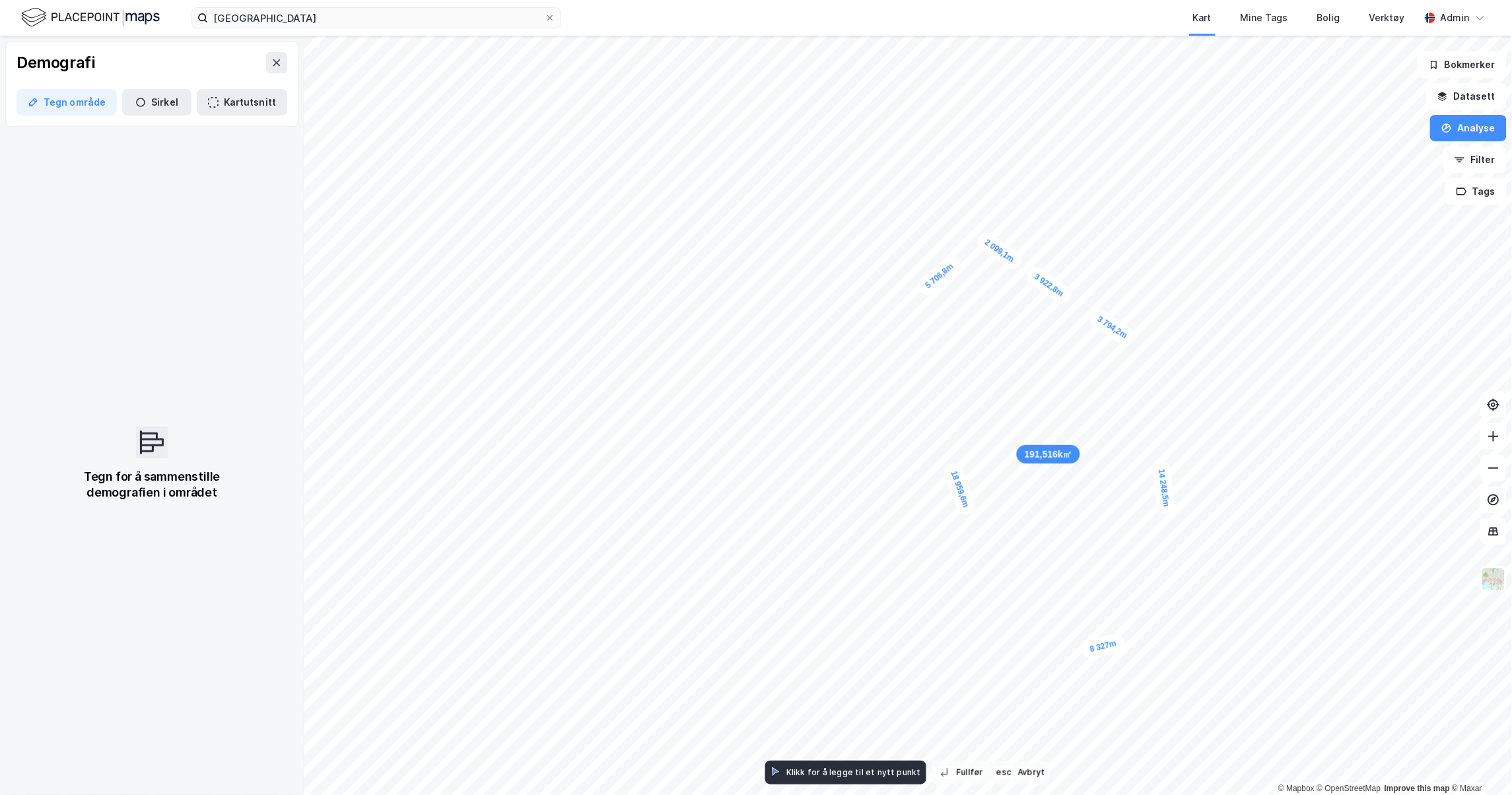
click at [1016, 263] on div "2 099,1m" at bounding box center [999, 250] width 51 height 44
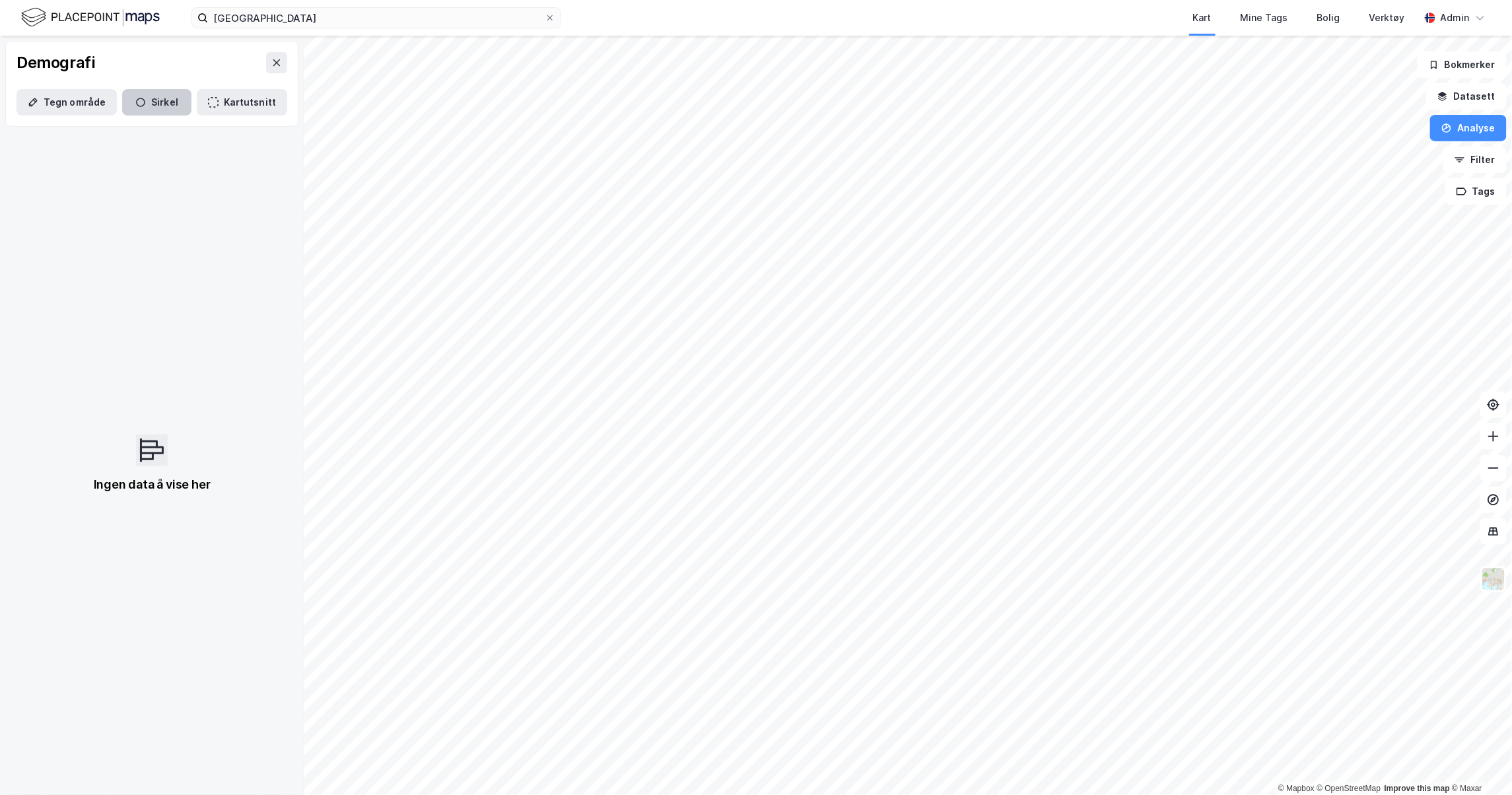
click at [156, 93] on button "Sirkel" at bounding box center [157, 102] width 69 height 26
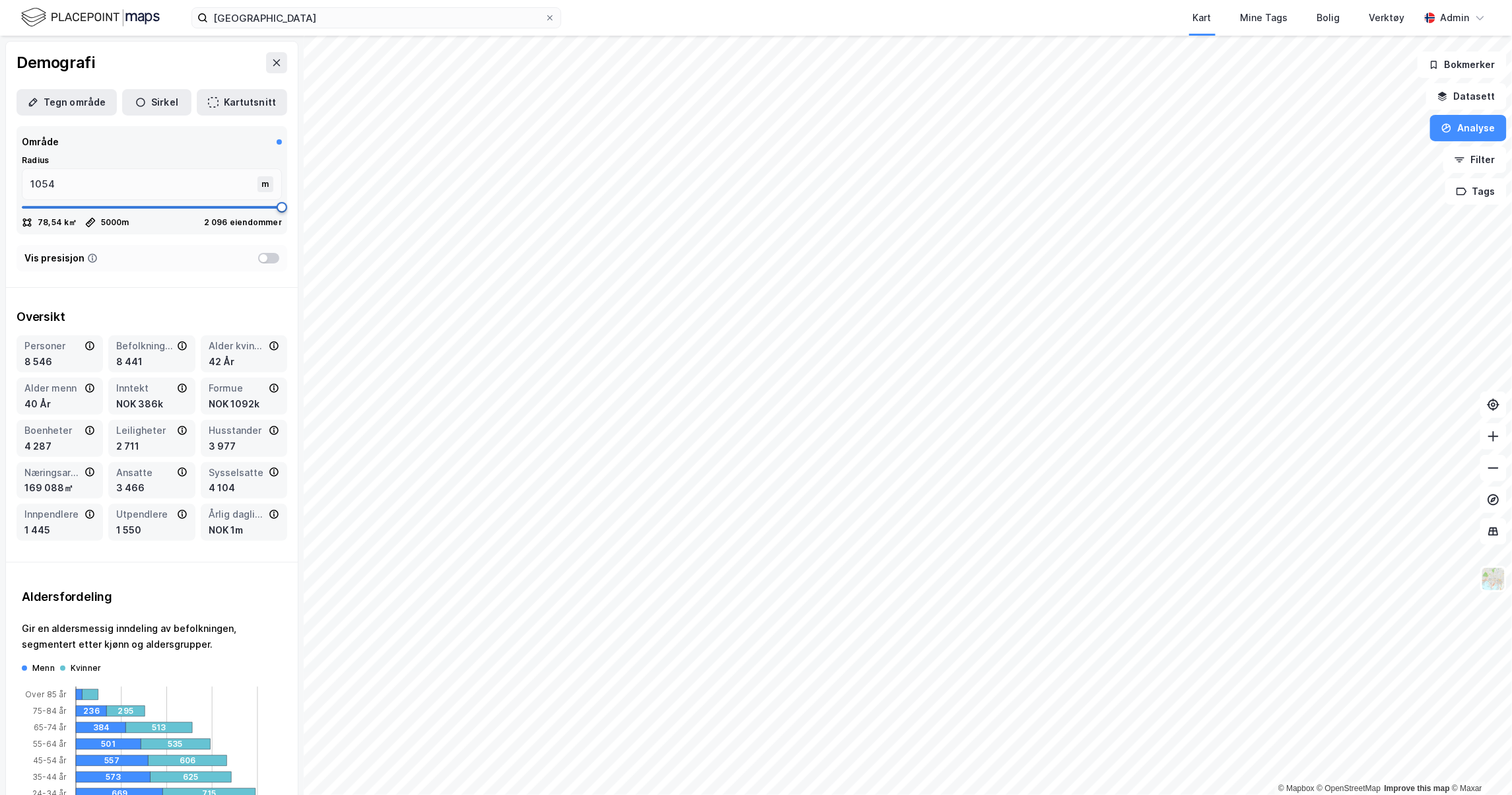
type input "5000"
click at [576, 255] on div "© Mapbox © OpenStreetMap Improve this map © Maxar Demografi Tegn område [PERSON…" at bounding box center [756, 415] width 1512 height 759
drag, startPoint x: 268, startPoint y: 626, endPoint x: 276, endPoint y: 548, distance: 78.4
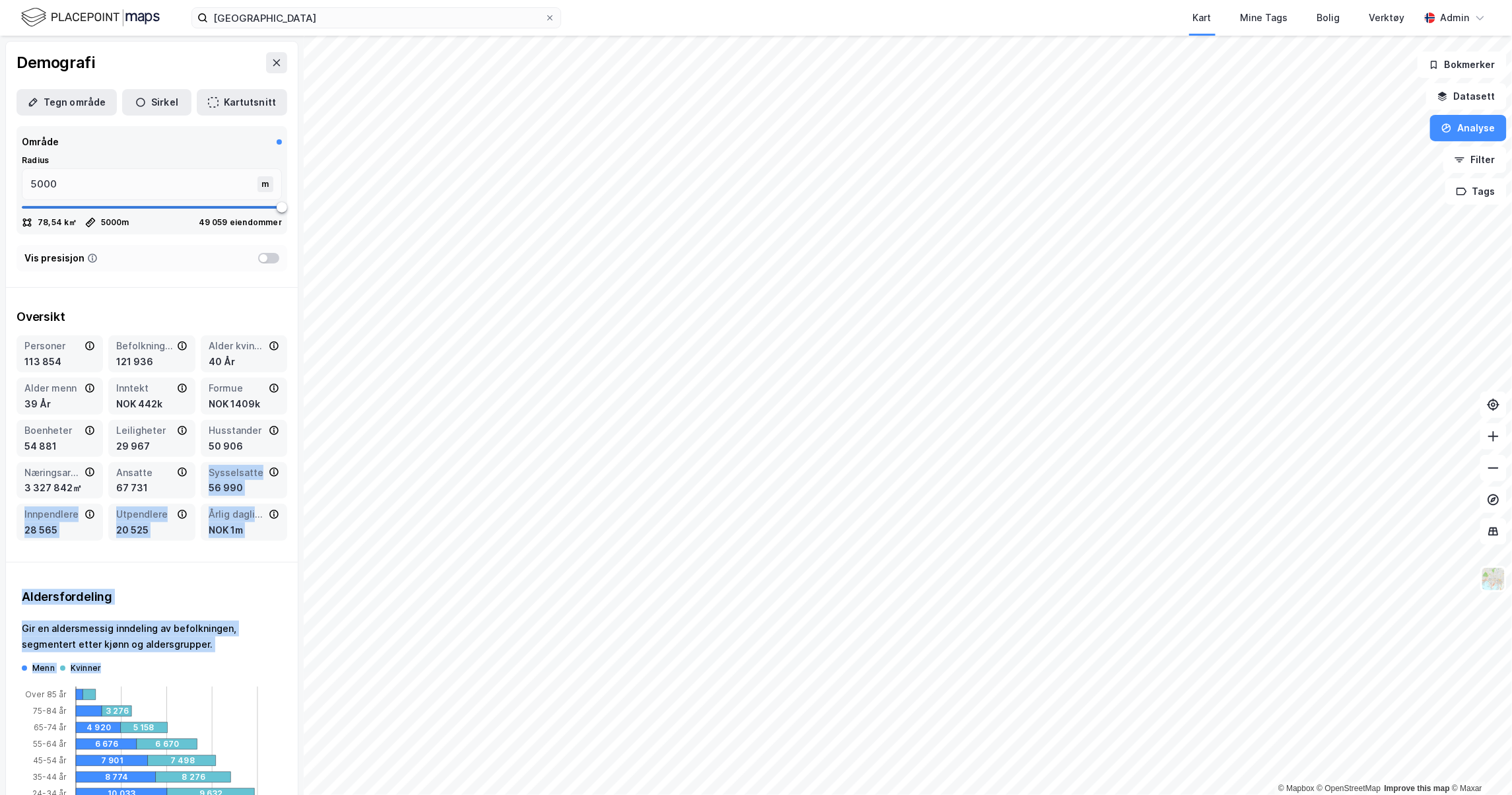
drag, startPoint x: 212, startPoint y: 700, endPoint x: 169, endPoint y: 493, distance: 211.4
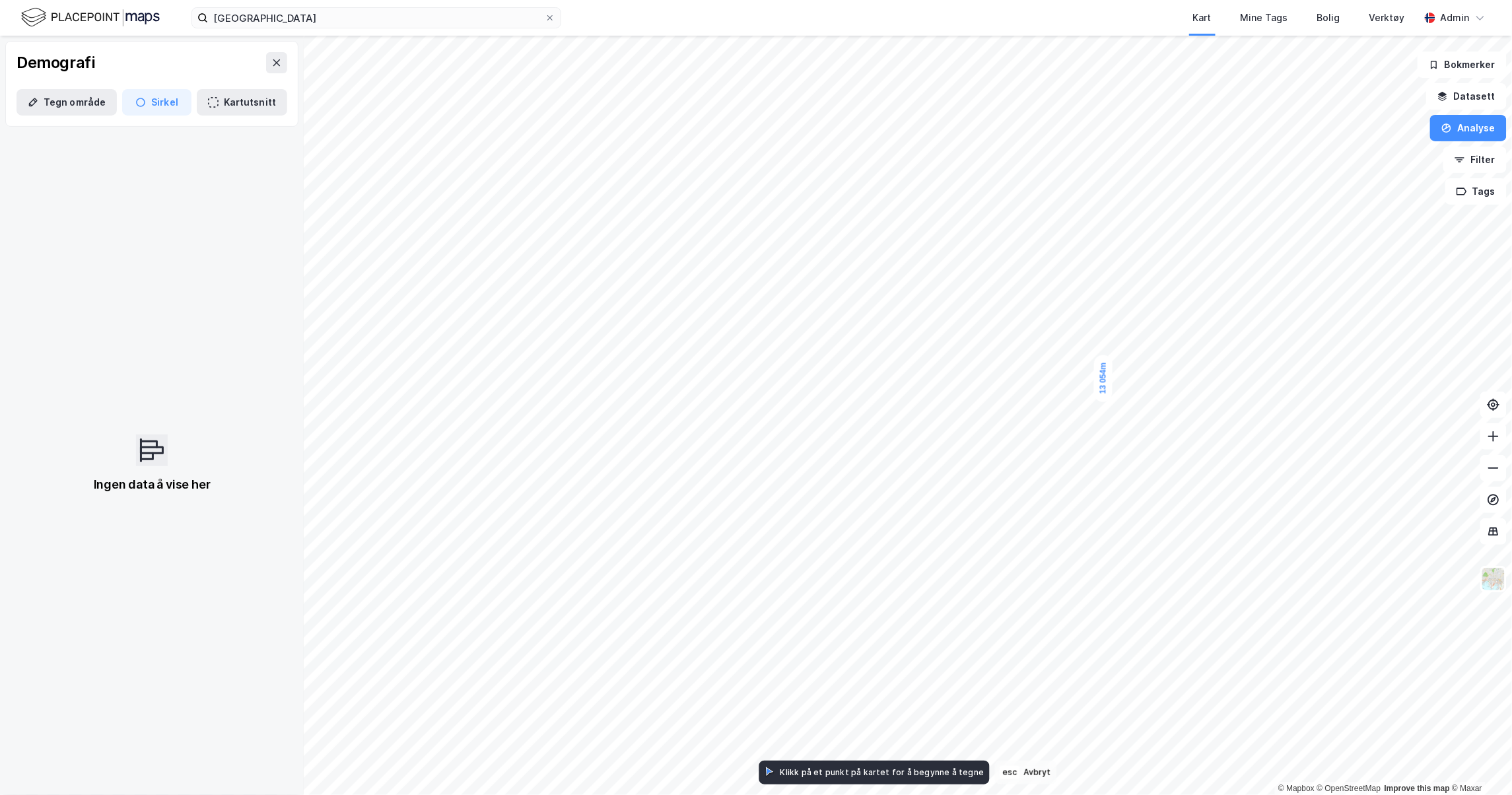
drag, startPoint x: 1138, startPoint y: 437, endPoint x: 1105, endPoint y: 360, distance: 83.8
click at [138, 97] on icon "button" at bounding box center [141, 102] width 11 height 11
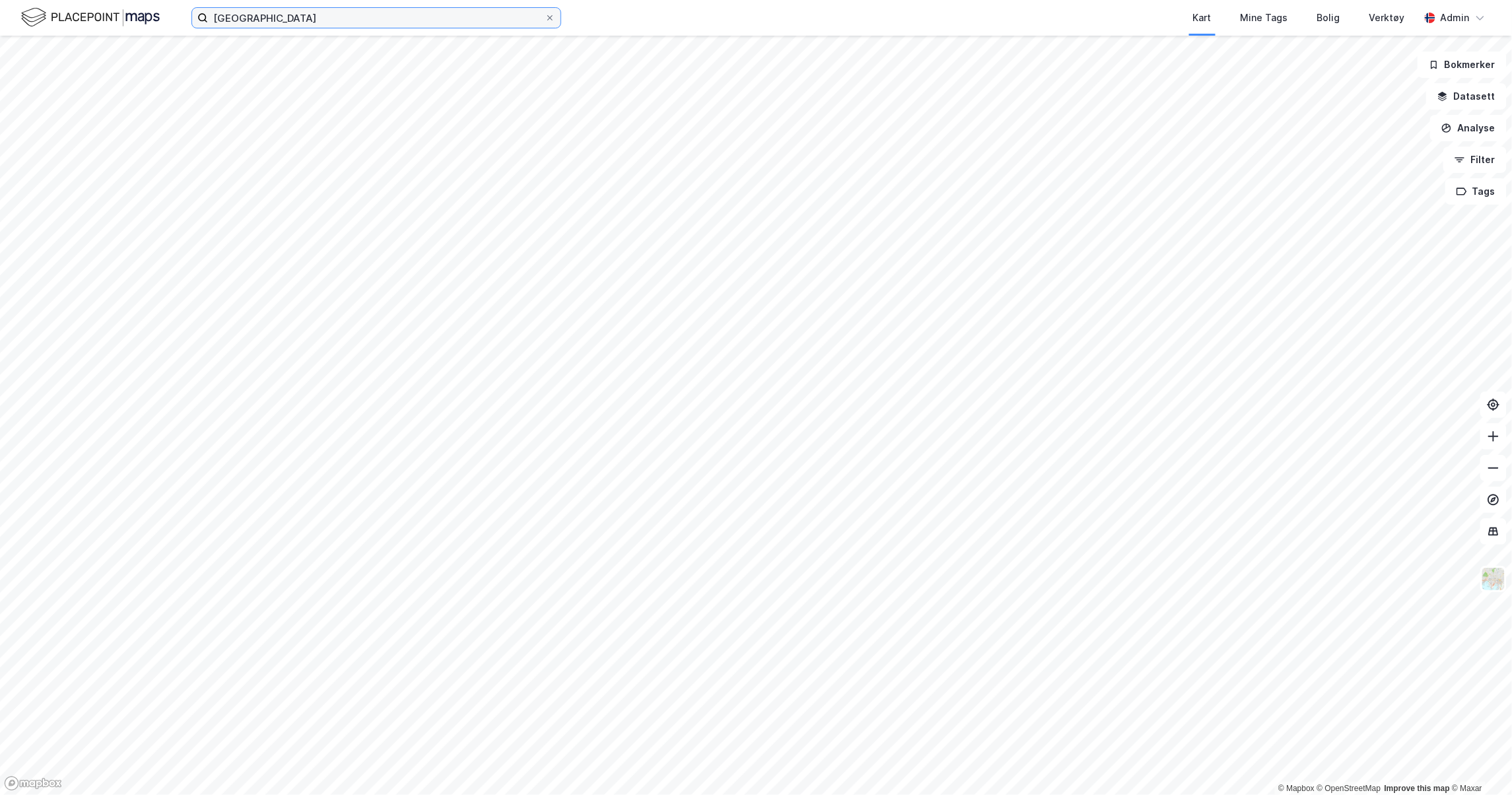
click at [284, 27] on input "[GEOGRAPHIC_DATA]" at bounding box center [376, 18] width 336 height 20
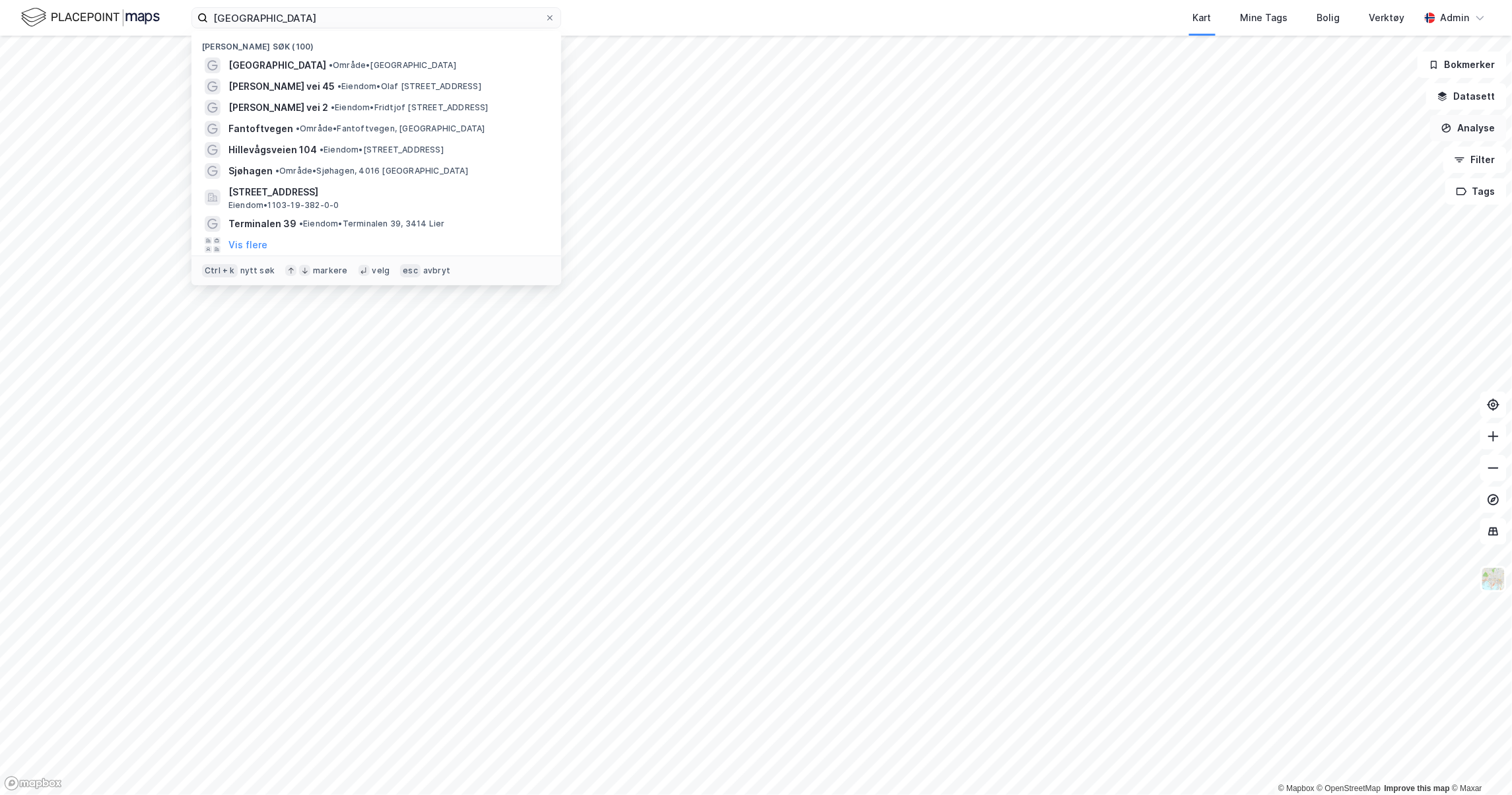
click at [1458, 133] on button "Analyse" at bounding box center [1468, 128] width 77 height 26
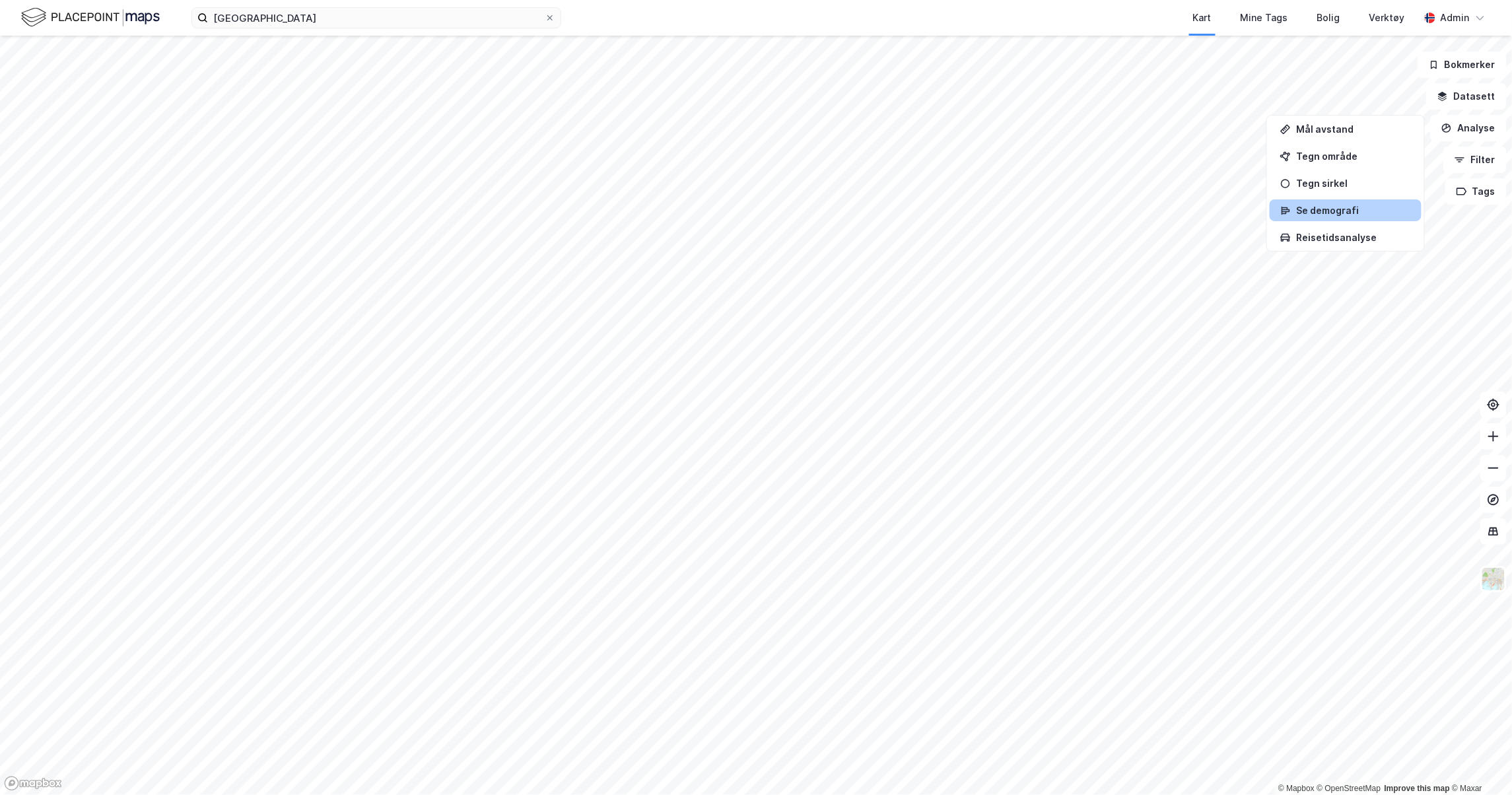
click at [1361, 206] on div "Se demografi" at bounding box center [1353, 211] width 115 height 12
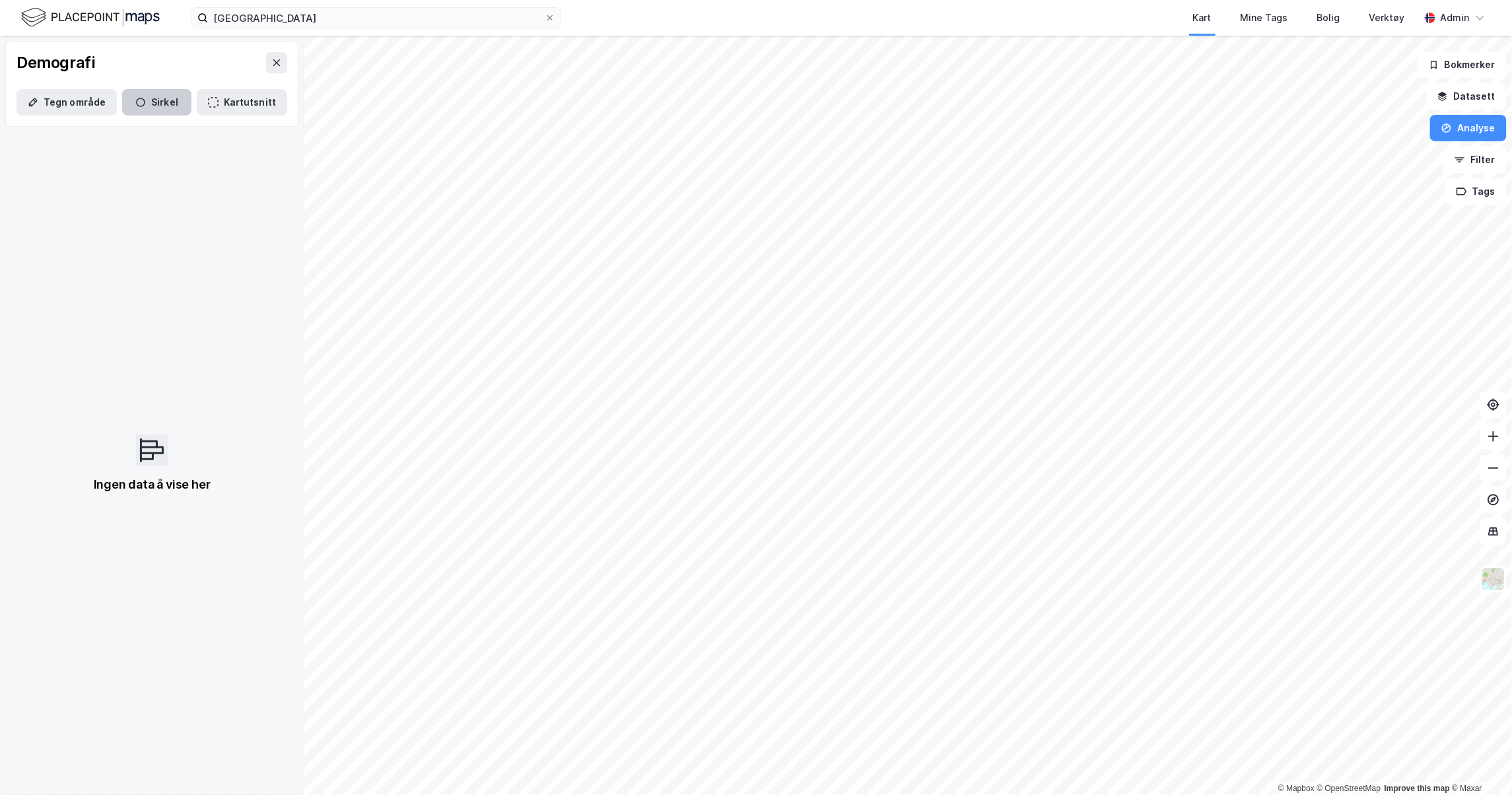
click at [173, 104] on button "Sirkel" at bounding box center [157, 102] width 69 height 26
click at [174, 98] on button "Sirkel" at bounding box center [157, 102] width 69 height 26
click at [159, 112] on button "Sirkel" at bounding box center [157, 102] width 69 height 26
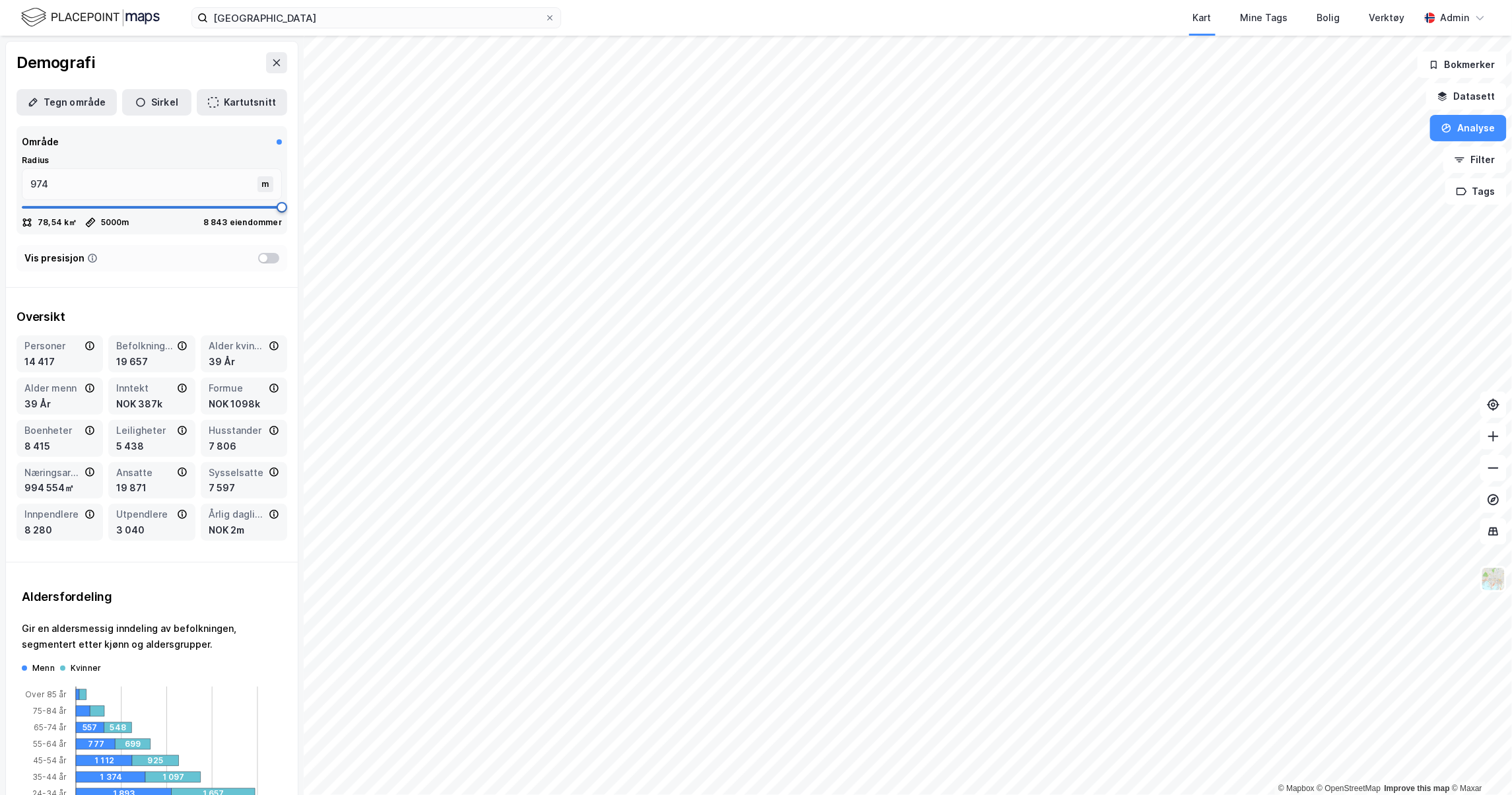
type input "5000"
click at [510, 236] on div "© Mapbox © OpenStreetMap Improve this map © Maxar Demografi Tegn område [PERSON…" at bounding box center [756, 415] width 1512 height 759
click at [145, 97] on button "Sirkel" at bounding box center [157, 102] width 69 height 26
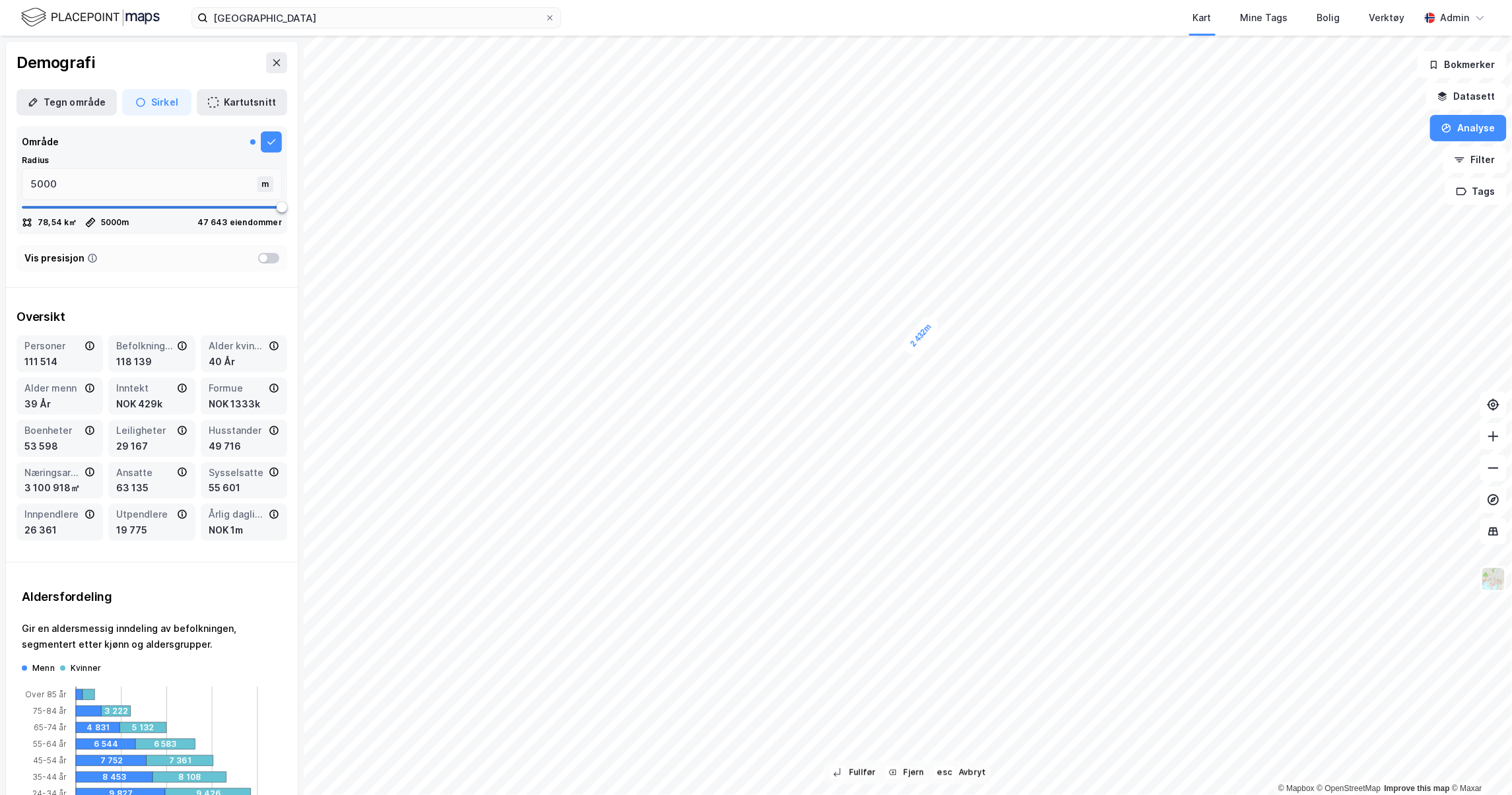
type input "1373"
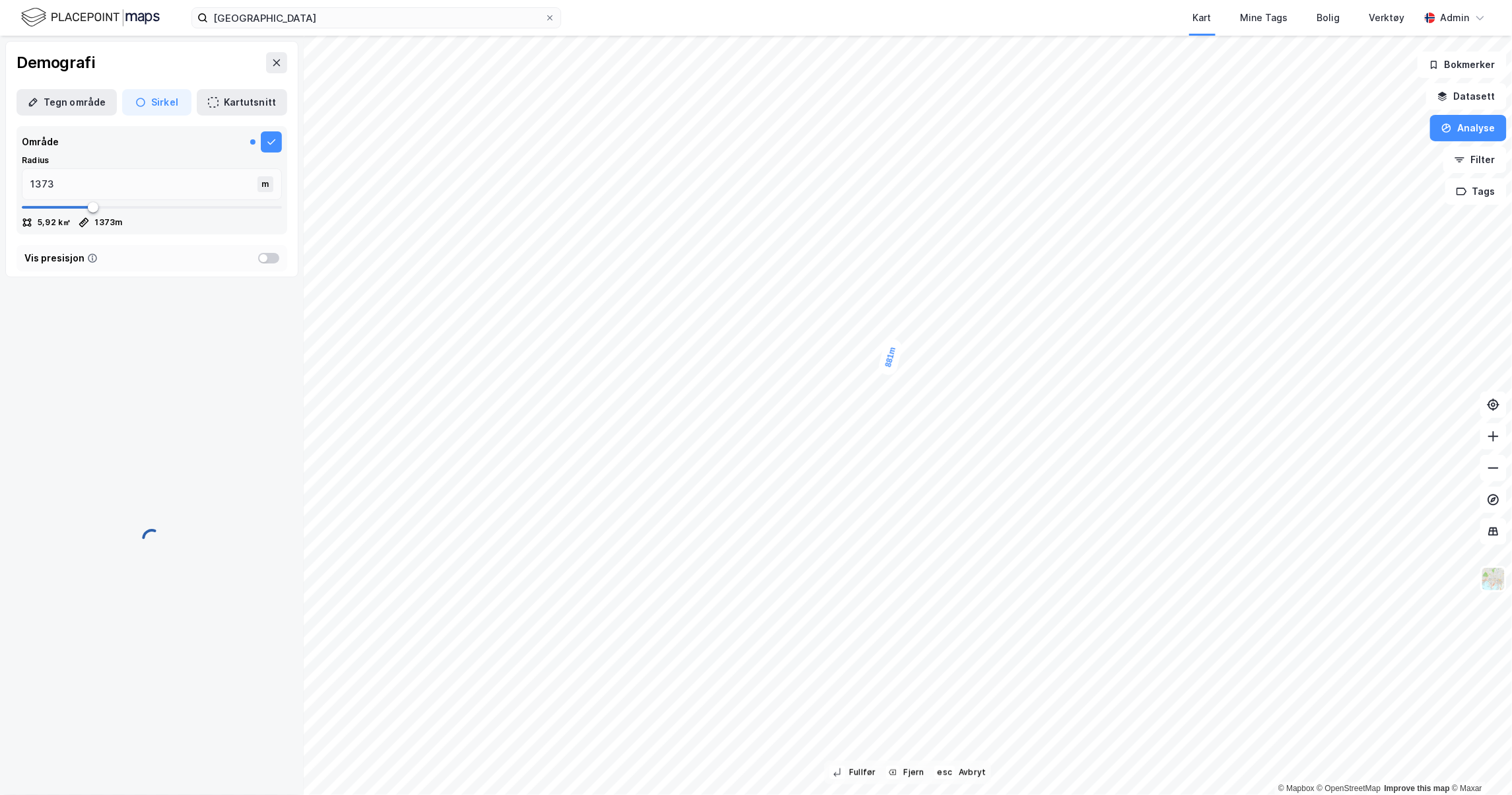
type input "881"
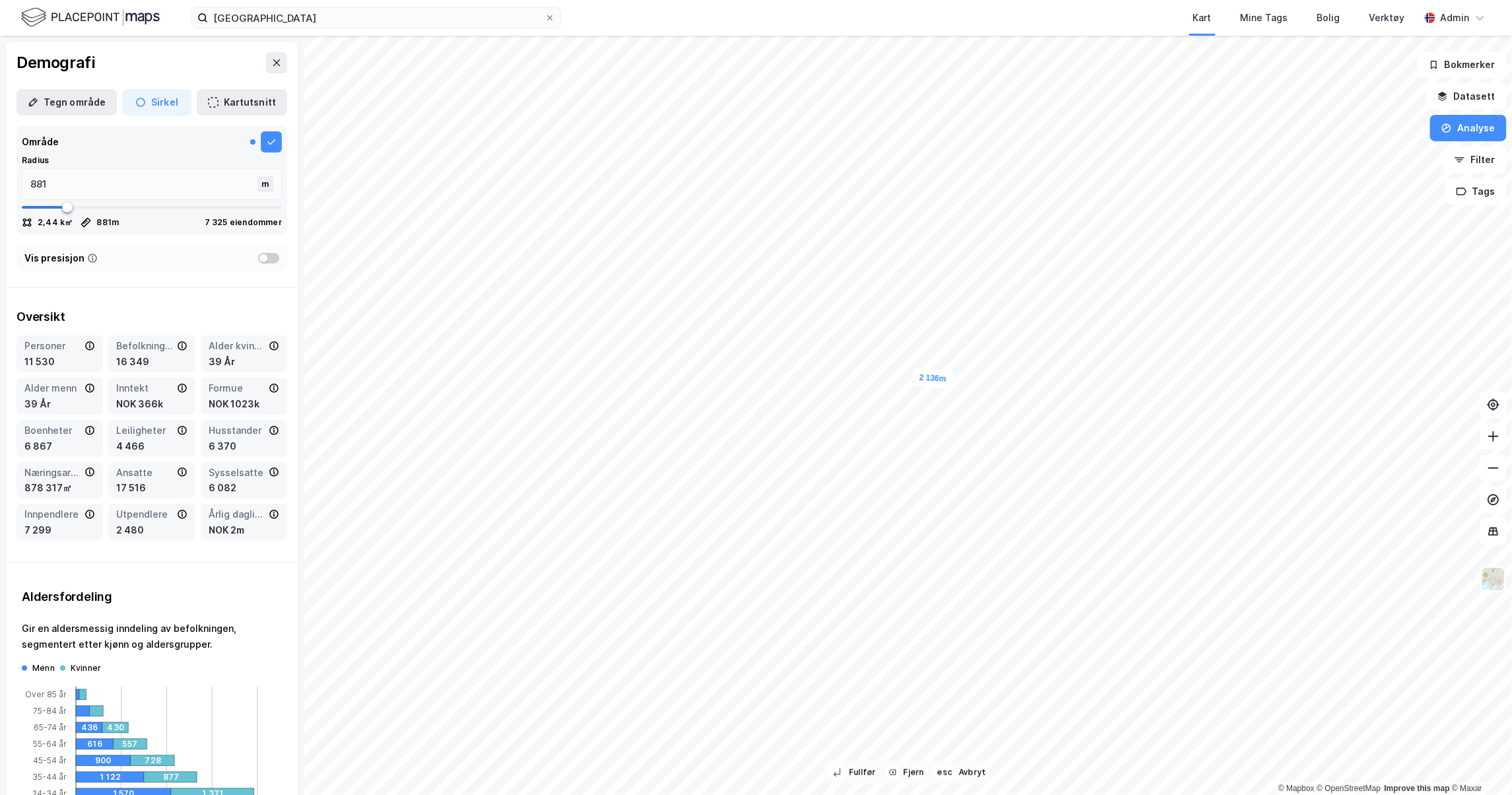
type input "2136"
drag, startPoint x: 831, startPoint y: 583, endPoint x: 848, endPoint y: 583, distance: 17.0
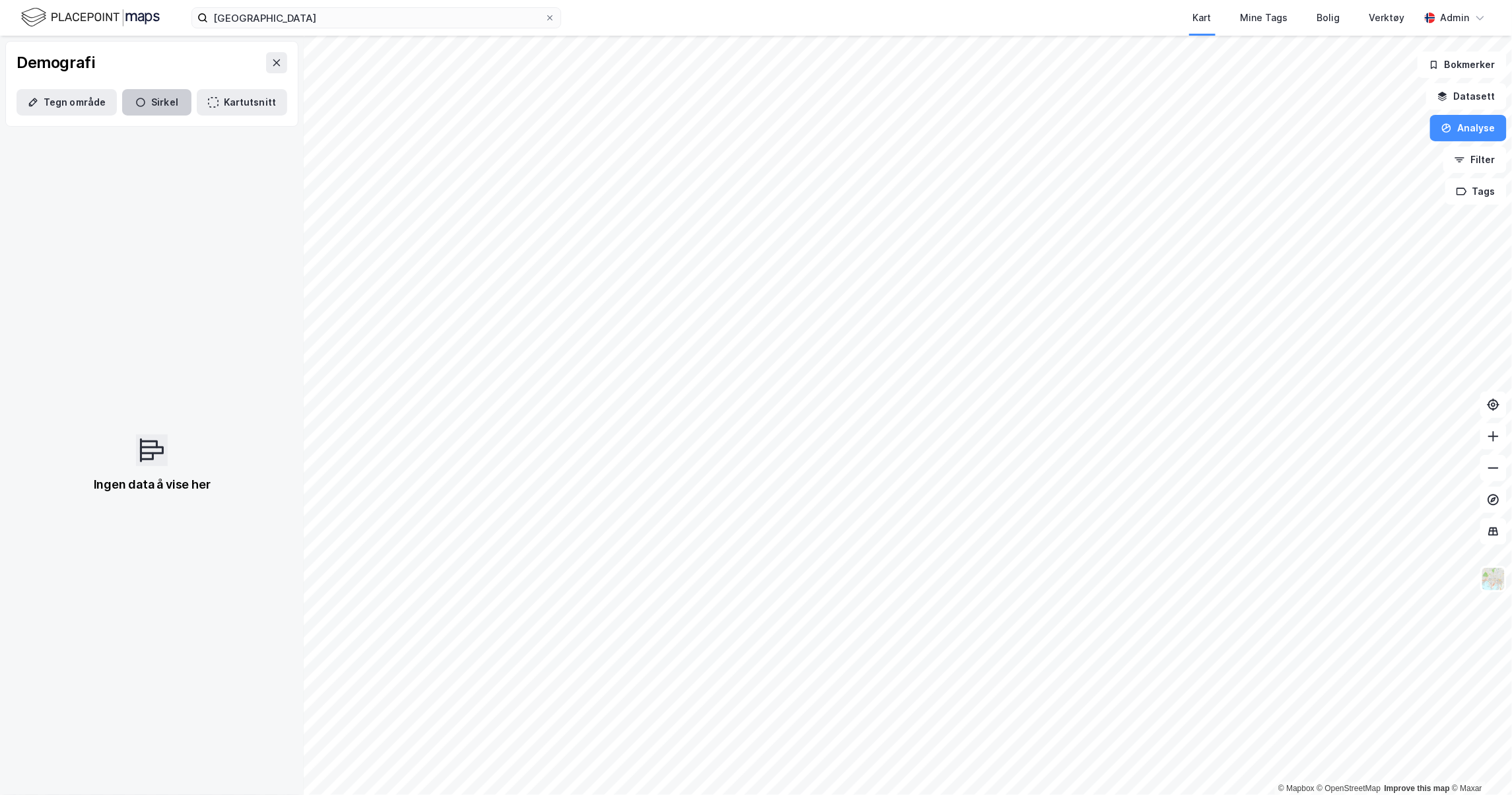
click at [146, 93] on button "Sirkel" at bounding box center [157, 102] width 69 height 26
click at [140, 99] on icon "button" at bounding box center [141, 102] width 9 height 9
click at [149, 104] on button "Sirkel" at bounding box center [157, 102] width 69 height 26
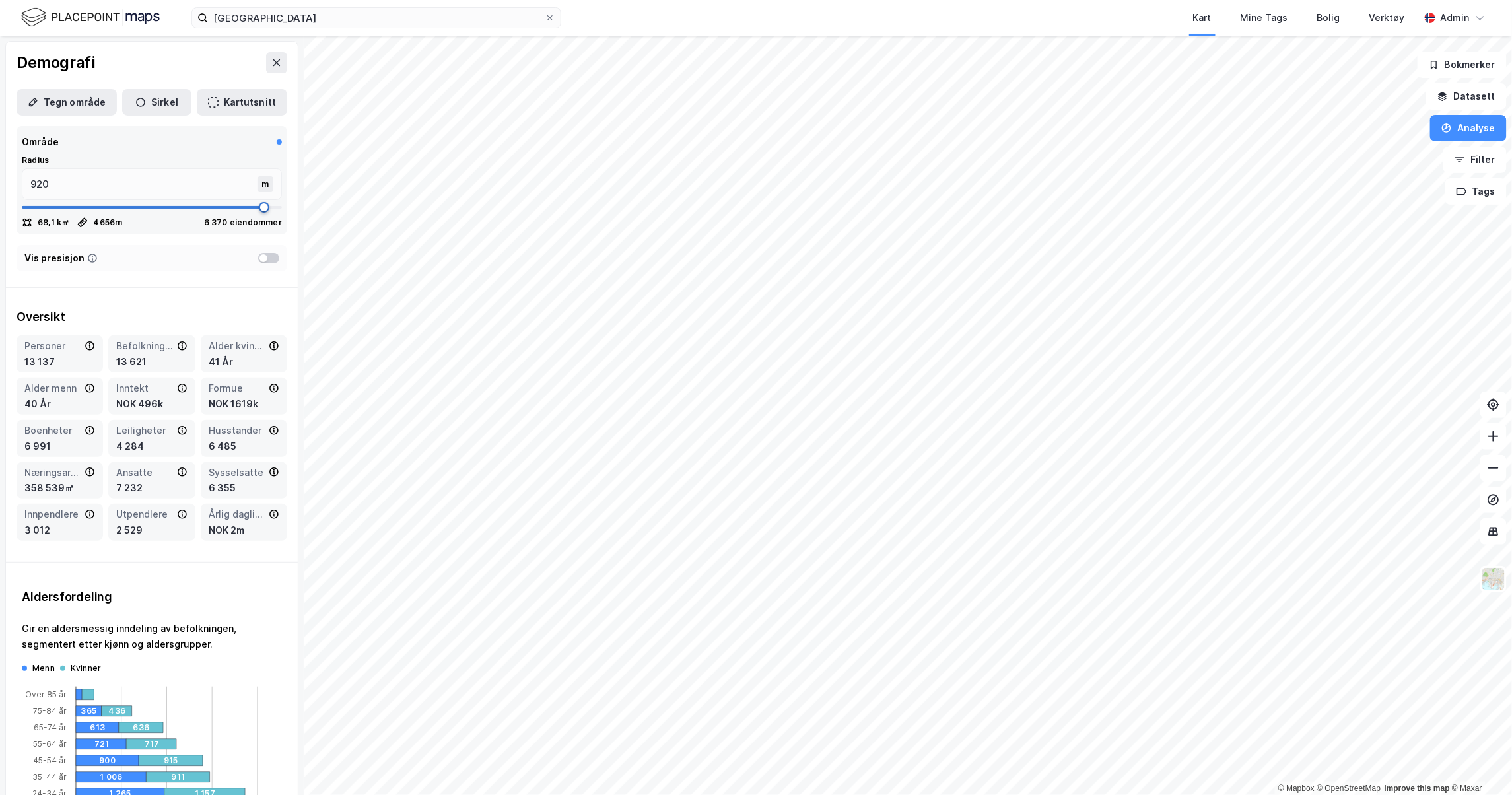
type input "4656"
type input "4696"
type input "4710"
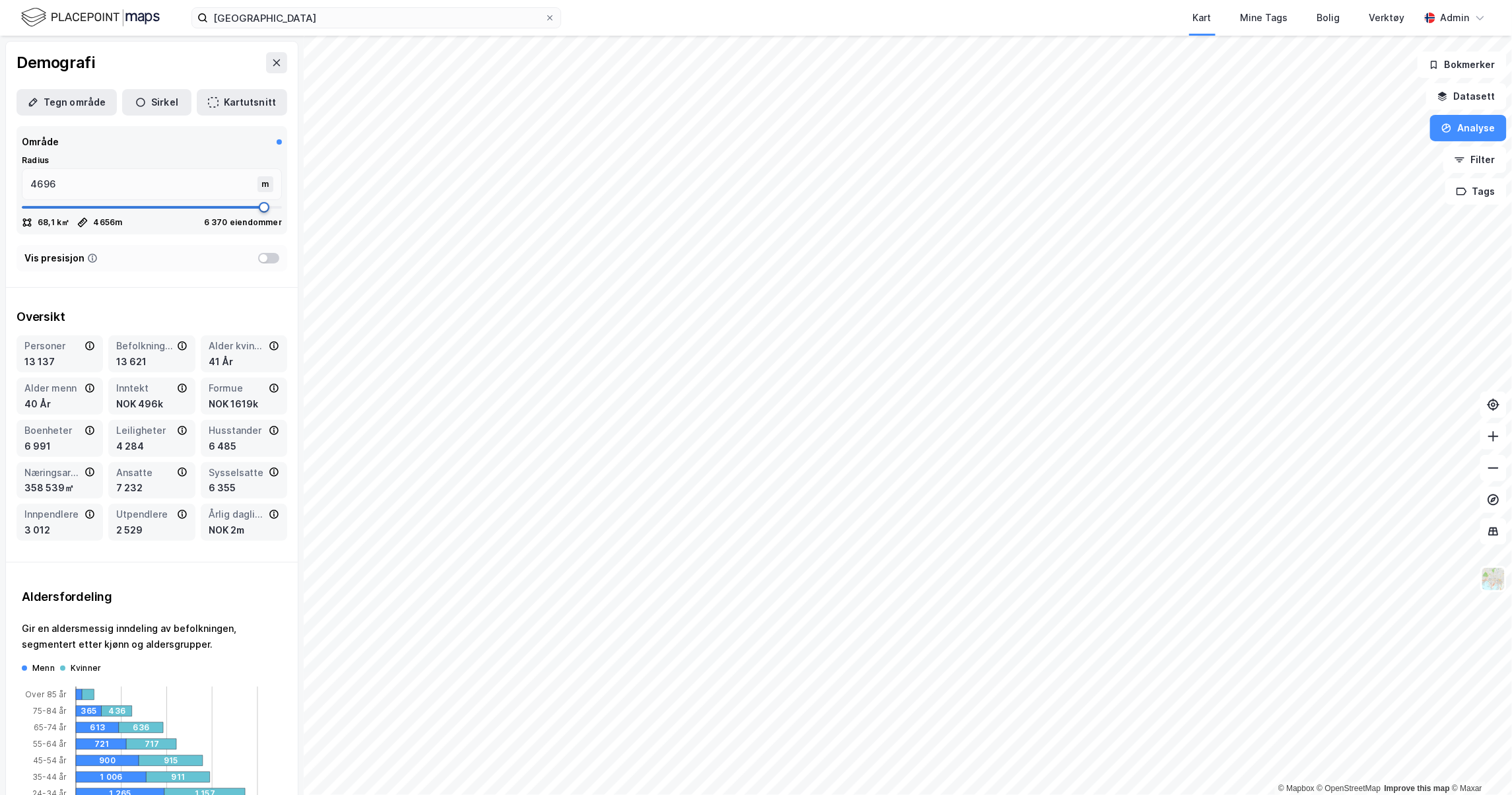
type input "4710"
drag, startPoint x: 67, startPoint y: 205, endPoint x: 255, endPoint y: 245, distance: 192.2
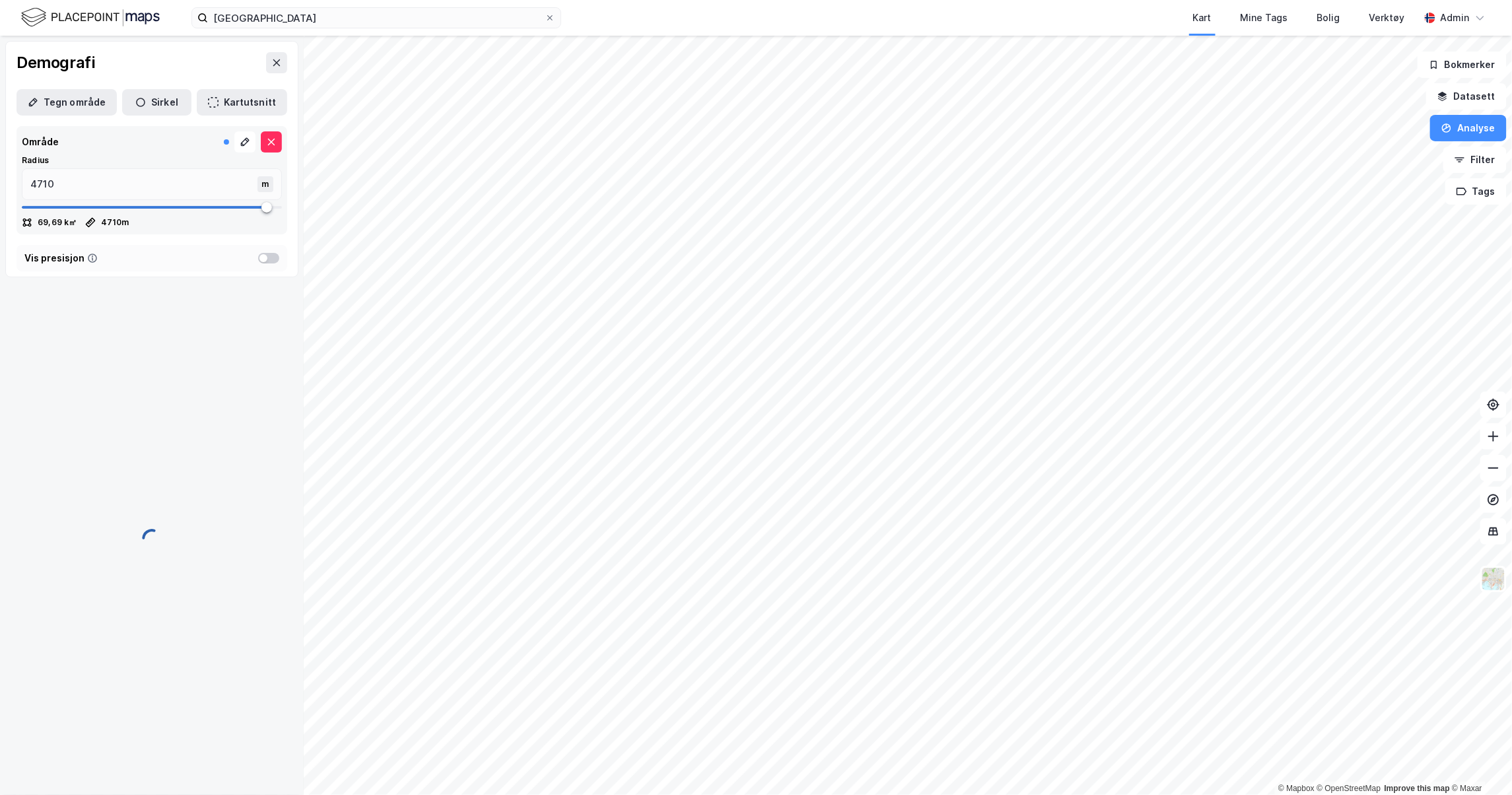
type input "4670"
type input "4723"
click at [341, 220] on div "© Mapbox © OpenStreetMap Improve this map © Maxar Demografi Tegn område [PERSON…" at bounding box center [756, 415] width 1512 height 759
type input "5000"
